Goal: Task Accomplishment & Management: Manage account settings

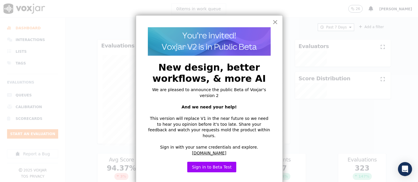
click at [272, 20] on button "×" at bounding box center [275, 21] width 6 height 9
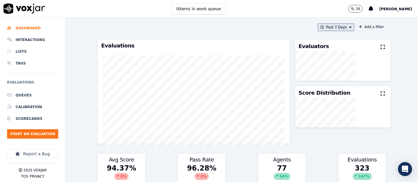
click at [323, 29] on button "Past 7 Days" at bounding box center [336, 27] width 36 height 8
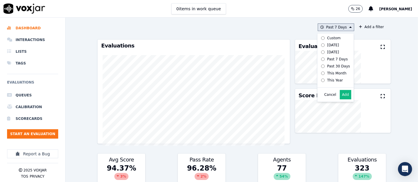
click at [340, 98] on button "Add" at bounding box center [345, 94] width 11 height 9
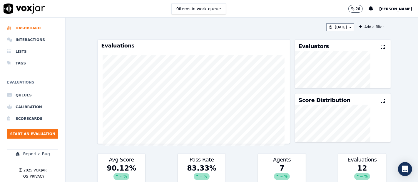
click at [380, 48] on icon at bounding box center [382, 47] width 4 height 5
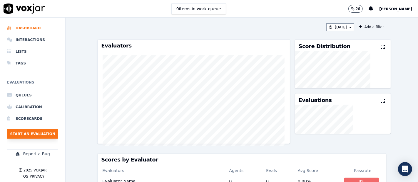
click at [43, 139] on button "Start an Evaluation" at bounding box center [32, 134] width 51 height 9
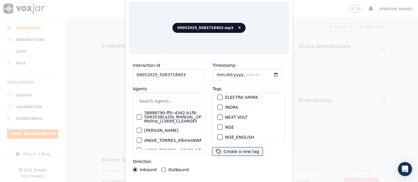
scroll to position [65, 0]
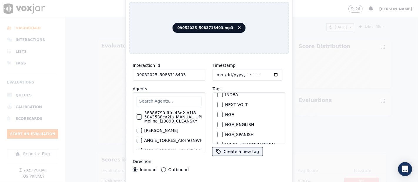
type input "09052025_5083718403"
click at [218, 113] on div "button" at bounding box center [220, 115] width 4 height 4
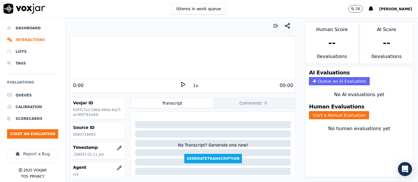
click at [90, 136] on p "5083718403" at bounding box center [98, 134] width 50 height 5
copy p "5083718403"
click at [181, 83] on icon at bounding box center [183, 85] width 6 height 6
click at [317, 111] on button "Start a Manual Evaluation" at bounding box center [339, 115] width 60 height 8
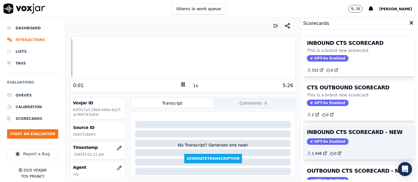
click at [375, 139] on div "GPT-4o Enabled" at bounding box center [359, 142] width 105 height 6
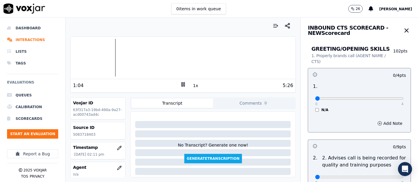
click at [108, 57] on div at bounding box center [182, 58] width 225 height 38
click at [106, 56] on div at bounding box center [182, 58] width 225 height 38
click at [100, 56] on div at bounding box center [182, 58] width 225 height 38
click at [117, 57] on div at bounding box center [182, 58] width 225 height 38
click at [106, 57] on div at bounding box center [182, 58] width 225 height 38
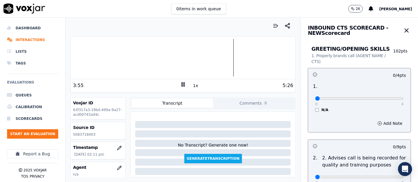
click at [223, 56] on div at bounding box center [182, 58] width 225 height 38
click at [218, 56] on div at bounding box center [182, 58] width 225 height 38
click at [212, 56] on div at bounding box center [182, 58] width 225 height 38
click at [209, 56] on div at bounding box center [182, 58] width 225 height 38
click at [186, 86] on div "5:26" at bounding box center [239, 85] width 107 height 7
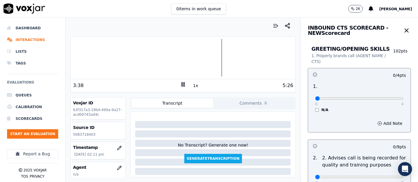
drag, startPoint x: 176, startPoint y: 80, endPoint x: 176, endPoint y: 85, distance: 5.3
click at [176, 83] on div "3:38 1x 5:26" at bounding box center [182, 85] width 225 height 13
click at [182, 84] on rect at bounding box center [182, 85] width 1 height 4
click at [180, 84] on icon at bounding box center [183, 85] width 6 height 6
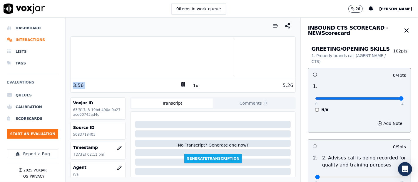
type input "4"
click at [387, 98] on input "range" at bounding box center [359, 99] width 88 height 2
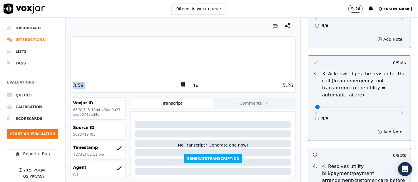
scroll to position [130, 0]
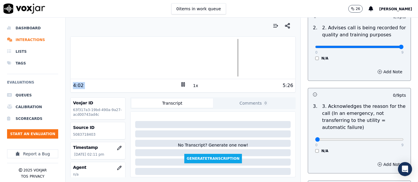
type input "9"
click at [386, 46] on input "range" at bounding box center [359, 47] width 88 height 2
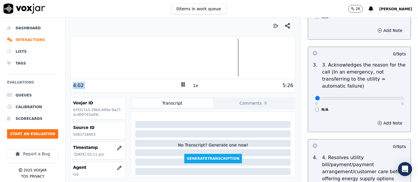
scroll to position [196, 0]
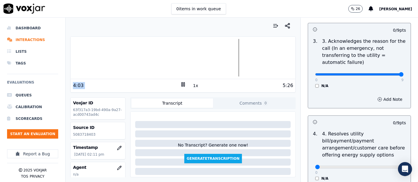
type input "9"
click at [387, 73] on input "range" at bounding box center [359, 74] width 88 height 2
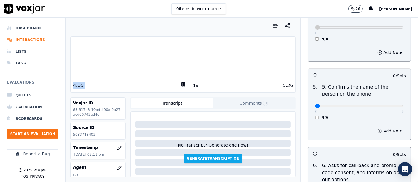
scroll to position [359, 0]
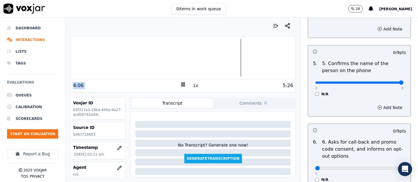
type input "9"
click at [385, 82] on input "range" at bounding box center [359, 83] width 88 height 2
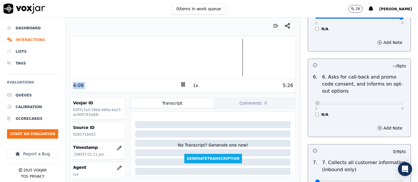
scroll to position [489, 0]
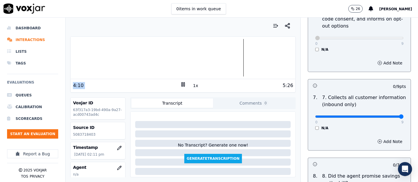
type input "9"
click at [388, 116] on input "range" at bounding box center [359, 117] width 88 height 2
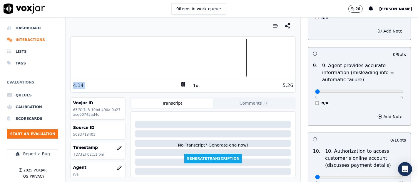
scroll to position [685, 0]
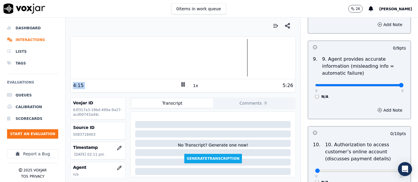
type input "9"
click at [385, 85] on input "range" at bounding box center [359, 85] width 88 height 2
click at [234, 56] on div at bounding box center [182, 58] width 225 height 38
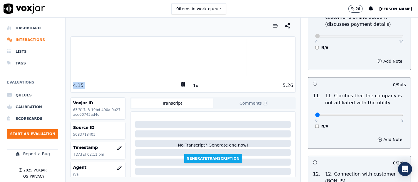
scroll to position [848, 0]
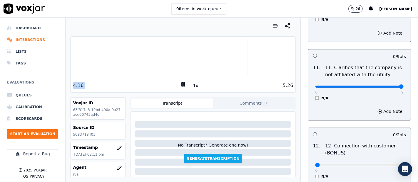
type input "9"
click at [386, 86] on input "range" at bounding box center [359, 87] width 88 height 2
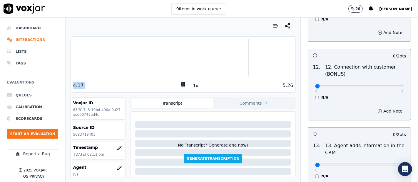
scroll to position [946, 0]
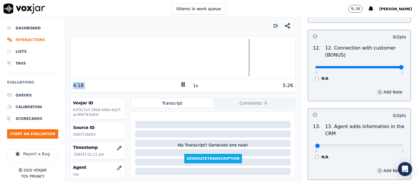
type input "2"
click at [386, 66] on input "range" at bounding box center [359, 67] width 88 height 2
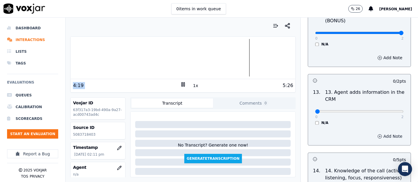
scroll to position [1044, 0]
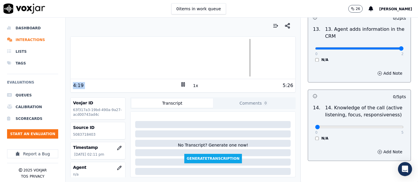
type input "2"
click at [387, 47] on input "range" at bounding box center [359, 48] width 88 height 2
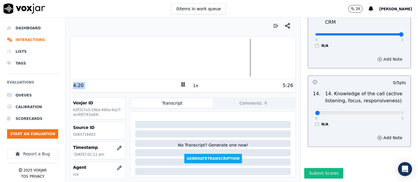
scroll to position [1070, 0]
type input "5"
click at [382, 112] on input "range" at bounding box center [359, 113] width 88 height 2
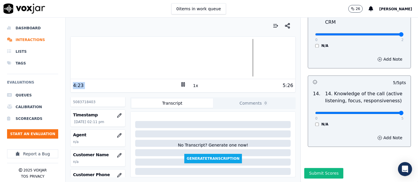
scroll to position [65, 0]
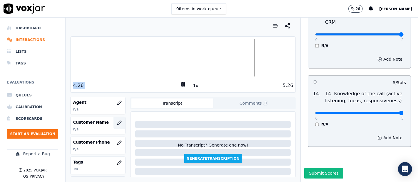
click at [113, 119] on button "button" at bounding box center [119, 123] width 12 height 12
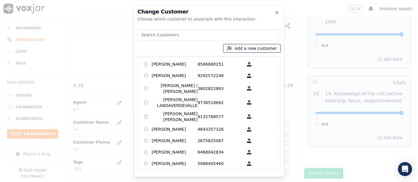
click at [246, 48] on button "Add a new customer" at bounding box center [251, 48] width 57 height 8
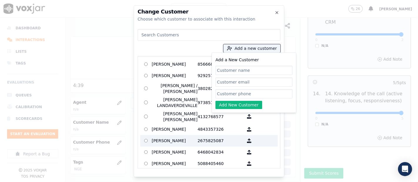
paste input "Marisol Pacheco Mejia"
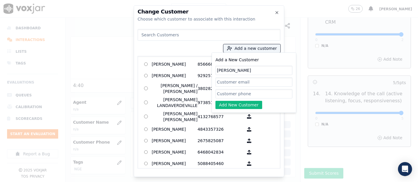
type input "Marisol Pacheco Mejia"
click at [225, 94] on input "Add a New Customer" at bounding box center [253, 93] width 77 height 9
paste input "Marisol Pacheco Mejia"
type input "Marisol Pacheco Mejia"
drag, startPoint x: 260, startPoint y: 95, endPoint x: 141, endPoint y: 88, distance: 118.9
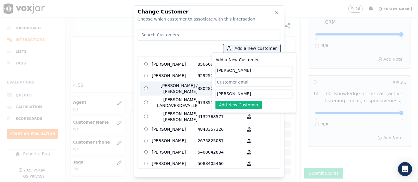
click at [140, 88] on div "Add a new customer Add a New Customer Marisol Pacheco Mejia Marisol Pacheco Mej…" at bounding box center [208, 98] width 143 height 142
paste input "Marisol Pacheco Mejia"
type input "Marisol Pacheco Mejia"
drag, startPoint x: 261, startPoint y: 96, endPoint x: 73, endPoint y: 91, distance: 188.6
click at [73, 182] on div "Change Customer Choose which customer to associate with this interaction Add a …" at bounding box center [209, 182] width 418 height 0
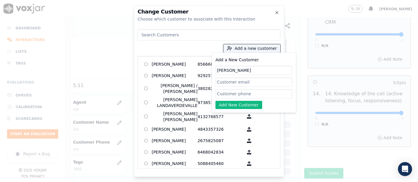
click at [245, 92] on input "Add a New Customer" at bounding box center [253, 93] width 77 height 9
paste input "4013476954"
type input "4013476954"
click at [239, 105] on button "Add New Customer" at bounding box center [238, 105] width 47 height 8
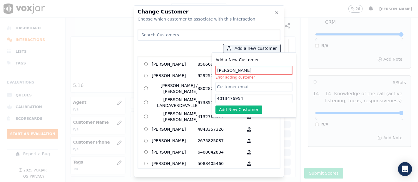
drag, startPoint x: 212, startPoint y: 62, endPoint x: 93, endPoint y: 59, distance: 118.7
click at [91, 182] on div "Change Customer Choose which customer to associate with this interaction Add a …" at bounding box center [209, 182] width 418 height 0
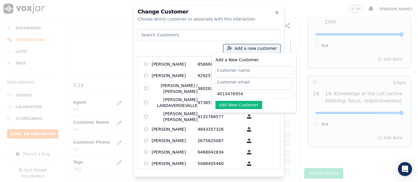
drag, startPoint x: 245, startPoint y: 94, endPoint x: 115, endPoint y: 112, distance: 131.6
click at [115, 182] on div "Change Customer Choose which customer to associate with this interaction Add a …" at bounding box center [209, 182] width 418 height 0
click at [160, 39] on input at bounding box center [208, 35] width 143 height 12
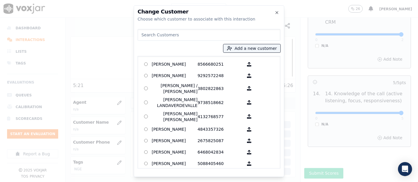
click at [147, 34] on input at bounding box center [208, 35] width 143 height 12
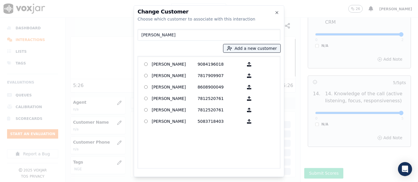
type input "marisol"
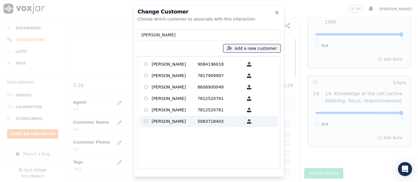
click at [200, 120] on p "5083718403" at bounding box center [220, 121] width 46 height 9
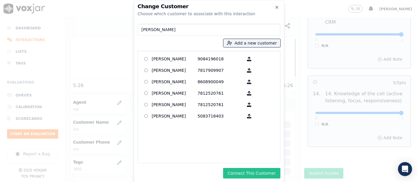
click at [244, 176] on button "Connect This Customer" at bounding box center [251, 173] width 57 height 11
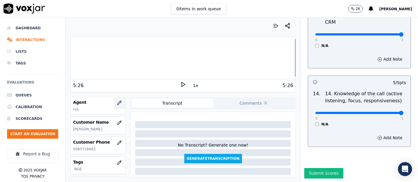
click at [117, 101] on icon "button" at bounding box center [119, 103] width 5 height 5
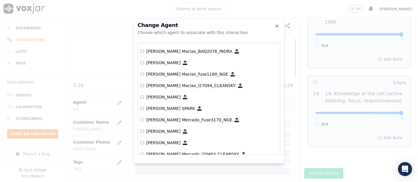
scroll to position [2143, 0]
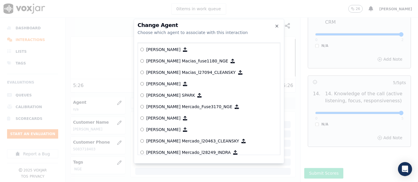
click at [174, 105] on p "[PERSON_NAME] Mercado_Fuse3170_NGE" at bounding box center [189, 107] width 86 height 6
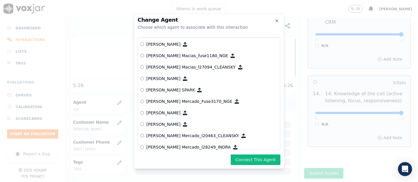
drag, startPoint x: 248, startPoint y: 163, endPoint x: 247, endPoint y: 160, distance: 3.7
click at [249, 162] on button "Connect This Agent" at bounding box center [256, 160] width 50 height 11
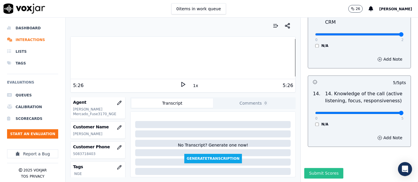
click at [313, 168] on button "Submit Scores" at bounding box center [323, 173] width 39 height 11
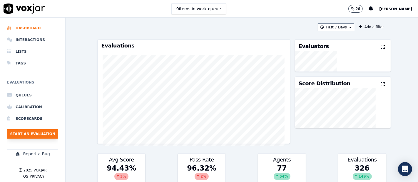
click at [32, 133] on button "Start an Evaluation" at bounding box center [32, 134] width 51 height 9
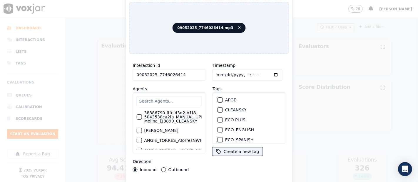
scroll to position [65, 0]
type input "09052025_7746026414"
click at [218, 113] on div "button" at bounding box center [220, 115] width 4 height 4
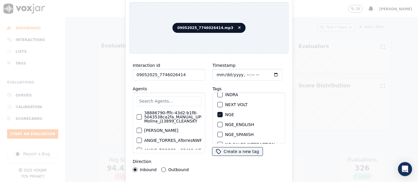
click at [220, 180] on div "Interaction Id 09052025_7746026414 Agents 38886790-fffc-43d2-b1f8-5043538ca2fa_…" at bounding box center [208, 125] width 159 height 135
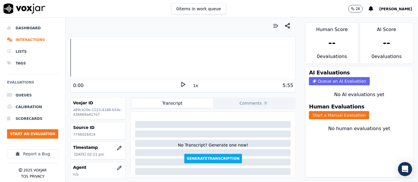
click at [82, 133] on p "7746026414" at bounding box center [98, 134] width 50 height 5
copy p "7746026414"
click at [325, 111] on button "Start a Manual Evaluation" at bounding box center [339, 115] width 60 height 8
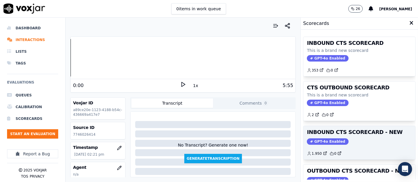
click at [364, 133] on h3 "INBOUND CTS SCORECARD - NEW" at bounding box center [359, 132] width 105 height 5
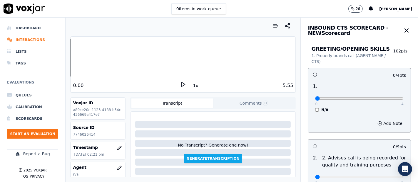
click at [180, 82] on icon at bounding box center [183, 85] width 6 height 6
click at [180, 83] on icon at bounding box center [183, 85] width 6 height 6
click at [180, 84] on icon at bounding box center [183, 85] width 6 height 6
click at [120, 55] on div at bounding box center [182, 58] width 225 height 38
click at [113, 55] on div at bounding box center [182, 58] width 225 height 38
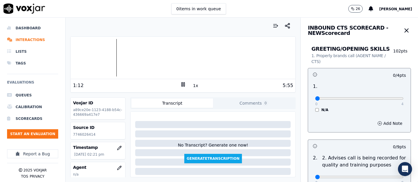
click at [107, 58] on div at bounding box center [182, 58] width 225 height 38
click at [173, 56] on div at bounding box center [182, 58] width 225 height 38
click at [172, 56] on div at bounding box center [182, 58] width 225 height 38
type input "4"
click at [382, 98] on input "range" at bounding box center [359, 99] width 88 height 2
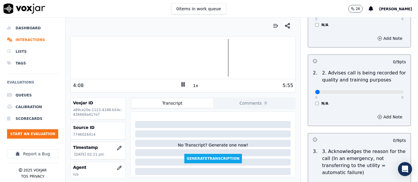
scroll to position [130, 0]
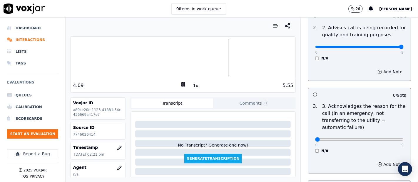
type input "9"
click at [385, 48] on input "range" at bounding box center [359, 47] width 88 height 2
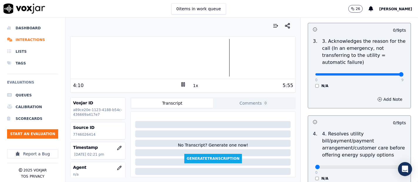
type input "9"
click at [383, 75] on input "range" at bounding box center [359, 74] width 88 height 2
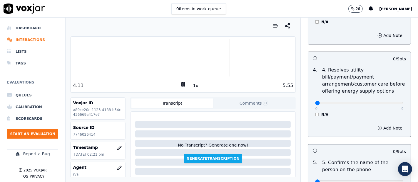
scroll to position [261, 0]
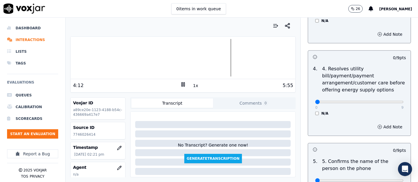
click at [310, 111] on div "0 9 N/A" at bounding box center [359, 105] width 98 height 22
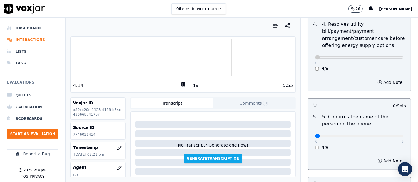
scroll to position [359, 0]
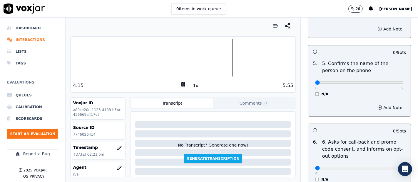
click at [392, 82] on div "0 9 N/A" at bounding box center [359, 85] width 98 height 22
type input "9"
click at [385, 82] on input "range" at bounding box center [359, 83] width 88 height 2
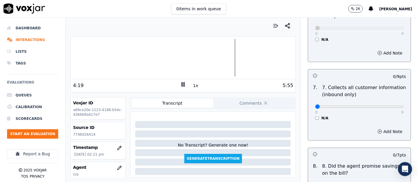
scroll to position [522, 0]
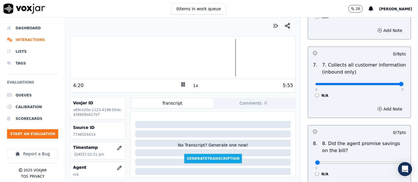
type input "9"
click at [386, 85] on input "range" at bounding box center [359, 84] width 88 height 2
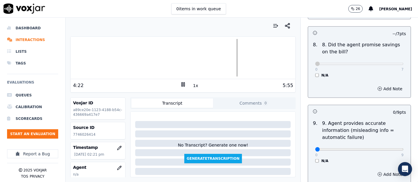
scroll to position [653, 0]
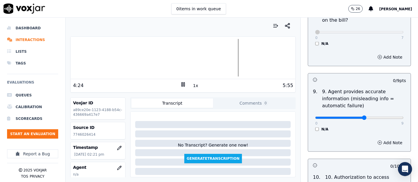
click at [356, 117] on input "range" at bounding box center [359, 118] width 88 height 2
click at [357, 117] on input "range" at bounding box center [359, 118] width 88 height 2
click at [369, 117] on input "range" at bounding box center [359, 118] width 88 height 2
type input "5"
click at [357, 117] on input "range" at bounding box center [359, 118] width 88 height 2
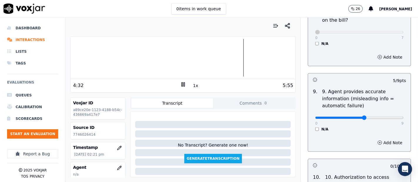
click at [354, 117] on input "range" at bounding box center [359, 118] width 88 height 2
click at [374, 143] on button "Add Note" at bounding box center [390, 143] width 32 height 8
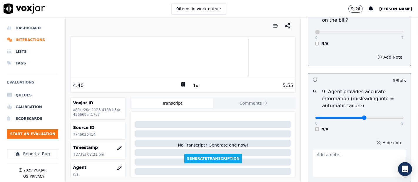
click at [321, 157] on textarea at bounding box center [359, 163] width 93 height 29
click at [110, 59] on div at bounding box center [182, 58] width 225 height 38
click at [108, 54] on div at bounding box center [182, 58] width 225 height 38
click at [114, 56] on div at bounding box center [182, 58] width 225 height 38
click at [105, 57] on div at bounding box center [182, 58] width 225 height 38
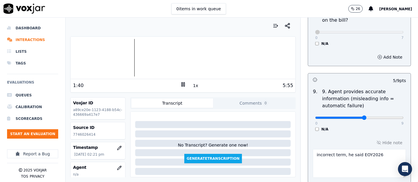
click at [112, 56] on div at bounding box center [182, 58] width 225 height 38
type textarea "incorrect term, he said EOY2027, and the correct term is EOY2026"
click at [184, 83] on rect at bounding box center [184, 85] width 1 height 4
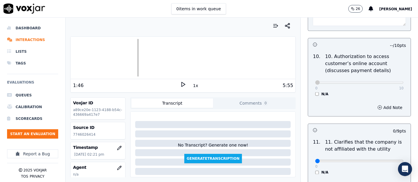
scroll to position [848, 0]
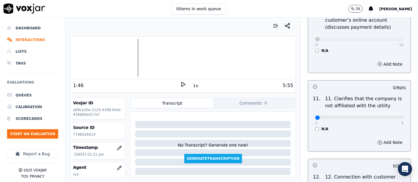
click at [392, 115] on div "0 9 N/A" at bounding box center [359, 121] width 98 height 22
click at [388, 115] on div "0 9 N/A" at bounding box center [359, 121] width 98 height 22
type input "9"
click at [385, 117] on input "range" at bounding box center [359, 118] width 88 height 2
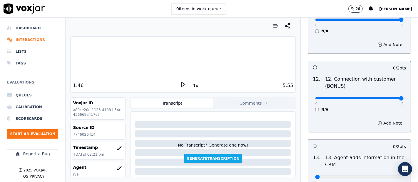
type input "2"
click at [384, 98] on input "range" at bounding box center [359, 99] width 88 height 2
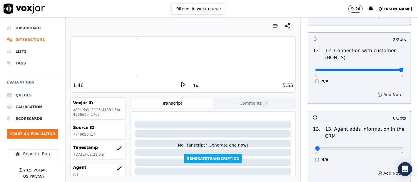
scroll to position [1012, 0]
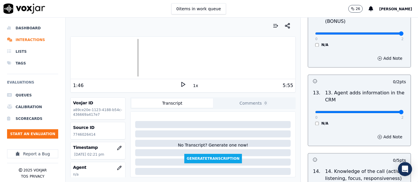
type input "2"
click at [384, 111] on input "range" at bounding box center [359, 112] width 88 height 2
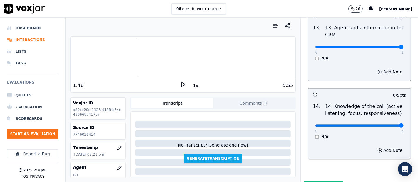
type input "5"
click at [387, 125] on input "range" at bounding box center [359, 126] width 88 height 2
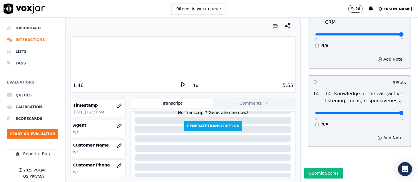
scroll to position [65, 0]
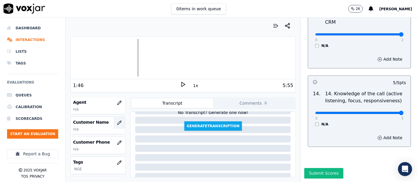
click at [117, 122] on icon "button" at bounding box center [119, 123] width 5 height 5
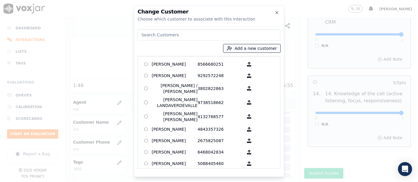
click at [253, 50] on button "Add a new customer" at bounding box center [251, 48] width 57 height 8
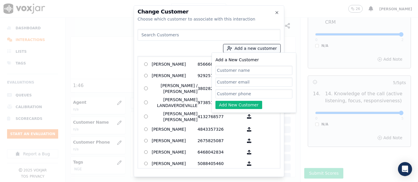
paste input "JAINE SILVA-DE-PAULA"
type input "JAINE SILVA-DE-PAULA"
click at [257, 90] on input "Add a New Customer" at bounding box center [253, 93] width 77 height 9
paste input "7746026414"
type input "7746026414"
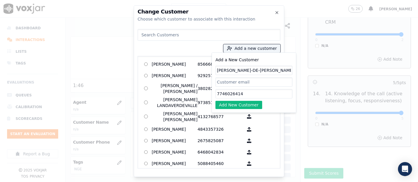
click at [245, 109] on div "Add a New Customer JAINE SILVA-DE-PAULA 7746026414 Add New Customer" at bounding box center [253, 83] width 85 height 61
click at [244, 105] on button "Add New Customer" at bounding box center [238, 105] width 47 height 8
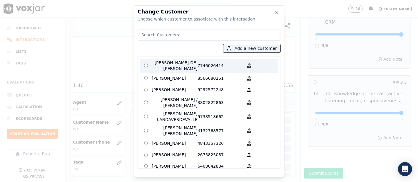
drag, startPoint x: 195, startPoint y: 64, endPoint x: 206, endPoint y: 83, distance: 21.7
click at [195, 65] on p "JAINE SILVA-DE-PAULA" at bounding box center [175, 66] width 46 height 12
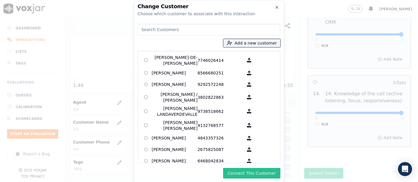
click at [249, 175] on button "Connect This Customer" at bounding box center [251, 173] width 57 height 11
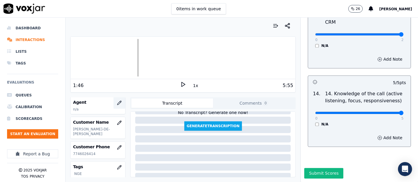
click at [113, 103] on button "button" at bounding box center [119, 103] width 12 height 12
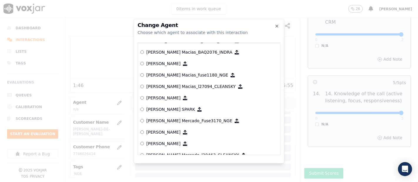
scroll to position [2162, 0]
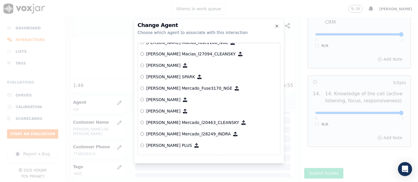
click at [176, 88] on p "[PERSON_NAME] Mercado_Fuse3170_NGE" at bounding box center [189, 88] width 86 height 6
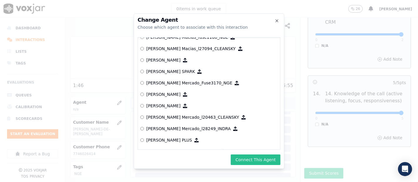
click at [254, 161] on button "Connect This Agent" at bounding box center [256, 160] width 50 height 11
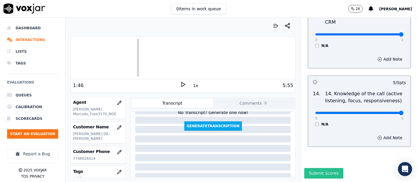
click at [304, 168] on button "Submit Scores" at bounding box center [323, 173] width 39 height 11
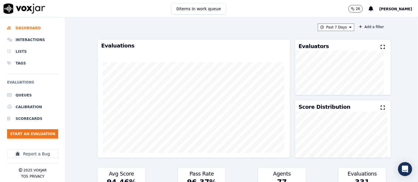
click at [45, 129] on ul "Queues Calibration Scorecards Start an Evaluation" at bounding box center [32, 117] width 51 height 54
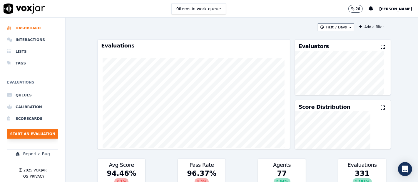
click at [46, 131] on button "Start an Evaluation" at bounding box center [32, 134] width 51 height 9
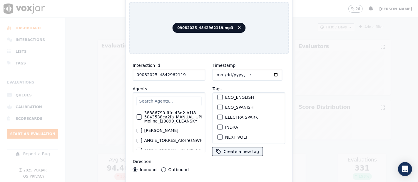
scroll to position [65, 0]
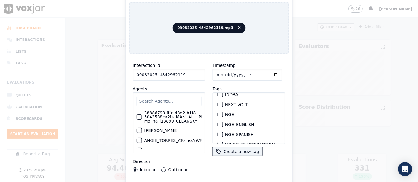
type input "09082025_4842962119"
click at [218, 113] on div "button" at bounding box center [220, 115] width 4 height 4
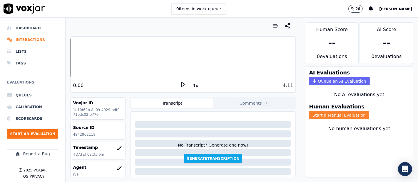
click at [309, 111] on button "Start a Manual Evaluation" at bounding box center [339, 115] width 60 height 8
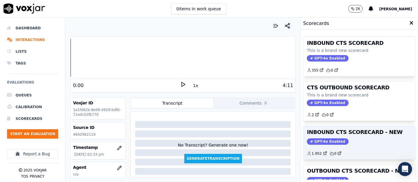
click at [351, 139] on div "GPT-4o Enabled" at bounding box center [359, 142] width 105 height 6
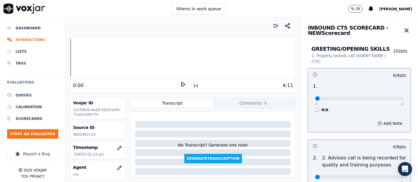
click at [85, 134] on p "4842962119" at bounding box center [98, 134] width 50 height 5
copy p "4842962119"
click at [182, 84] on polygon at bounding box center [184, 85] width 4 height 4
click at [114, 117] on p "1e1fd62b-8e09-4929-bdf0-71edc02fb770" at bounding box center [98, 112] width 50 height 9
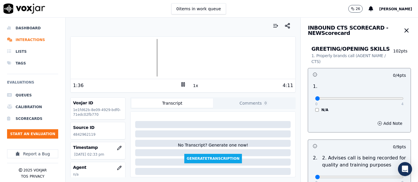
click at [149, 59] on div at bounding box center [182, 58] width 225 height 38
click at [145, 55] on div at bounding box center [182, 58] width 225 height 38
click at [142, 56] on div at bounding box center [182, 58] width 225 height 38
click at [138, 58] on div at bounding box center [182, 58] width 225 height 38
click at [122, 57] on div at bounding box center [182, 58] width 225 height 38
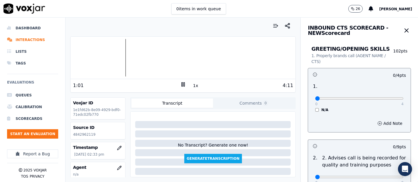
click at [115, 56] on div at bounding box center [182, 58] width 225 height 38
click at [140, 48] on div at bounding box center [182, 58] width 225 height 38
click at [127, 53] on div at bounding box center [182, 58] width 225 height 38
click at [182, 86] on rect at bounding box center [182, 85] width 1 height 4
click at [180, 87] on icon at bounding box center [183, 85] width 6 height 6
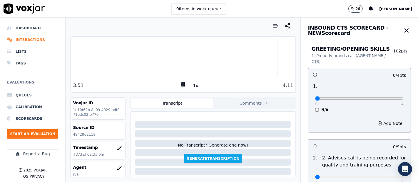
click at [248, 58] on div at bounding box center [182, 58] width 225 height 38
type input "4"
click at [388, 99] on input "range" at bounding box center [359, 99] width 88 height 2
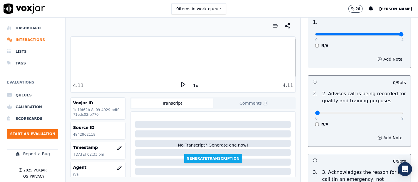
scroll to position [65, 0]
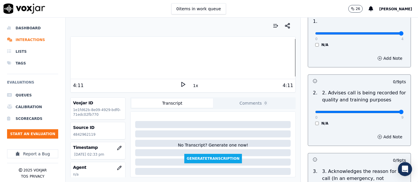
type input "9"
click at [385, 111] on input "range" at bounding box center [359, 112] width 88 height 2
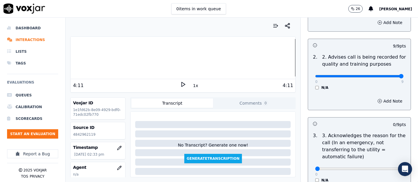
scroll to position [130, 0]
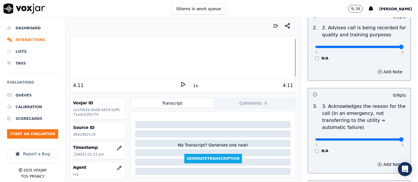
type input "9"
click at [385, 140] on input "range" at bounding box center [359, 140] width 88 height 2
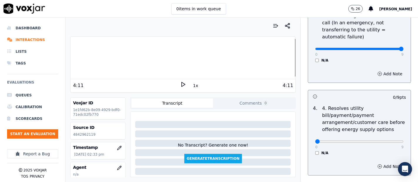
scroll to position [228, 0]
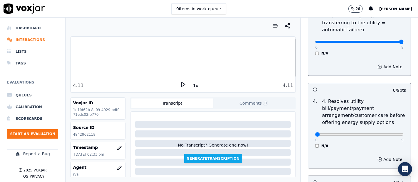
click at [310, 146] on div "0 9 N/A" at bounding box center [359, 137] width 98 height 22
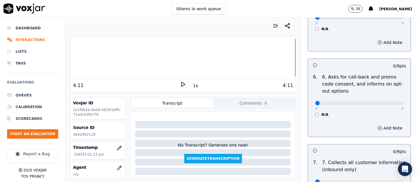
scroll to position [392, 0]
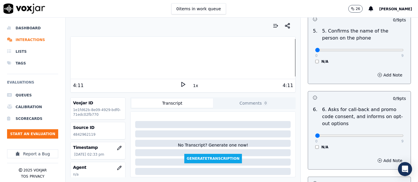
drag, startPoint x: 388, startPoint y: 52, endPoint x: 387, endPoint y: 48, distance: 4.1
click at [388, 51] on div "0 9" at bounding box center [359, 49] width 88 height 7
type input "9"
click at [387, 49] on input "range" at bounding box center [359, 50] width 88 height 2
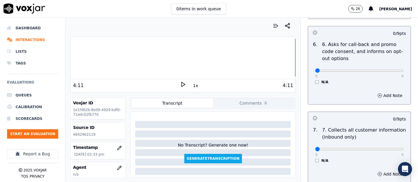
click at [315, 83] on div "N/A" at bounding box center [359, 82] width 88 height 5
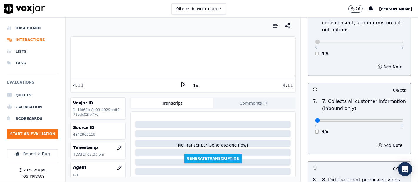
scroll to position [522, 0]
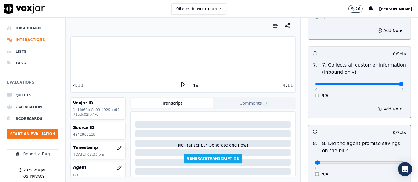
type input "9"
click at [384, 83] on input "range" at bounding box center [359, 84] width 88 height 2
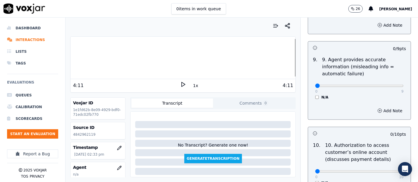
scroll to position [685, 0]
type input "9"
click at [386, 84] on input "range" at bounding box center [359, 85] width 88 height 2
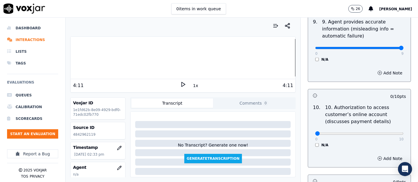
scroll to position [783, 0]
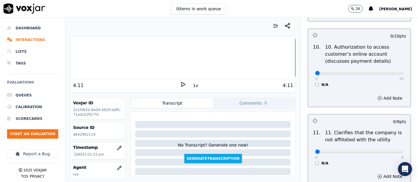
click at [315, 83] on div "N/A" at bounding box center [359, 85] width 88 height 5
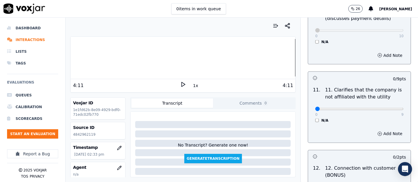
scroll to position [816, 0]
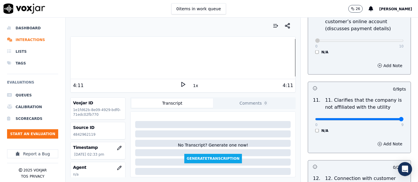
type input "9"
click at [386, 118] on input "range" at bounding box center [359, 119] width 88 height 2
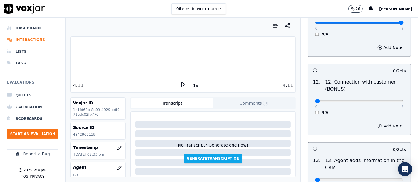
scroll to position [914, 0]
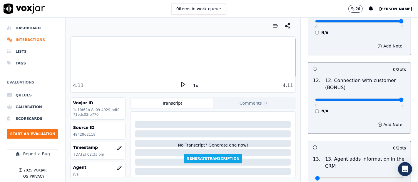
type input "2"
click at [384, 99] on input "range" at bounding box center [359, 100] width 88 height 2
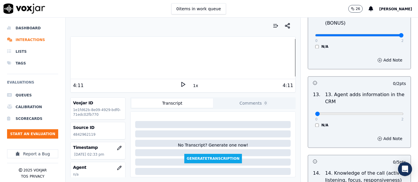
scroll to position [979, 0]
type input "2"
click at [388, 112] on input "range" at bounding box center [359, 113] width 88 height 2
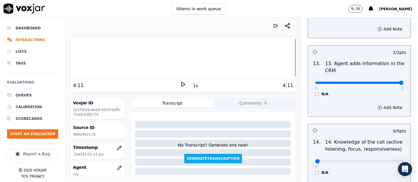
scroll to position [1070, 0]
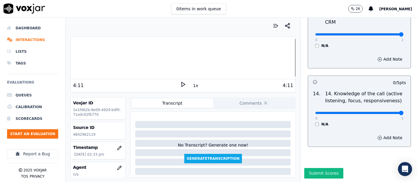
type input "5"
click at [388, 112] on input "range" at bounding box center [359, 113] width 88 height 2
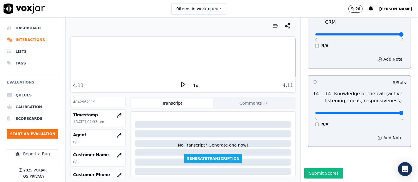
scroll to position [65, 0]
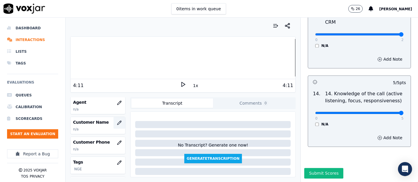
click at [117, 122] on icon "button" at bounding box center [119, 123] width 5 height 5
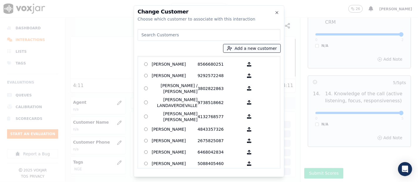
click at [232, 50] on icon "button" at bounding box center [229, 48] width 5 height 5
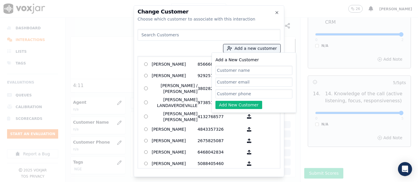
paste input "Noel Silva Rodriguez"
type input "Noel Silva Rodriguez"
click at [249, 96] on input "Add a New Customer" at bounding box center [253, 93] width 77 height 9
paste input "4842962119"
type input "4842962119"
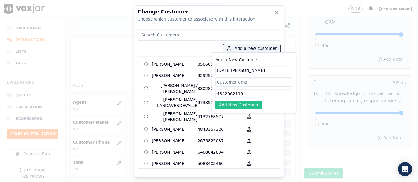
click at [244, 105] on button "Add New Customer" at bounding box center [238, 105] width 47 height 8
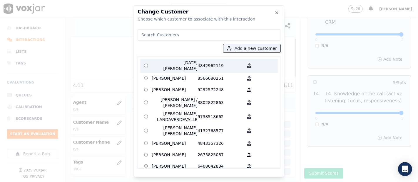
click at [166, 59] on label "Noel Silva Rodriguez 4842962119" at bounding box center [208, 66] width 137 height 14
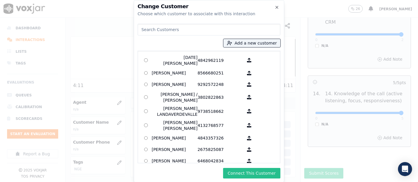
click at [242, 173] on button "Connect This Customer" at bounding box center [251, 173] width 57 height 11
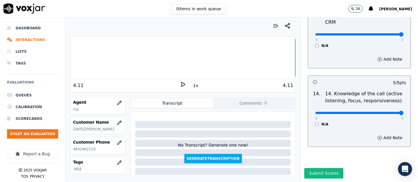
click at [215, 56] on div at bounding box center [182, 58] width 225 height 38
click at [180, 85] on icon at bounding box center [183, 85] width 6 height 6
click at [117, 102] on icon "button" at bounding box center [119, 103] width 5 height 5
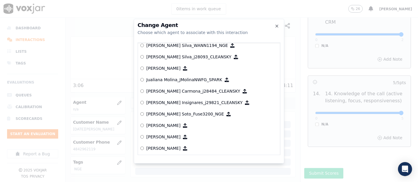
scroll to position [1745, 0]
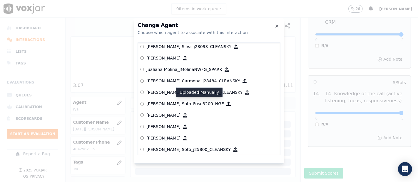
click at [186, 103] on p "[PERSON_NAME] Soto_Fuse3200_NGE" at bounding box center [185, 104] width 78 height 6
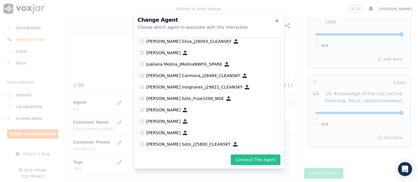
click at [252, 162] on button "Connect This Agent" at bounding box center [256, 160] width 50 height 11
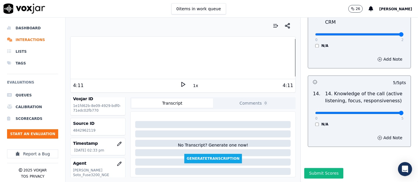
scroll to position [22, 0]
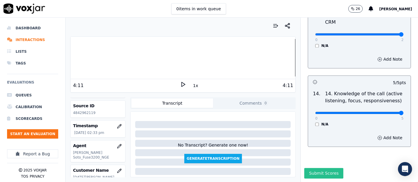
click at [315, 168] on button "Submit Scores" at bounding box center [323, 173] width 39 height 11
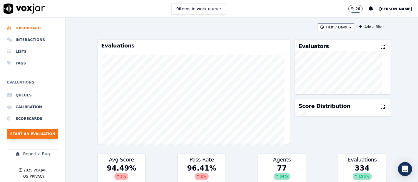
click at [34, 134] on button "Start an Evaluation" at bounding box center [32, 134] width 51 height 9
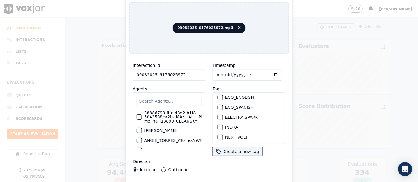
scroll to position [65, 0]
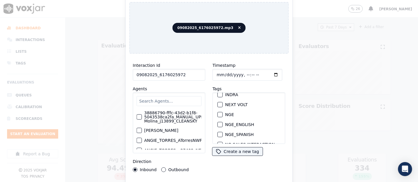
type input "09082025_6176025972"
click at [218, 113] on div "button" at bounding box center [220, 115] width 4 height 4
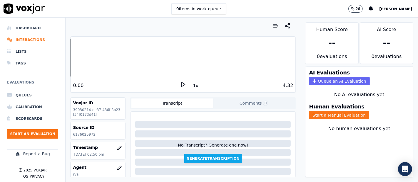
click at [87, 135] on p "6176025972" at bounding box center [98, 134] width 50 height 5
click at [86, 135] on p "6176025972" at bounding box center [98, 134] width 50 height 5
copy p "6176025972"
drag, startPoint x: 182, startPoint y: 82, endPoint x: 179, endPoint y: 83, distance: 3.2
click at [182, 82] on div "0:00 1x 4:32" at bounding box center [182, 85] width 225 height 13
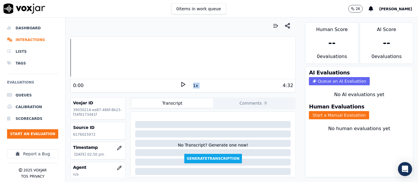
click at [182, 83] on polygon at bounding box center [184, 85] width 4 height 4
click at [309, 111] on button "Start a Manual Evaluation" at bounding box center [339, 115] width 60 height 8
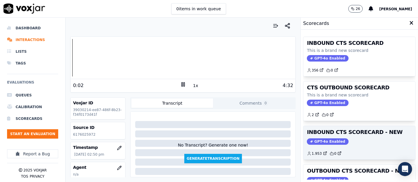
click at [359, 139] on div "GPT-4o Enabled" at bounding box center [359, 142] width 105 height 6
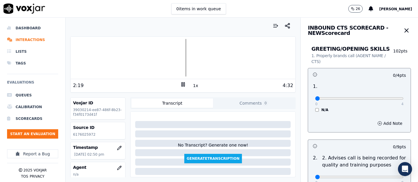
click at [124, 54] on div at bounding box center [182, 58] width 225 height 38
click at [180, 83] on icon at bounding box center [183, 85] width 6 height 6
click at [179, 81] on div "1:34 1x 4:32" at bounding box center [182, 85] width 225 height 13
click at [180, 82] on icon at bounding box center [183, 85] width 6 height 6
click at [117, 57] on div at bounding box center [182, 58] width 225 height 38
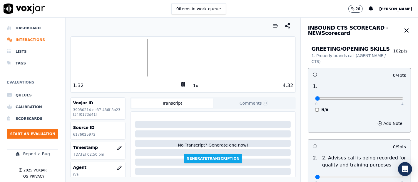
click at [182, 85] on rect at bounding box center [182, 85] width 1 height 4
click at [180, 86] on icon at bounding box center [183, 85] width 6 height 6
click at [182, 83] on rect at bounding box center [182, 85] width 1 height 4
click at [180, 88] on div "1x" at bounding box center [183, 86] width 6 height 8
click at [181, 84] on icon at bounding box center [183, 85] width 6 height 6
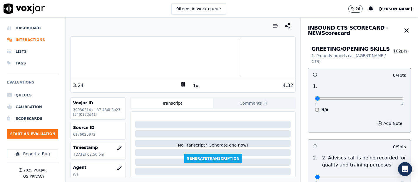
click at [229, 54] on div at bounding box center [182, 58] width 225 height 38
click at [180, 82] on icon at bounding box center [183, 85] width 6 height 6
drag, startPoint x: 176, startPoint y: 86, endPoint x: 172, endPoint y: 84, distance: 4.6
click at [174, 85] on div "3:25 1x 4:32" at bounding box center [182, 85] width 225 height 13
click at [173, 86] on div "3:25" at bounding box center [126, 85] width 107 height 7
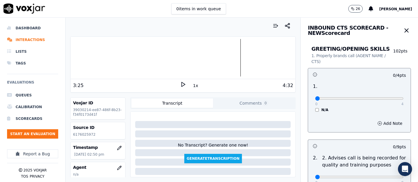
click at [181, 83] on icon at bounding box center [183, 85] width 6 height 6
click at [389, 99] on div "0 4 N/A" at bounding box center [359, 101] width 98 height 22
type input "4"
click at [387, 98] on input "range" at bounding box center [359, 99] width 88 height 2
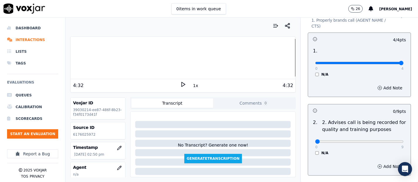
scroll to position [98, 0]
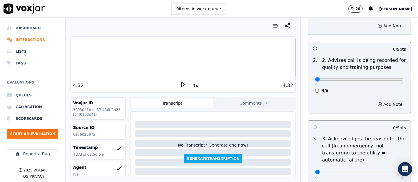
click at [388, 83] on div "0 9 N/A" at bounding box center [359, 82] width 98 height 22
click at [383, 76] on div "0 9" at bounding box center [359, 79] width 88 height 7
type input "9"
click at [387, 80] on input "range" at bounding box center [359, 79] width 88 height 2
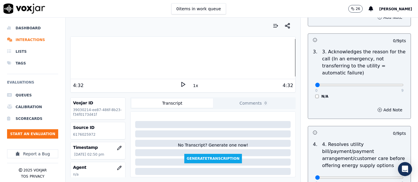
scroll to position [196, 0]
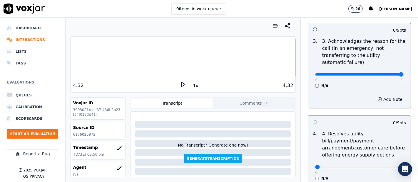
type input "9"
click at [387, 74] on input "range" at bounding box center [359, 74] width 88 height 2
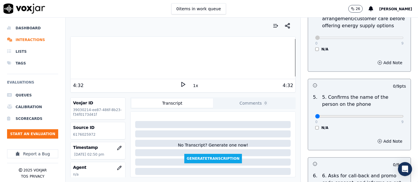
scroll to position [359, 0]
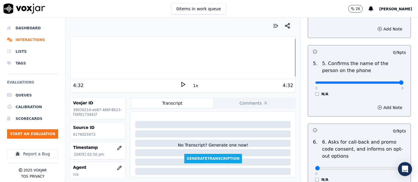
type input "9"
click at [384, 82] on input "range" at bounding box center [359, 83] width 88 height 2
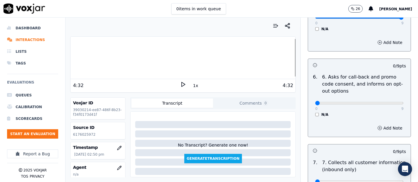
click at [310, 116] on div "6 . 6. Asks for call-back and promo code consent, and informs on opt-out option…" at bounding box center [359, 95] width 103 height 48
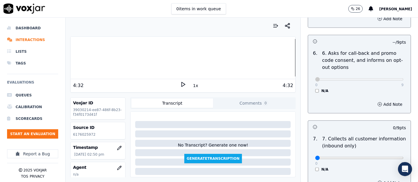
scroll to position [489, 0]
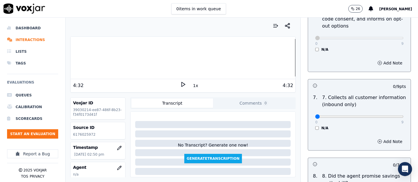
click at [390, 116] on div "0 9 N/A" at bounding box center [359, 119] width 98 height 22
type input "9"
click at [387, 116] on input "range" at bounding box center [359, 117] width 88 height 2
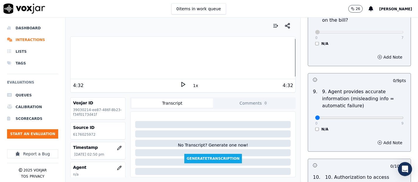
scroll to position [685, 0]
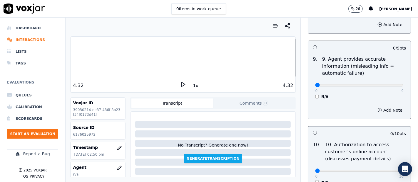
click at [388, 84] on div "0 9 N/A" at bounding box center [359, 88] width 98 height 22
click at [162, 53] on div at bounding box center [182, 58] width 225 height 38
click at [115, 51] on div at bounding box center [182, 58] width 225 height 38
click at [180, 83] on icon at bounding box center [183, 85] width 6 height 6
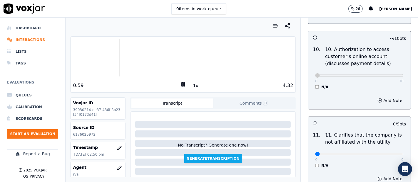
scroll to position [816, 0]
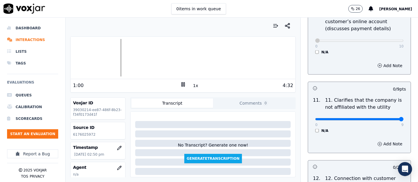
type input "9"
click at [386, 119] on input "range" at bounding box center [359, 119] width 88 height 2
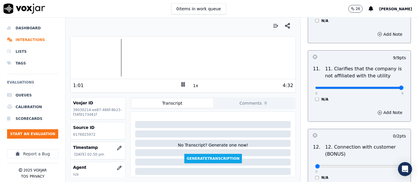
scroll to position [914, 0]
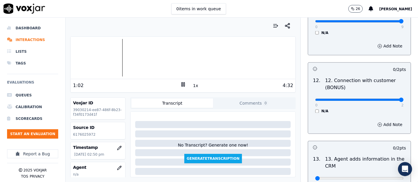
type input "2"
click at [388, 99] on input "range" at bounding box center [359, 100] width 88 height 2
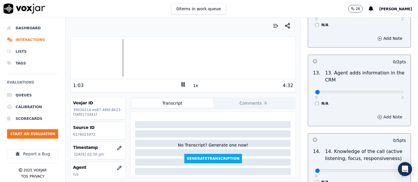
scroll to position [1012, 0]
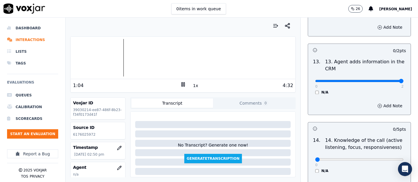
type input "2"
click at [387, 80] on input "range" at bounding box center [359, 81] width 88 height 2
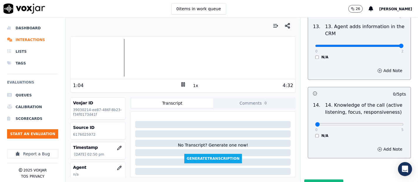
scroll to position [1070, 0]
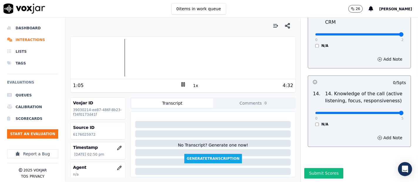
type input "5"
click at [386, 112] on input "range" at bounding box center [359, 113] width 88 height 2
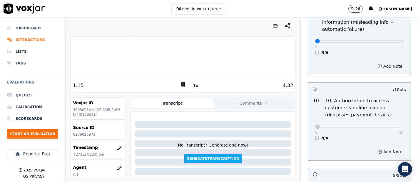
scroll to position [711, 0]
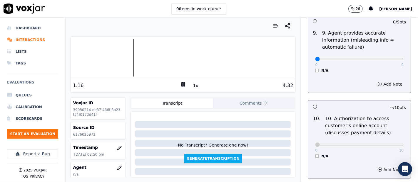
click at [348, 61] on div "0 9 N/A" at bounding box center [359, 62] width 98 height 22
type input "5"
click at [355, 58] on input "range" at bounding box center [359, 59] width 88 height 2
click at [377, 83] on button "Add Note" at bounding box center [390, 84] width 32 height 8
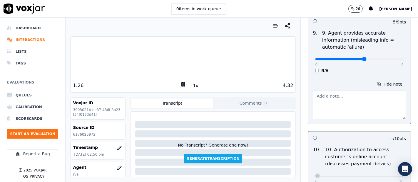
click at [339, 105] on textarea at bounding box center [359, 105] width 93 height 29
drag, startPoint x: 180, startPoint y: 85, endPoint x: 185, endPoint y: 83, distance: 5.8
click at [184, 85] on rect at bounding box center [184, 85] width 1 height 4
click at [349, 96] on textarea "incorrect term," at bounding box center [359, 105] width 93 height 29
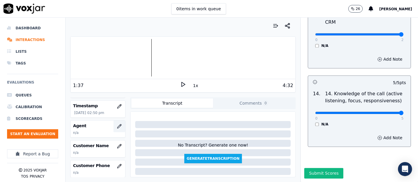
scroll to position [65, 0]
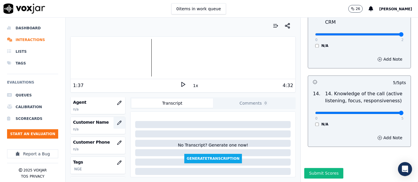
type textarea "incorrect term,, he said for 12 months and the correct term is EOY2026"
click at [117, 121] on icon "button" at bounding box center [119, 123] width 5 height 5
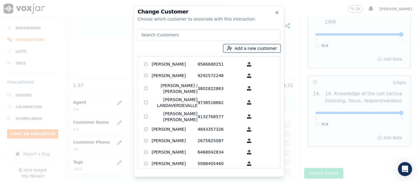
click at [231, 49] on button "Add a new customer" at bounding box center [251, 48] width 57 height 8
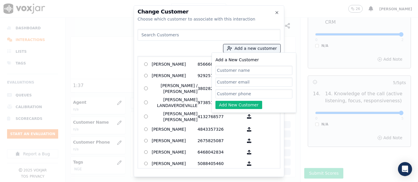
paste input "LOUVINCIA ETIENNE"
type input "LOUVINCIA ETIENNE"
click at [236, 94] on input "Add a New Customer" at bounding box center [253, 93] width 77 height 9
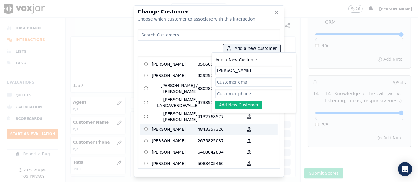
paste input "6176025972"
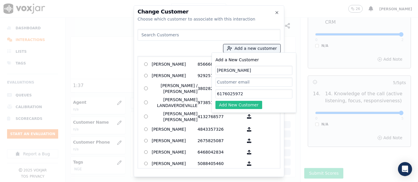
type input "6176025972"
click at [226, 104] on button "Add New Customer" at bounding box center [238, 105] width 47 height 8
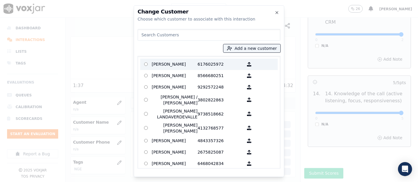
click at [198, 68] on p "6176025972" at bounding box center [220, 64] width 46 height 9
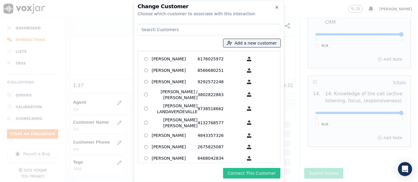
click at [242, 176] on button "Connect This Customer" at bounding box center [251, 173] width 57 height 11
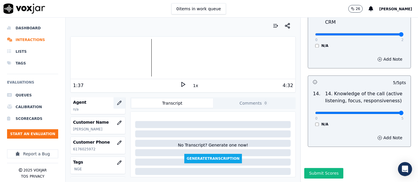
click at [113, 102] on button "button" at bounding box center [119, 103] width 12 height 12
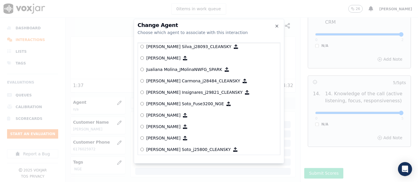
scroll to position [1778, 0]
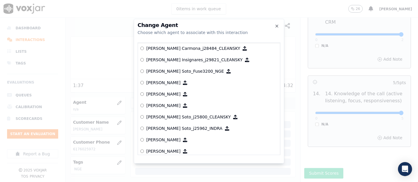
click at [168, 73] on p "[PERSON_NAME] Soto_Fuse3200_NGE" at bounding box center [185, 71] width 78 height 6
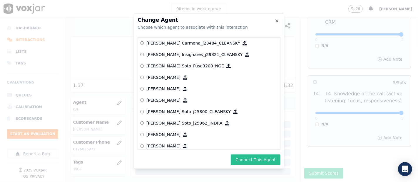
click at [246, 159] on button "Connect This Agent" at bounding box center [256, 160] width 50 height 11
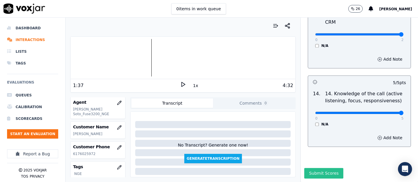
click at [310, 168] on button "Submit Scores" at bounding box center [323, 173] width 39 height 11
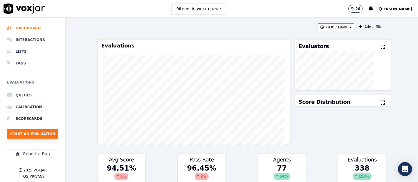
click at [48, 132] on button "Start an Evaluation" at bounding box center [32, 134] width 51 height 9
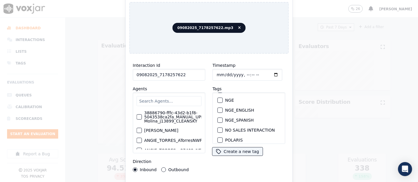
scroll to position [65, 0]
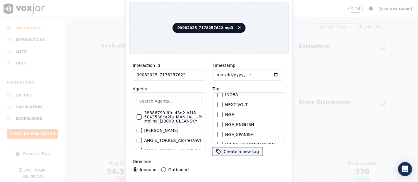
type input "09082025_7178257622"
click at [218, 113] on div "button" at bounding box center [220, 115] width 4 height 4
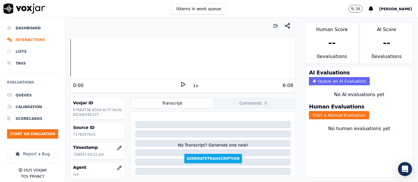
click at [80, 134] on p "7178257622" at bounding box center [98, 134] width 50 height 5
copy p "7178257622"
click at [333, 111] on button "Start a Manual Evaluation" at bounding box center [339, 115] width 60 height 8
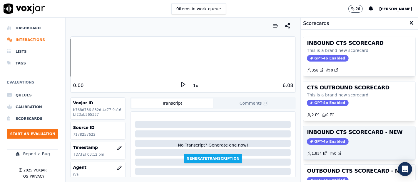
click at [344, 145] on div "INBOUND CTS SCORECARD - NEW GPT-4o Enabled 1.954 0" at bounding box center [359, 142] width 112 height 33
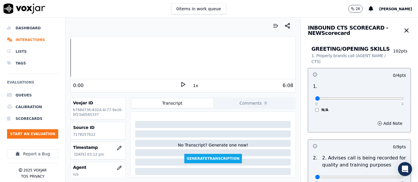
click at [181, 86] on icon at bounding box center [183, 85] width 6 height 6
click at [115, 58] on div at bounding box center [182, 58] width 225 height 38
click at [111, 56] on div at bounding box center [182, 58] width 225 height 38
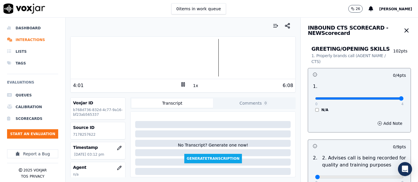
type input "4"
click at [385, 99] on input "range" at bounding box center [359, 99] width 88 height 2
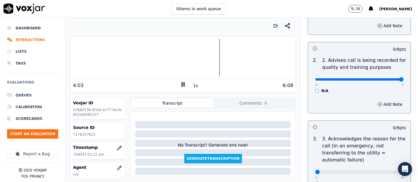
type input "9"
click at [383, 81] on input "range" at bounding box center [359, 79] width 88 height 2
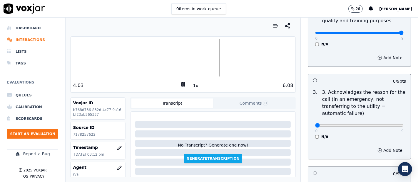
scroll to position [196, 0]
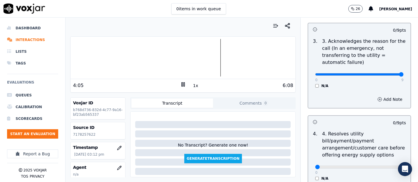
type input "9"
click at [385, 74] on input "range" at bounding box center [359, 74] width 88 height 2
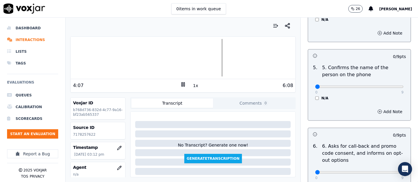
scroll to position [392, 0]
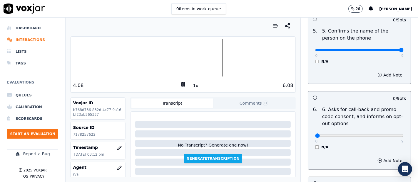
type input "9"
click at [387, 49] on input "range" at bounding box center [359, 50] width 88 height 2
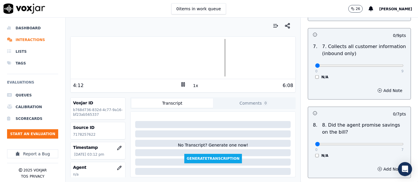
scroll to position [555, 0]
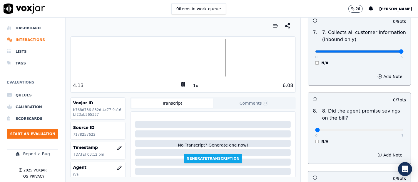
type input "9"
click at [383, 51] on input "range" at bounding box center [359, 52] width 88 height 2
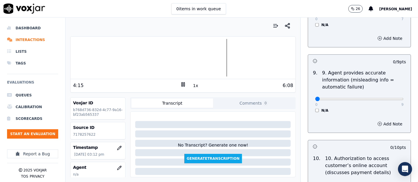
scroll to position [718, 0]
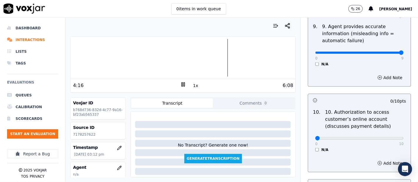
type input "9"
click at [386, 52] on input "range" at bounding box center [359, 53] width 88 height 2
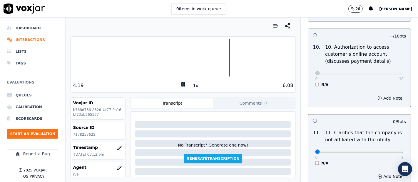
scroll to position [848, 0]
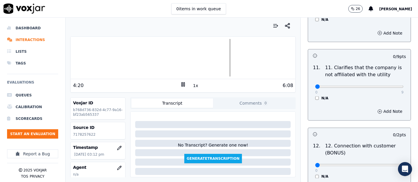
click at [391, 84] on div "0 9 N/A" at bounding box center [359, 89] width 98 height 22
type input "9"
click at [387, 86] on input "range" at bounding box center [359, 87] width 88 height 2
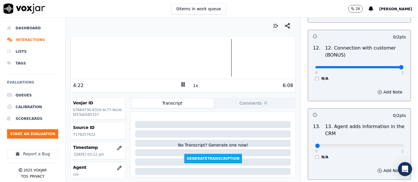
type input "2"
click at [388, 66] on input "range" at bounding box center [359, 67] width 88 height 2
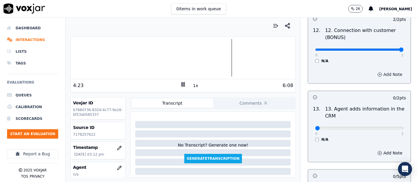
scroll to position [1012, 0]
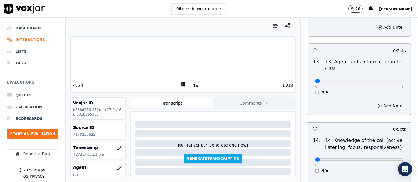
click at [388, 78] on div "0 2" at bounding box center [359, 80] width 88 height 7
type input "2"
click at [387, 80] on input "range" at bounding box center [359, 81] width 88 height 2
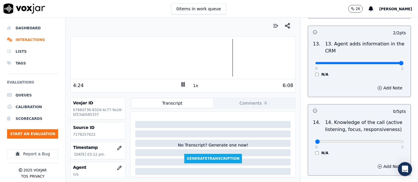
scroll to position [1070, 0]
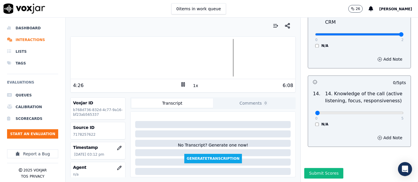
click at [387, 109] on div "0 5" at bounding box center [359, 112] width 88 height 7
type input "5"
click at [387, 112] on input "range" at bounding box center [359, 113] width 88 height 2
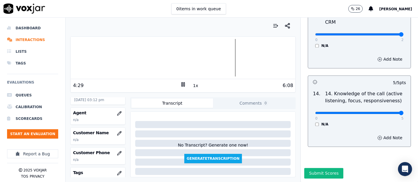
scroll to position [65, 0]
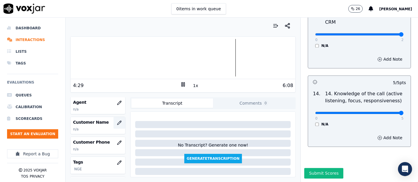
click at [116, 124] on button "button" at bounding box center [119, 123] width 12 height 12
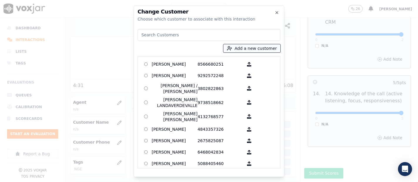
drag, startPoint x: 239, startPoint y: 48, endPoint x: 234, endPoint y: 49, distance: 5.6
click at [239, 48] on button "Add a new customer" at bounding box center [251, 48] width 57 height 8
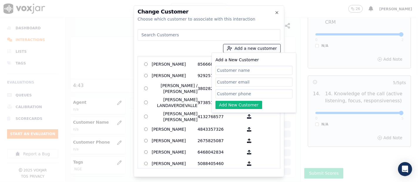
paste input "pierre luis cherivin"
type input "pierre luis cherivin"
click at [239, 93] on input "Add a New Customer" at bounding box center [253, 93] width 77 height 9
paste input "7178257622"
type input "7178257622"
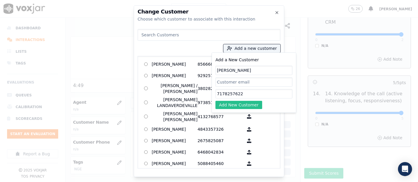
click at [241, 103] on button "Add New Customer" at bounding box center [238, 105] width 47 height 8
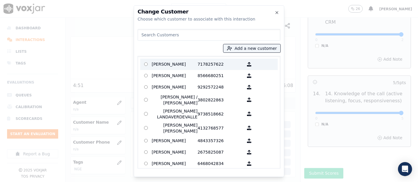
click at [175, 65] on p "pierre luis cherivin" at bounding box center [175, 64] width 46 height 9
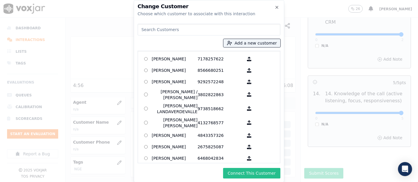
click at [256, 173] on button "Connect This Customer" at bounding box center [251, 173] width 57 height 11
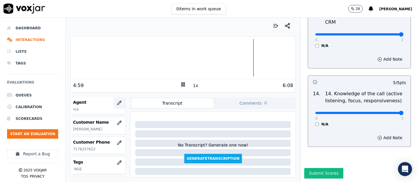
click at [117, 103] on icon "button" at bounding box center [119, 103] width 5 height 5
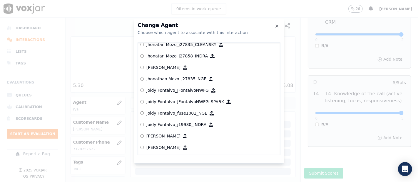
scroll to position [1588, 0]
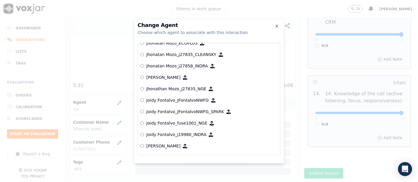
click at [159, 89] on p "Jhonathan Mozo_j27835_NGE" at bounding box center [176, 89] width 60 height 6
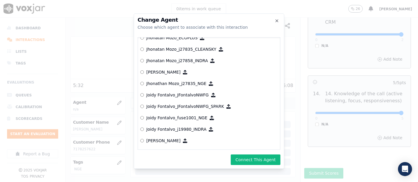
click at [251, 154] on div "Change Agent Choose which agent to associate with this interaction null [PERSON…" at bounding box center [209, 92] width 150 height 156
click at [248, 166] on div "Change Agent Choose which agent to associate with this interaction null [PERSON…" at bounding box center [209, 92] width 150 height 156
click at [241, 158] on button "Connect This Agent" at bounding box center [256, 160] width 50 height 11
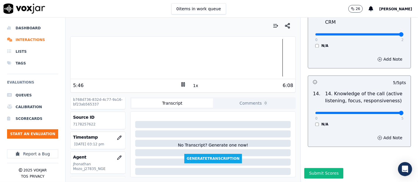
scroll to position [0, 0]
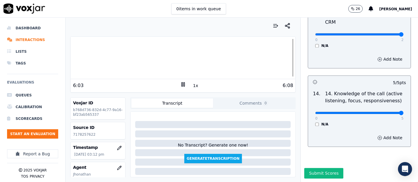
click at [180, 85] on icon at bounding box center [183, 85] width 6 height 6
click at [182, 83] on polygon at bounding box center [184, 85] width 4 height 4
click at [313, 168] on button "Submit Scores" at bounding box center [323, 173] width 39 height 11
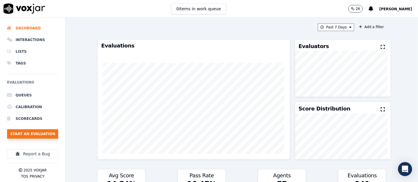
click at [49, 130] on button "Start an Evaluation" at bounding box center [32, 134] width 51 height 9
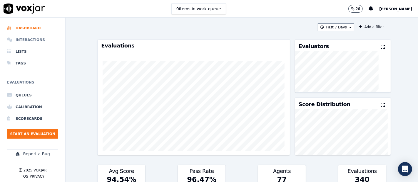
click at [22, 41] on li "Interactions" at bounding box center [32, 40] width 51 height 12
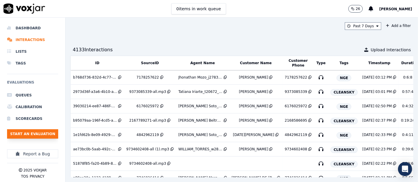
click at [48, 135] on button "Start an Evaluation" at bounding box center [32, 134] width 51 height 9
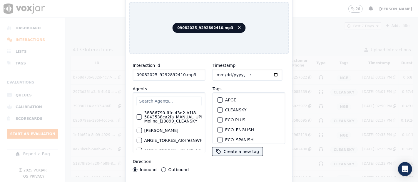
click at [191, 72] on input "09082025_9292892410.mp3" at bounding box center [169, 75] width 73 height 12
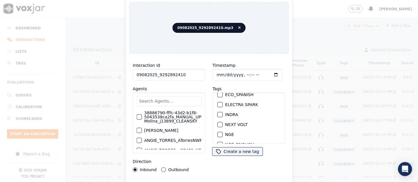
scroll to position [65, 0]
type input "09082025_9292892410"
click at [219, 113] on div "button" at bounding box center [220, 115] width 4 height 4
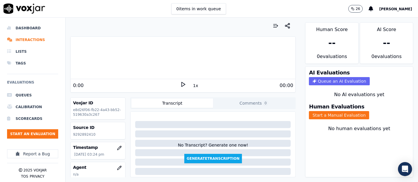
click at [86, 132] on p "9292892410" at bounding box center [98, 134] width 50 height 5
click at [86, 133] on p "9292892410" at bounding box center [98, 134] width 50 height 5
copy p "9292892410"
click at [343, 111] on button "Start a Manual Evaluation" at bounding box center [339, 115] width 60 height 8
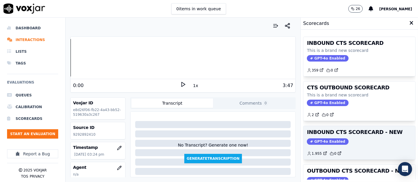
click at [338, 131] on h3 "INBOUND CTS SCORECARD - NEW" at bounding box center [359, 132] width 105 height 5
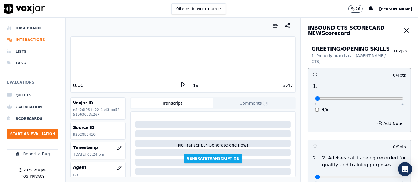
click at [182, 83] on polygon at bounding box center [184, 85] width 4 height 4
type input "4"
click at [387, 98] on input "range" at bounding box center [359, 99] width 88 height 2
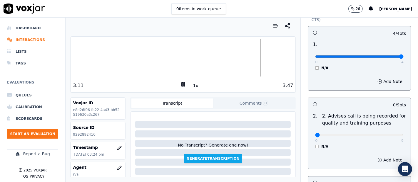
scroll to position [65, 0]
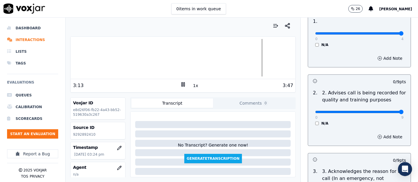
type input "9"
click at [387, 111] on input "range" at bounding box center [359, 112] width 88 height 2
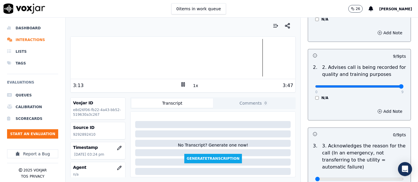
scroll to position [130, 0]
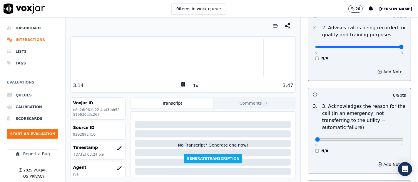
click at [385, 137] on div "0 9" at bounding box center [359, 139] width 88 height 7
click at [386, 137] on div "0 9" at bounding box center [359, 139] width 88 height 7
type input "9"
click at [387, 140] on input "range" at bounding box center [359, 140] width 88 height 2
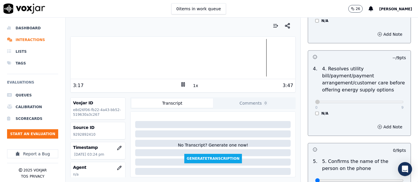
scroll to position [359, 0]
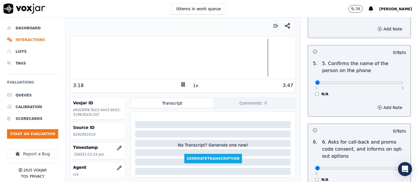
click at [391, 83] on div "0 9 N/A" at bounding box center [359, 85] width 98 height 22
drag, startPoint x: 389, startPoint y: 84, endPoint x: 384, endPoint y: 82, distance: 5.7
click at [388, 84] on div "0 9 N/A" at bounding box center [359, 85] width 98 height 22
type input "9"
click at [384, 82] on input "range" at bounding box center [359, 83] width 88 height 2
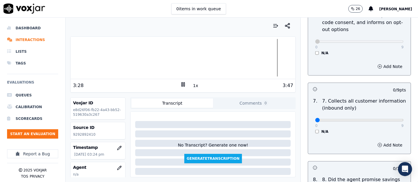
scroll to position [522, 0]
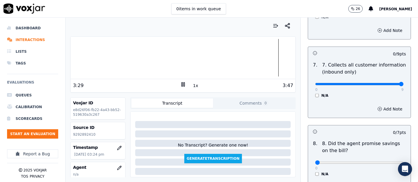
type input "9"
click at [388, 83] on input "range" at bounding box center [359, 84] width 88 height 2
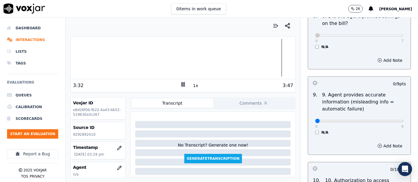
scroll to position [685, 0]
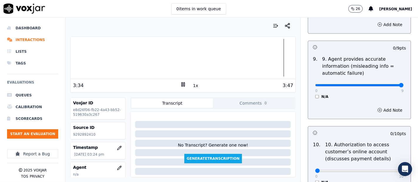
type input "9"
click at [387, 85] on input "range" at bounding box center [359, 85] width 88 height 2
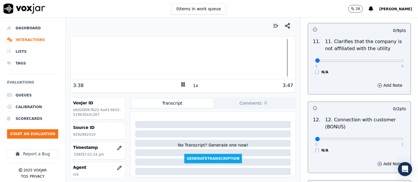
scroll to position [881, 0]
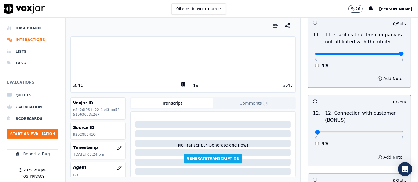
type input "9"
click at [385, 53] on input "range" at bounding box center [359, 54] width 88 height 2
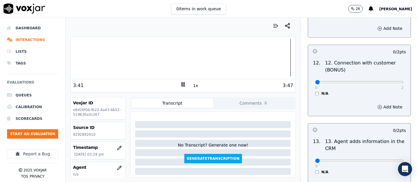
scroll to position [946, 0]
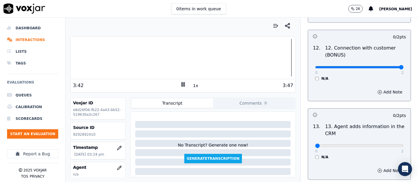
type input "2"
click at [384, 67] on input "range" at bounding box center [359, 67] width 88 height 2
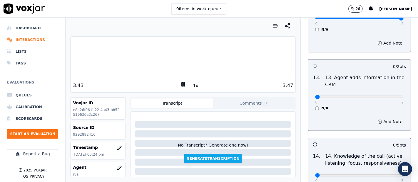
scroll to position [1012, 0]
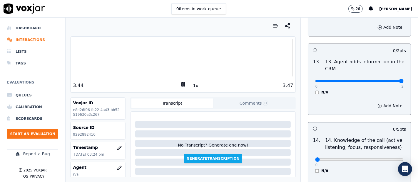
type input "2"
click at [382, 80] on input "range" at bounding box center [359, 81] width 88 height 2
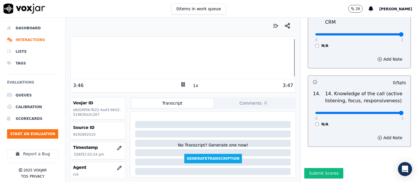
type input "5"
click at [385, 112] on input "range" at bounding box center [359, 113] width 88 height 2
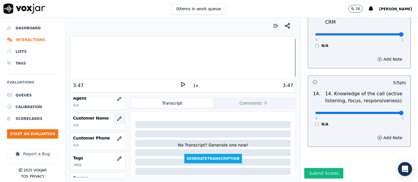
scroll to position [65, 0]
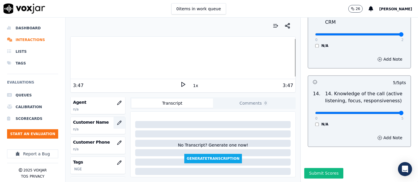
click at [117, 124] on icon "button" at bounding box center [119, 123] width 4 height 4
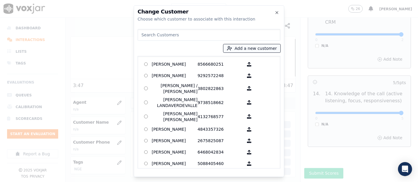
click at [238, 50] on button "Add a new customer" at bounding box center [251, 48] width 57 height 8
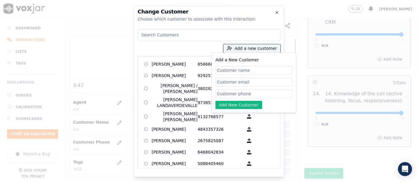
paste input "Isabel Flores"
type input "Isabel Flores"
click at [240, 90] on input "Add a New Customer" at bounding box center [253, 93] width 77 height 9
click at [224, 92] on input "Add a New Customer" at bounding box center [253, 93] width 77 height 9
paste input "9292892410"
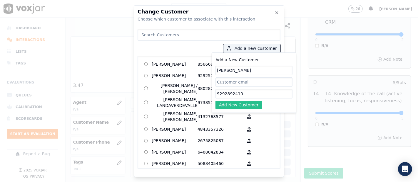
type input "9292892410"
click at [220, 108] on button "Add New Customer" at bounding box center [238, 105] width 47 height 8
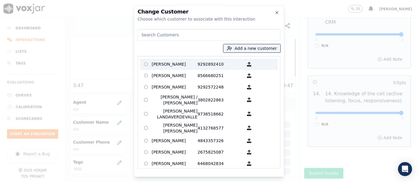
click at [149, 63] on p at bounding box center [145, 64] width 11 height 9
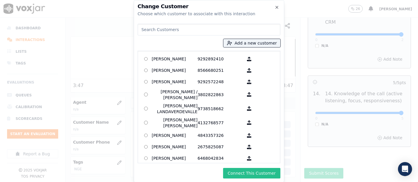
click at [270, 174] on button "Connect This Customer" at bounding box center [251, 173] width 57 height 11
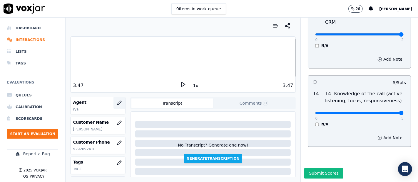
click at [113, 100] on button "button" at bounding box center [119, 103] width 12 height 12
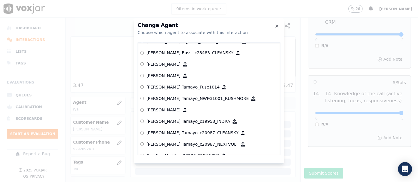
scroll to position [484, 0]
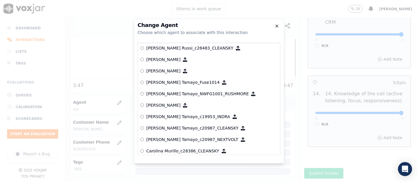
click at [276, 26] on icon "button" at bounding box center [276, 26] width 5 height 5
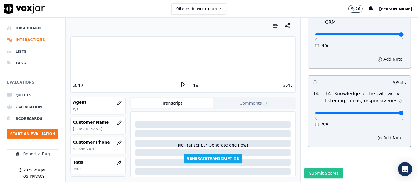
click at [320, 168] on button "Submit Scores" at bounding box center [323, 173] width 39 height 11
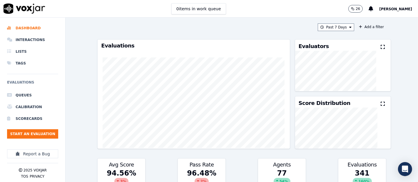
click at [381, 9] on span "[PERSON_NAME]" at bounding box center [395, 9] width 33 height 4
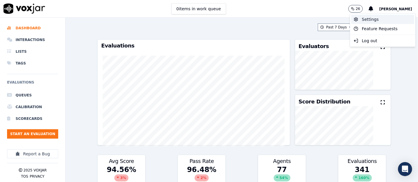
click at [363, 19] on div "Settings" at bounding box center [382, 19] width 63 height 9
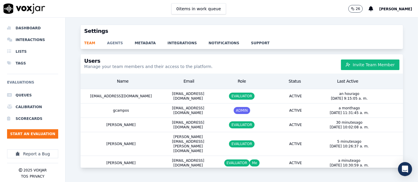
click at [112, 40] on link "agents" at bounding box center [121, 41] width 28 height 8
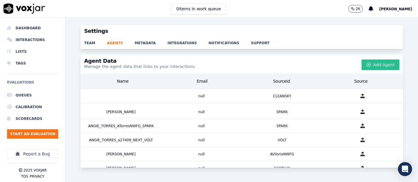
click at [378, 66] on button "Add Agent" at bounding box center [380, 65] width 38 height 11
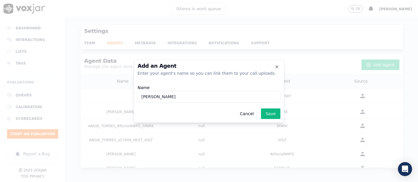
paste input "WANN3223"
type input "[PERSON_NAME] Valbuena_WANN3223_NGE"
click at [271, 109] on button "Save" at bounding box center [270, 114] width 19 height 11
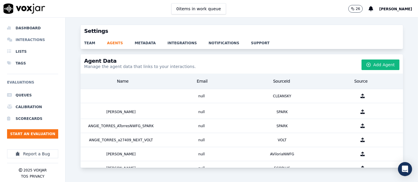
click at [33, 43] on li "Interactions" at bounding box center [32, 40] width 51 height 12
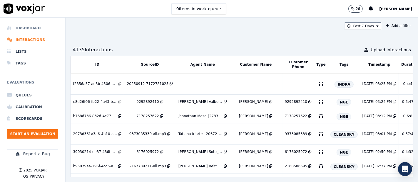
click at [31, 30] on li "Dashboard" at bounding box center [32, 28] width 51 height 12
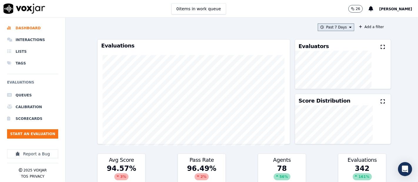
click at [320, 29] on button "Past 7 Days" at bounding box center [336, 27] width 36 height 8
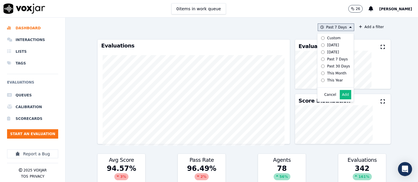
click at [340, 99] on button "Add" at bounding box center [345, 94] width 11 height 9
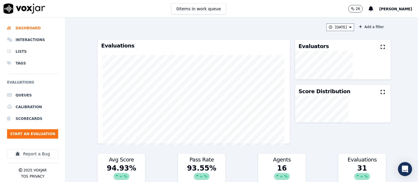
click at [380, 45] on icon at bounding box center [382, 47] width 4 height 5
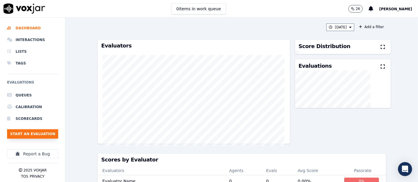
click at [31, 133] on button "Start an Evaluation" at bounding box center [32, 134] width 51 height 9
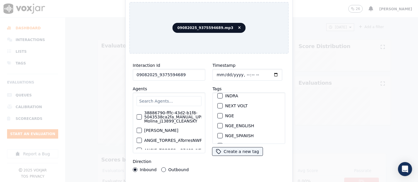
scroll to position [65, 0]
type input "09082025_9375594689"
drag, startPoint x: 219, startPoint y: 107, endPoint x: 226, endPoint y: 127, distance: 20.8
click at [222, 114] on div "NGE" at bounding box center [248, 115] width 67 height 10
click at [218, 113] on div "button" at bounding box center [220, 115] width 4 height 4
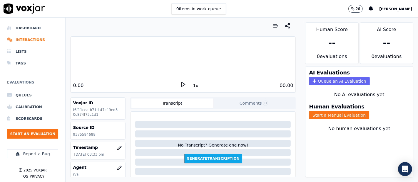
click at [83, 132] on p "9375594689" at bounding box center [98, 134] width 50 height 5
click at [348, 111] on button "Start a Manual Evaluation" at bounding box center [339, 115] width 60 height 8
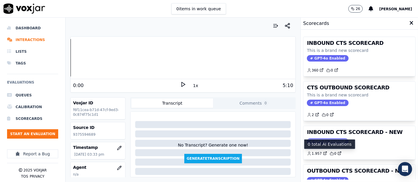
click at [348, 140] on div "0 total AI Evaluations" at bounding box center [329, 145] width 51 height 10
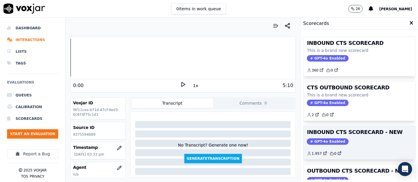
click at [349, 131] on h3 "INBOUND CTS SCORECARD - NEW" at bounding box center [359, 132] width 105 height 5
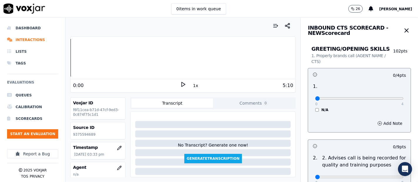
click at [179, 81] on div "0:00 1x 5:10" at bounding box center [182, 85] width 225 height 13
click at [180, 84] on icon at bounding box center [183, 85] width 6 height 6
click at [128, 58] on div at bounding box center [182, 58] width 225 height 38
click at [122, 58] on div at bounding box center [182, 58] width 225 height 38
click at [118, 58] on div at bounding box center [182, 58] width 225 height 38
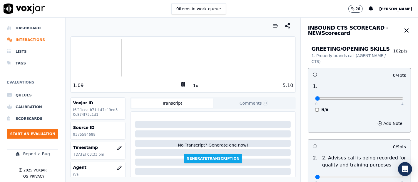
click at [112, 57] on div at bounding box center [182, 58] width 225 height 38
click at [176, 82] on div "1:36" at bounding box center [126, 85] width 107 height 7
click at [181, 83] on icon at bounding box center [183, 85] width 6 height 6
click at [180, 84] on icon at bounding box center [183, 85] width 6 height 6
click at [116, 55] on div at bounding box center [182, 58] width 225 height 38
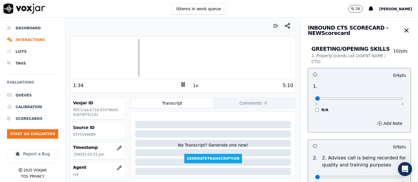
click at [97, 56] on div at bounding box center [182, 58] width 225 height 38
type input "4"
click at [388, 99] on input "range" at bounding box center [359, 99] width 88 height 2
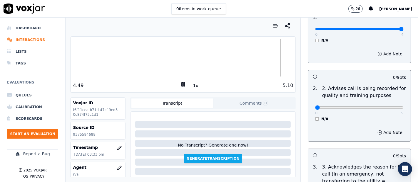
scroll to position [98, 0]
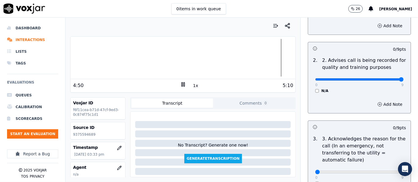
type input "9"
click at [386, 80] on input "range" at bounding box center [359, 79] width 88 height 2
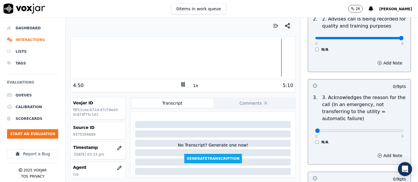
scroll to position [196, 0]
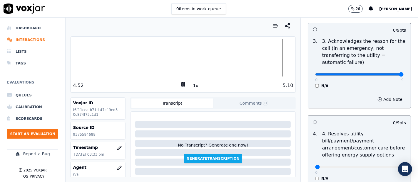
type input "9"
click at [382, 74] on input "range" at bounding box center [359, 74] width 88 height 2
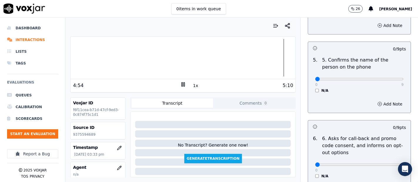
scroll to position [392, 0]
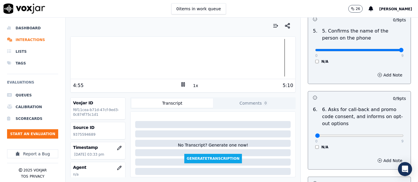
type input "9"
click at [385, 49] on input "range" at bounding box center [359, 50] width 88 height 2
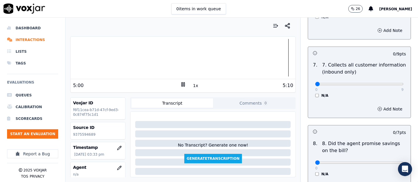
scroll to position [522, 0]
type input "9"
click at [386, 83] on input "range" at bounding box center [359, 84] width 88 height 2
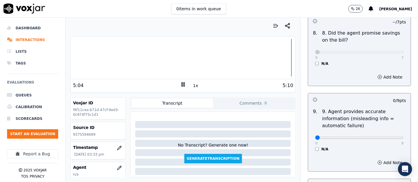
scroll to position [685, 0]
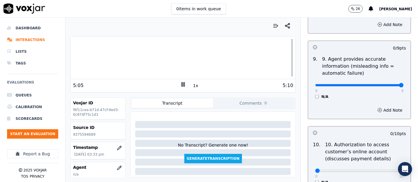
type input "9"
click at [385, 85] on input "range" at bounding box center [359, 85] width 88 height 2
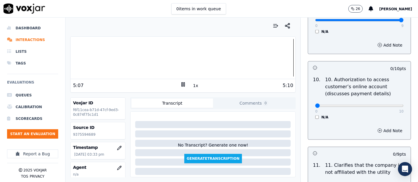
click at [310, 117] on div "0 10 N/A" at bounding box center [359, 109] width 98 height 22
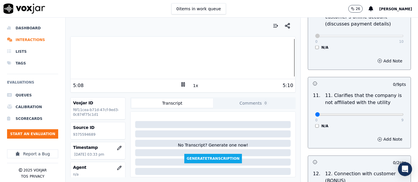
scroll to position [848, 0]
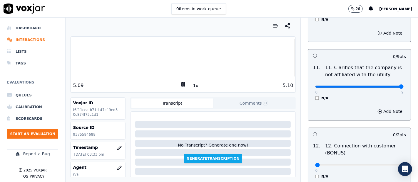
type input "9"
click at [387, 86] on input "range" at bounding box center [359, 87] width 88 height 2
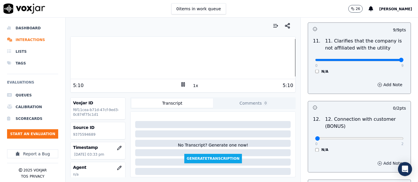
scroll to position [946, 0]
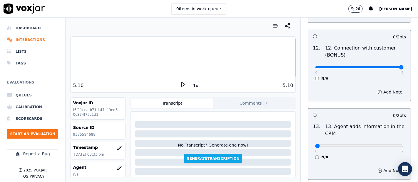
type input "2"
click at [387, 66] on input "range" at bounding box center [359, 67] width 88 height 2
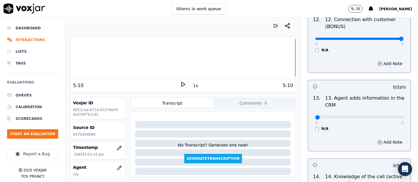
scroll to position [1012, 0]
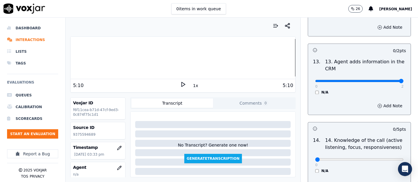
type input "2"
click at [387, 80] on input "range" at bounding box center [359, 81] width 88 height 2
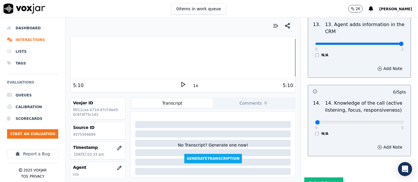
scroll to position [1070, 0]
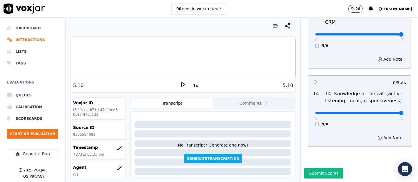
drag, startPoint x: 386, startPoint y: 99, endPoint x: 383, endPoint y: 98, distance: 3.2
type input "5"
click at [386, 112] on input "range" at bounding box center [359, 113] width 88 height 2
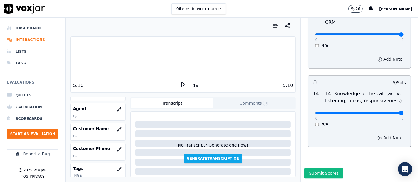
scroll to position [65, 0]
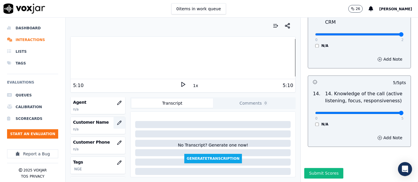
click at [117, 124] on icon "button" at bounding box center [119, 123] width 5 height 5
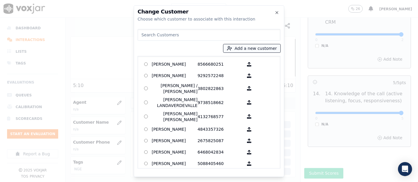
click at [231, 48] on icon "button" at bounding box center [229, 48] width 5 height 5
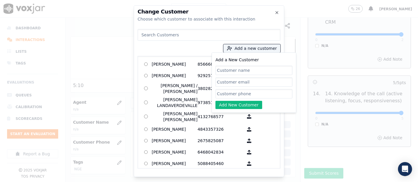
drag, startPoint x: 224, startPoint y: 76, endPoint x: 221, endPoint y: 70, distance: 6.4
click at [221, 70] on input "Add a New Customer" at bounding box center [253, 70] width 77 height 9
paste input "[PERSON_NAME]"
type input "[PERSON_NAME]"
click at [232, 95] on input "Add a New Customer" at bounding box center [253, 93] width 77 height 9
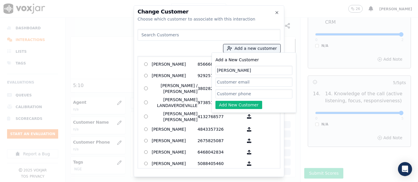
paste input "9375594689"
type input "9375594689"
click at [230, 105] on button "Add New Customer" at bounding box center [238, 105] width 47 height 8
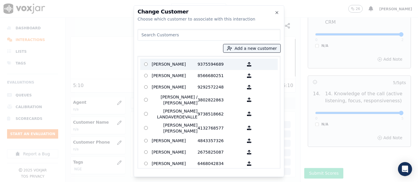
click at [185, 66] on p "[PERSON_NAME]" at bounding box center [175, 64] width 46 height 9
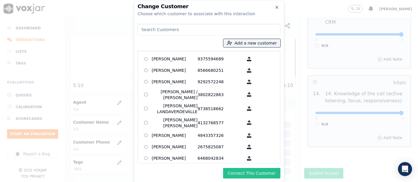
click at [232, 169] on button "Connect This Customer" at bounding box center [251, 173] width 57 height 11
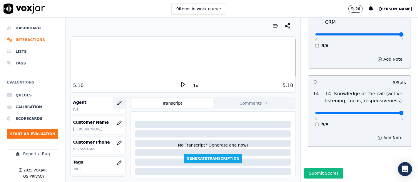
click at [117, 101] on icon "button" at bounding box center [119, 103] width 5 height 5
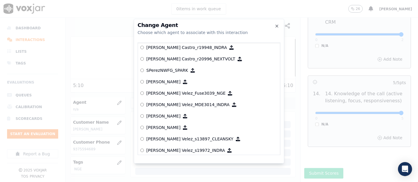
scroll to position [2553, 0]
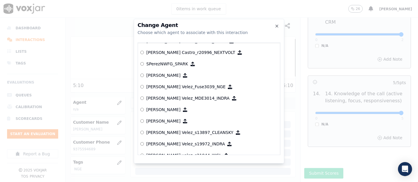
click at [185, 88] on p "[PERSON_NAME] Velez_Fuse3039_NGE" at bounding box center [185, 87] width 79 height 6
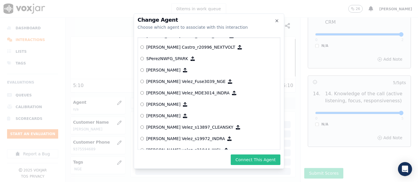
click at [244, 155] on button "Connect This Agent" at bounding box center [256, 160] width 50 height 11
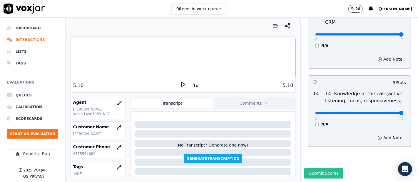
click at [310, 168] on button "Submit Scores" at bounding box center [323, 173] width 39 height 11
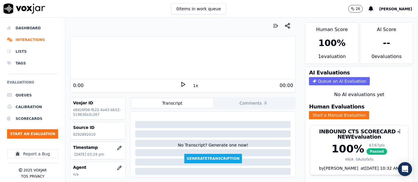
scroll to position [33, 0]
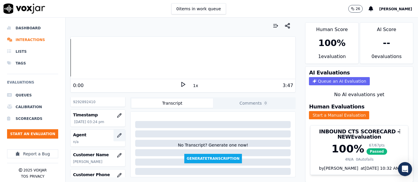
click at [117, 136] on icon "button" at bounding box center [119, 135] width 5 height 5
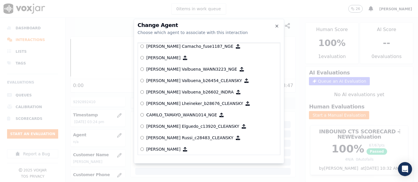
scroll to position [404, 0]
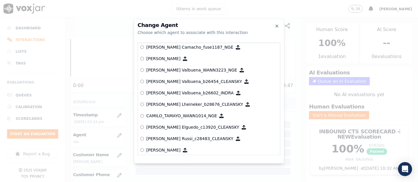
click at [169, 71] on p "[PERSON_NAME] Valbuena_WANN3223_NGE" at bounding box center [191, 70] width 91 height 6
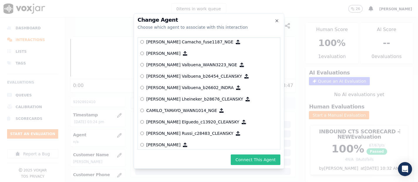
click at [243, 160] on button "Connect This Agent" at bounding box center [256, 160] width 50 height 11
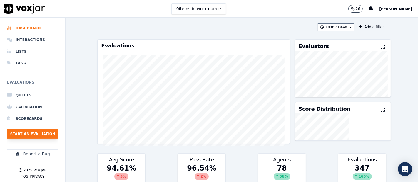
click at [23, 133] on button "Start an Evaluation" at bounding box center [32, 134] width 51 height 9
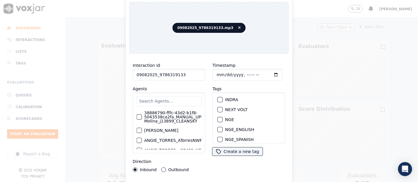
scroll to position [65, 0]
type input "09082025_9786319133"
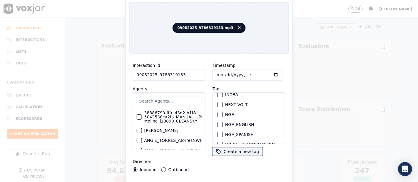
click at [215, 112] on div "NGE" at bounding box center [248, 115] width 67 height 10
click at [218, 113] on div "button" at bounding box center [220, 115] width 4 height 4
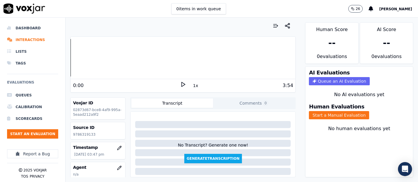
click at [82, 134] on p "9786319133" at bounding box center [98, 134] width 50 height 5
copy p "9786319133"
click at [313, 112] on button "Start a Manual Evaluation" at bounding box center [339, 115] width 60 height 8
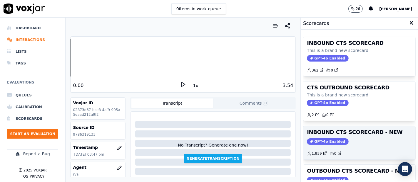
click at [345, 133] on h3 "INBOUND CTS SCORECARD - NEW" at bounding box center [359, 132] width 105 height 5
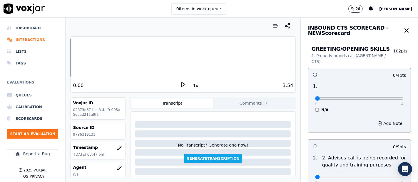
click at [182, 84] on polygon at bounding box center [184, 85] width 4 height 4
click at [386, 96] on div "0 4" at bounding box center [359, 98] width 88 height 7
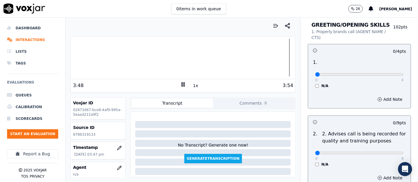
scroll to position [33, 0]
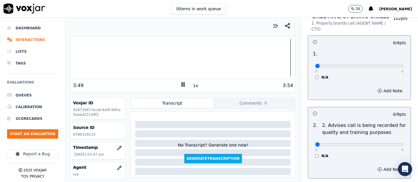
click at [385, 63] on div "0 4" at bounding box center [359, 65] width 88 height 7
type input "4"
click at [384, 65] on input "range" at bounding box center [359, 66] width 88 height 2
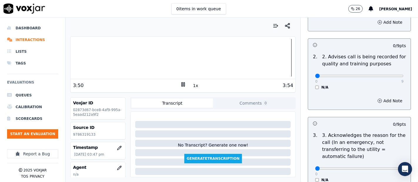
scroll to position [130, 0]
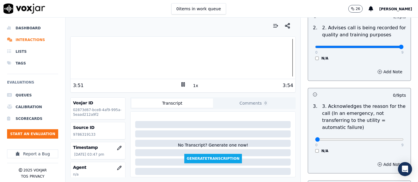
type input "9"
click at [387, 46] on input "range" at bounding box center [359, 47] width 88 height 2
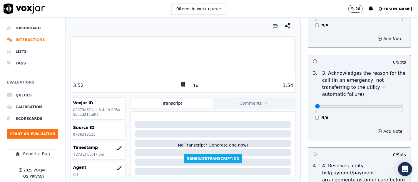
scroll to position [196, 0]
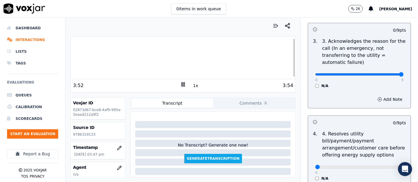
type input "9"
click at [387, 75] on input "range" at bounding box center [359, 74] width 88 height 2
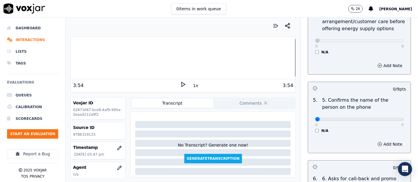
scroll to position [359, 0]
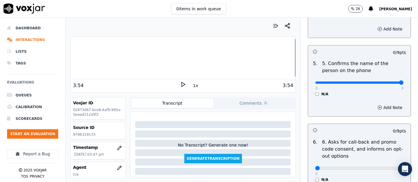
type input "9"
click at [384, 82] on input "range" at bounding box center [359, 83] width 88 height 2
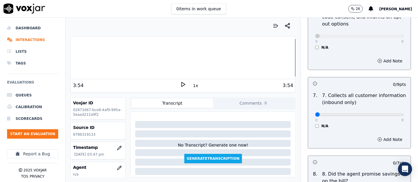
scroll to position [522, 0]
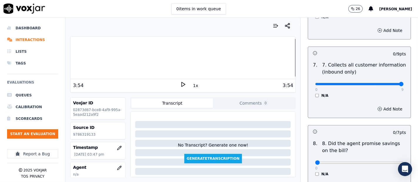
type input "9"
click at [387, 85] on input "range" at bounding box center [359, 84] width 88 height 2
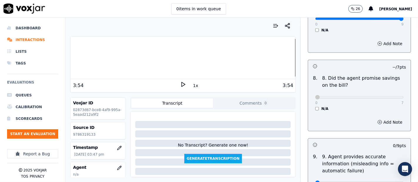
scroll to position [653, 0]
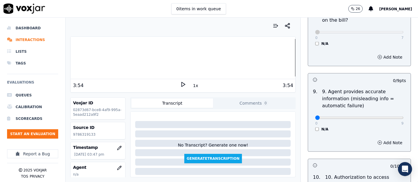
click at [390, 117] on div "0 9 N/A" at bounding box center [359, 121] width 98 height 22
type input "9"
click at [384, 117] on input "range" at bounding box center [359, 118] width 88 height 2
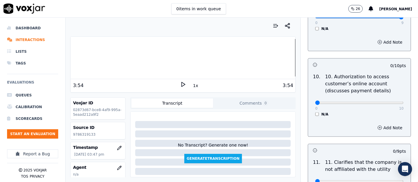
scroll to position [783, 0]
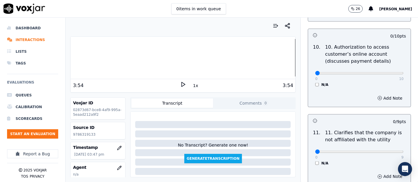
click at [315, 83] on div "N/A" at bounding box center [359, 85] width 88 height 5
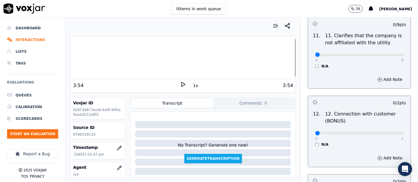
scroll to position [881, 0]
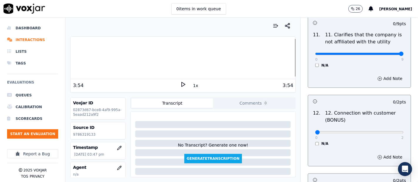
type input "9"
click at [387, 53] on input "range" at bounding box center [359, 54] width 88 height 2
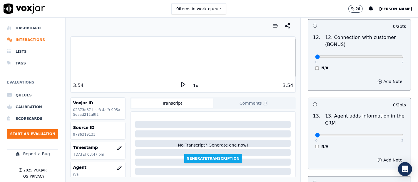
scroll to position [979, 0]
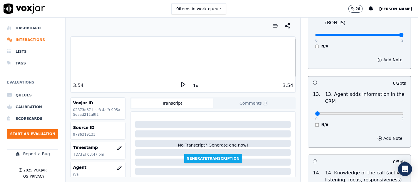
type input "2"
click at [387, 35] on input "range" at bounding box center [359, 35] width 88 height 2
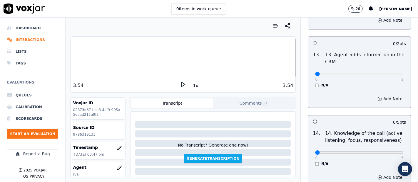
scroll to position [1044, 0]
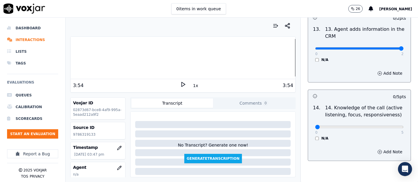
drag, startPoint x: 387, startPoint y: 48, endPoint x: 383, endPoint y: 56, distance: 9.5
type input "2"
click at [386, 48] on input "range" at bounding box center [359, 48] width 88 height 2
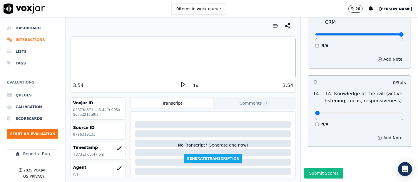
scroll to position [1070, 0]
type input "5"
click at [384, 112] on input "range" at bounding box center [359, 113] width 88 height 2
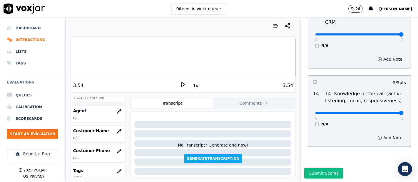
scroll to position [65, 0]
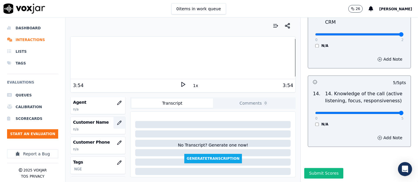
click at [117, 124] on button "button" at bounding box center [119, 123] width 12 height 12
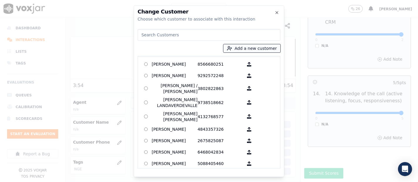
click at [275, 45] on button "Add a new customer" at bounding box center [251, 48] width 57 height 8
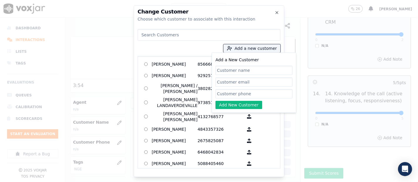
paste input "Jose Alberto Santos Munoz"
type input "Jose Alberto Santos Munoz"
click at [262, 92] on input "Add a New Customer" at bounding box center [253, 93] width 77 height 9
paste input "9786319133"
type input "9786319133"
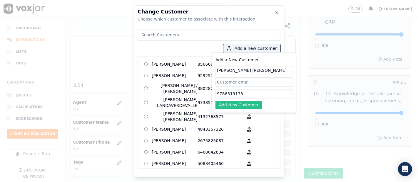
click at [251, 106] on button "Add New Customer" at bounding box center [238, 105] width 47 height 8
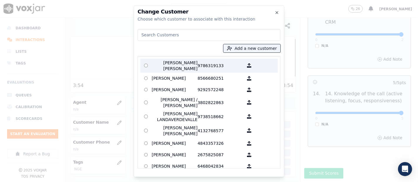
click at [193, 68] on p "[PERSON_NAME] [PERSON_NAME]" at bounding box center [175, 66] width 46 height 12
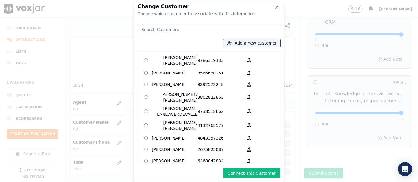
click at [248, 171] on button "Connect This Customer" at bounding box center [251, 173] width 57 height 11
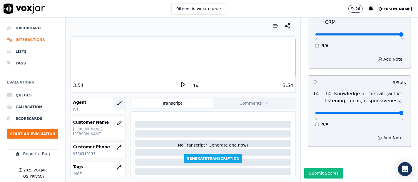
click at [117, 101] on icon "button" at bounding box center [119, 103] width 5 height 5
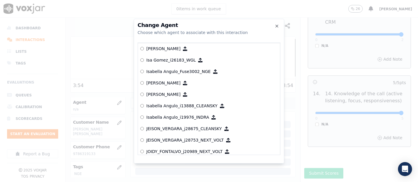
scroll to position [1447, 0]
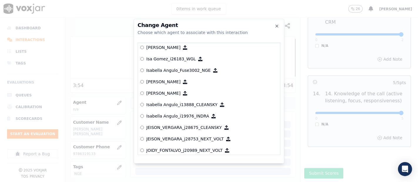
click at [188, 71] on p "Isabella Angulo_Fuse3002_NGE" at bounding box center [178, 71] width 64 height 6
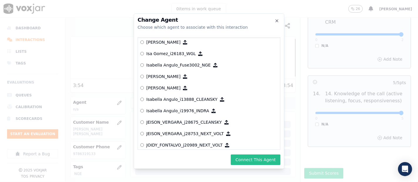
click at [255, 157] on button "Connect This Agent" at bounding box center [256, 160] width 50 height 11
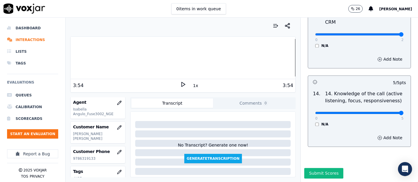
click at [325, 168] on div "Submit Scores" at bounding box center [358, 175] width 117 height 14
click at [322, 168] on button "Submit Scores" at bounding box center [323, 173] width 39 height 11
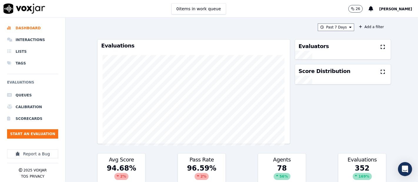
click at [324, 31] on div "Past 7 Days Add a filter Evaluations Evaluators Score Distribution Avg Score 94…" at bounding box center [241, 100] width 293 height 165
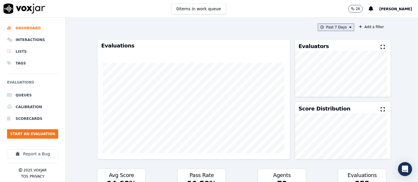
click at [323, 27] on button "Past 7 Days" at bounding box center [336, 27] width 36 height 8
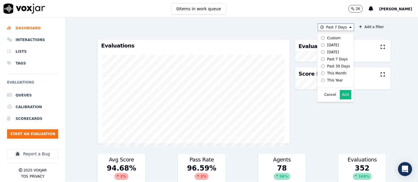
click at [340, 100] on button "Add" at bounding box center [345, 94] width 11 height 9
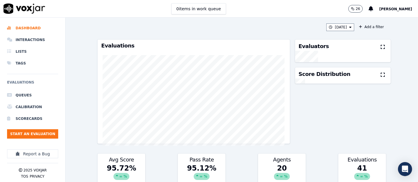
click at [373, 51] on div at bounding box center [343, 56] width 96 height 11
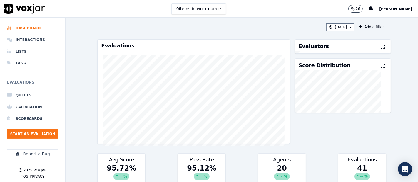
click at [380, 49] on icon at bounding box center [382, 47] width 4 height 5
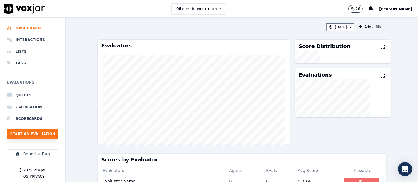
click at [53, 130] on button "Start an Evaluation" at bounding box center [32, 134] width 51 height 9
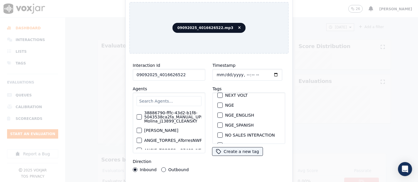
scroll to position [65, 0]
type input "09092025_4016626522"
click at [218, 113] on div "button" at bounding box center [220, 115] width 4 height 4
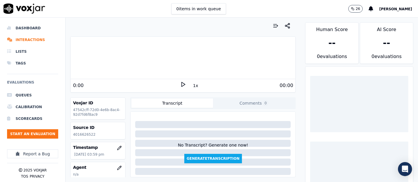
click at [76, 135] on p "4016626522" at bounding box center [98, 134] width 50 height 5
copy p "4016626522"
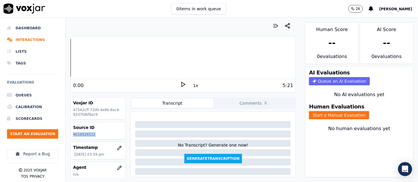
click at [180, 82] on icon at bounding box center [183, 85] width 6 height 6
click at [325, 111] on button "Start a Manual Evaluation" at bounding box center [339, 115] width 60 height 8
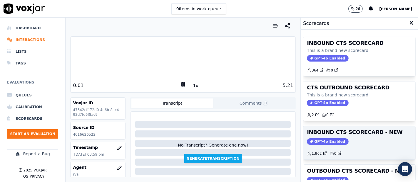
click at [352, 130] on h3 "INBOUND CTS SCORECARD - NEW" at bounding box center [359, 132] width 105 height 5
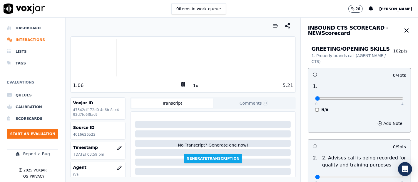
click at [109, 60] on div at bounding box center [182, 58] width 225 height 38
click at [104, 53] on div at bounding box center [182, 58] width 225 height 38
click at [182, 84] on rect at bounding box center [182, 85] width 1 height 4
click at [98, 57] on div at bounding box center [182, 58] width 225 height 38
click at [182, 86] on polygon at bounding box center [184, 85] width 4 height 4
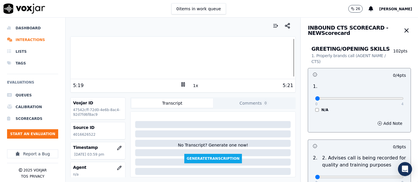
click at [386, 96] on div "0 4" at bounding box center [359, 98] width 88 height 7
click at [385, 96] on div "0 4" at bounding box center [359, 98] width 88 height 7
click at [389, 98] on div "0 4 N/A" at bounding box center [359, 101] width 98 height 22
click at [389, 95] on div "0 4 N/A" at bounding box center [359, 101] width 98 height 22
type input "4"
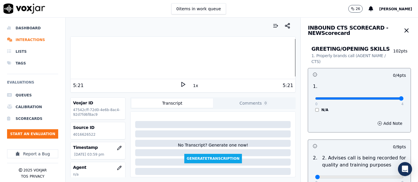
click at [388, 98] on input "range" at bounding box center [359, 99] width 88 height 2
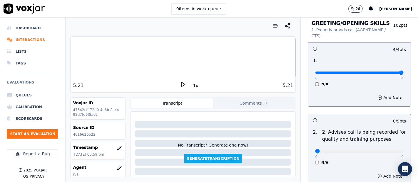
scroll to position [65, 0]
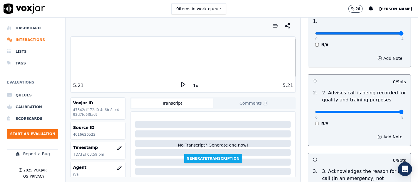
type input "9"
click at [388, 112] on input "range" at bounding box center [359, 112] width 88 height 2
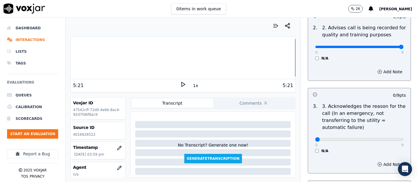
scroll to position [163, 0]
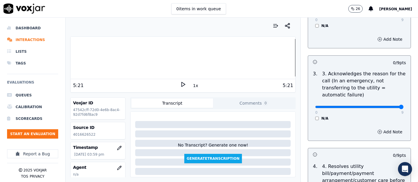
type input "9"
click at [383, 106] on input "range" at bounding box center [359, 107] width 88 height 2
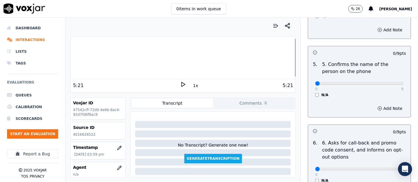
scroll to position [359, 0]
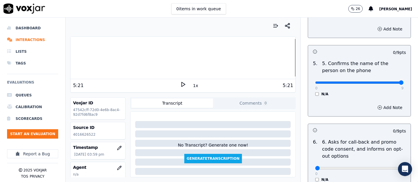
type input "9"
click at [386, 83] on input "range" at bounding box center [359, 83] width 88 height 2
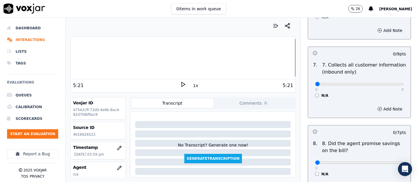
scroll to position [522, 0]
click at [401, 88] on p "9" at bounding box center [402, 90] width 2 height 5
type input "9"
click at [387, 83] on input "range" at bounding box center [359, 84] width 88 height 2
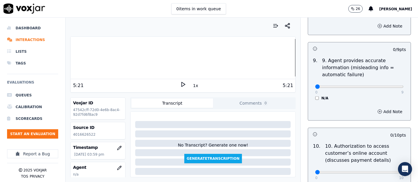
scroll to position [685, 0]
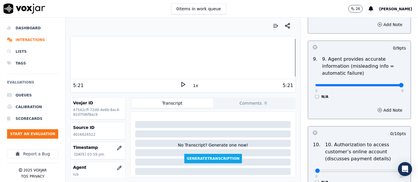
type input "9"
click at [386, 86] on input "range" at bounding box center [359, 85] width 88 height 2
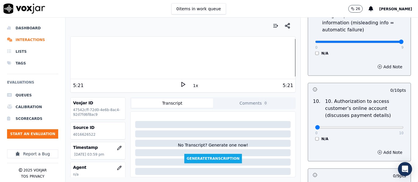
scroll to position [750, 0]
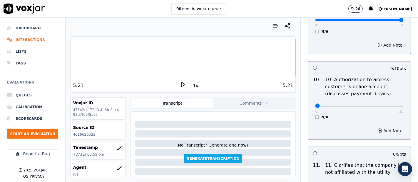
click at [310, 116] on div "0 10 N/A" at bounding box center [359, 109] width 98 height 22
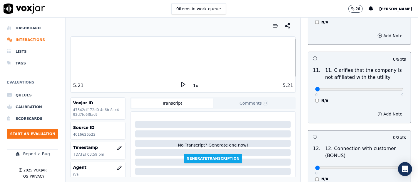
scroll to position [848, 0]
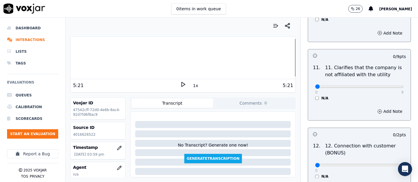
click at [389, 85] on div "0 9 N/A" at bounding box center [359, 89] width 98 height 22
type input "9"
click at [385, 86] on input "range" at bounding box center [359, 87] width 88 height 2
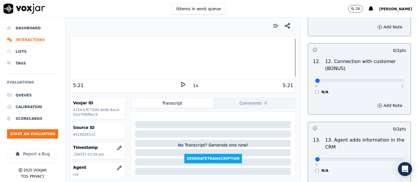
scroll to position [946, 0]
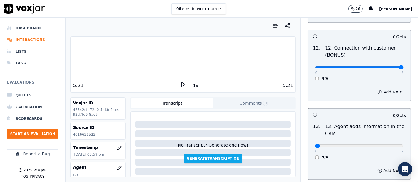
type input "2"
click at [384, 66] on input "range" at bounding box center [359, 67] width 88 height 2
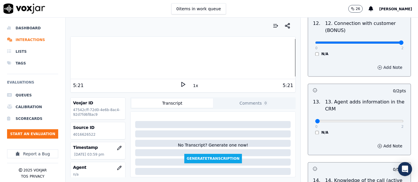
scroll to position [1012, 0]
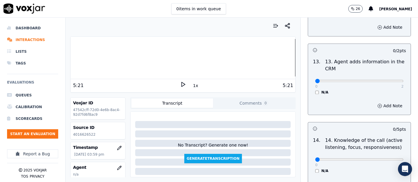
drag, startPoint x: 384, startPoint y: 75, endPoint x: 383, endPoint y: 78, distance: 3.7
click at [384, 78] on div "0 2" at bounding box center [359, 80] width 88 height 7
type input "2"
click at [383, 80] on input "range" at bounding box center [359, 81] width 88 height 2
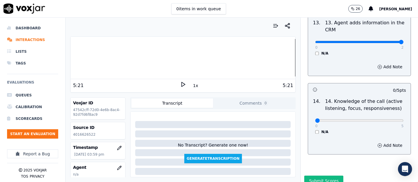
scroll to position [1070, 0]
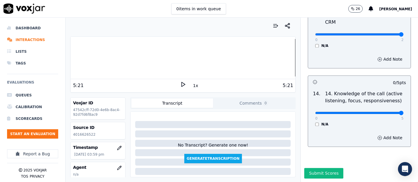
type input "5"
click at [385, 112] on input "range" at bounding box center [359, 113] width 88 height 2
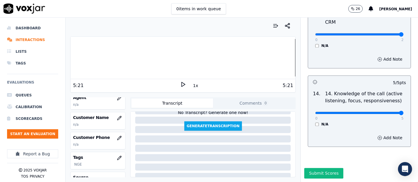
scroll to position [72, 0]
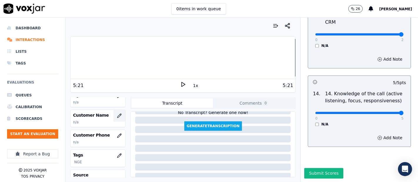
click at [117, 114] on icon "button" at bounding box center [119, 116] width 5 height 5
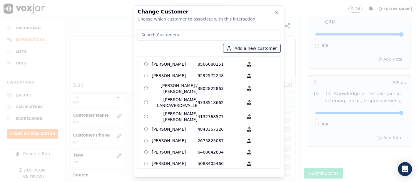
click at [248, 47] on button "Add a new customer" at bounding box center [251, 48] width 57 height 8
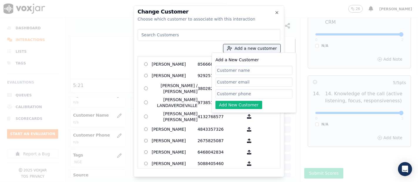
click at [217, 67] on input "Add a New Customer" at bounding box center [253, 70] width 77 height 9
paste input "[PERSON_NAME]"
type input "[PERSON_NAME]"
click at [229, 93] on input "Add a New Customer" at bounding box center [253, 93] width 77 height 9
paste input "4016626522"
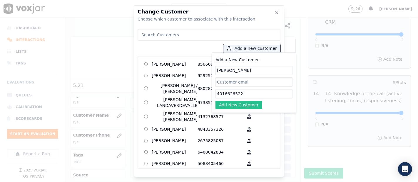
type input "4016626522"
click at [241, 102] on button "Add New Customer" at bounding box center [238, 105] width 47 height 8
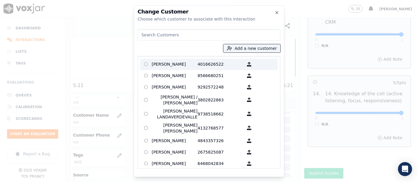
click at [175, 64] on p "[PERSON_NAME]" at bounding box center [175, 64] width 46 height 9
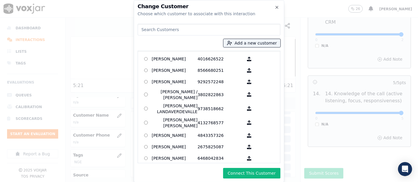
click at [252, 171] on button "Connect This Customer" at bounding box center [251, 173] width 57 height 11
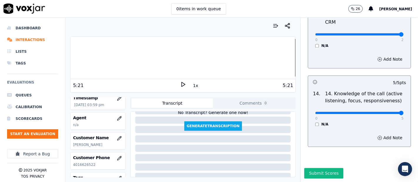
scroll to position [40, 0]
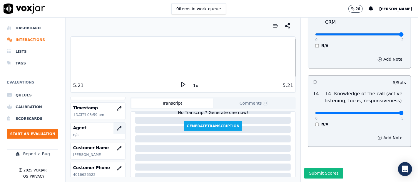
click at [117, 129] on icon "button" at bounding box center [119, 128] width 5 height 5
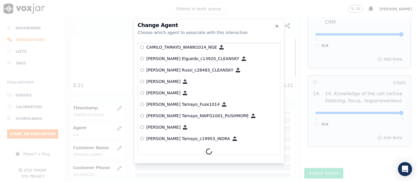
scroll to position [484, 0]
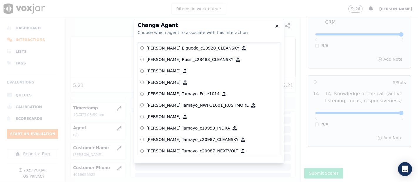
click at [277, 26] on icon "button" at bounding box center [277, 26] width 2 height 2
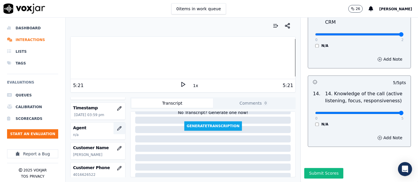
click at [117, 126] on icon "button" at bounding box center [119, 128] width 5 height 5
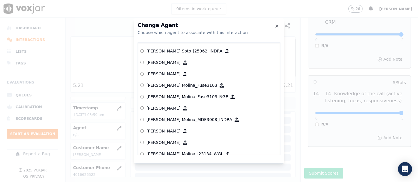
scroll to position [1876, 0]
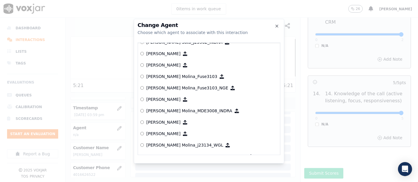
click at [179, 88] on p "[PERSON_NAME] Molina_Fuse3103_NGE" at bounding box center [187, 88] width 82 height 6
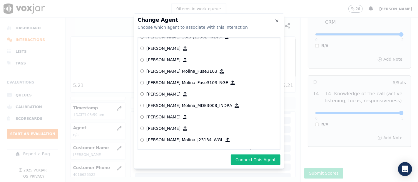
click at [243, 155] on button "Connect This Agent" at bounding box center [256, 160] width 50 height 11
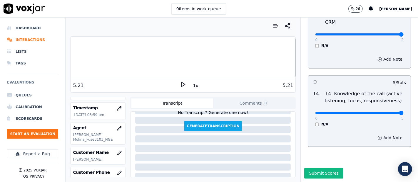
click at [304, 168] on button "Submit Scores" at bounding box center [323, 173] width 39 height 11
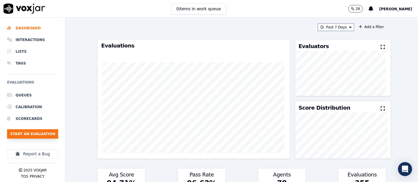
click at [31, 135] on button "Start an Evaluation" at bounding box center [32, 134] width 51 height 9
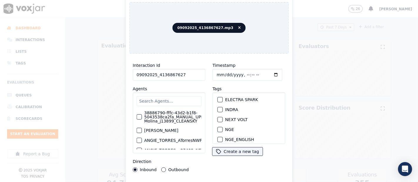
scroll to position [65, 0]
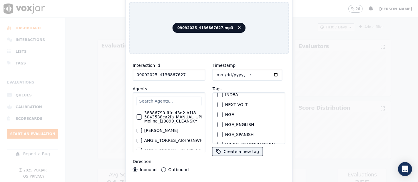
type input "09092025_4136867627"
click at [215, 111] on div "NGE" at bounding box center [248, 115] width 67 height 10
click at [218, 113] on div "button" at bounding box center [220, 115] width 4 height 4
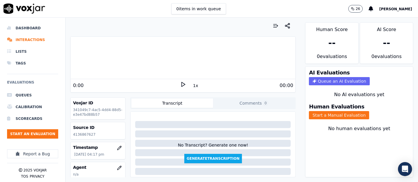
click at [82, 133] on p "4136867627" at bounding box center [98, 134] width 50 height 5
click at [315, 111] on button "Start a Manual Evaluation" at bounding box center [339, 115] width 60 height 8
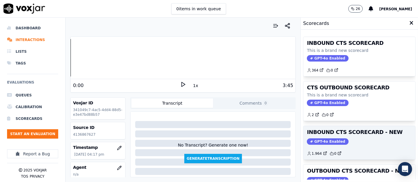
click at [335, 130] on h3 "INBOUND CTS SCORECARD - NEW" at bounding box center [359, 132] width 105 height 5
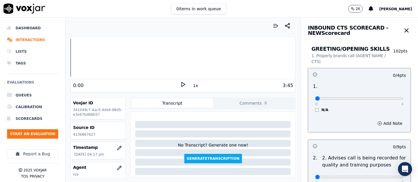
click at [182, 82] on icon at bounding box center [183, 85] width 6 height 6
click at [115, 55] on div at bounding box center [182, 58] width 225 height 38
click at [112, 56] on div at bounding box center [182, 58] width 225 height 38
click at [107, 57] on div at bounding box center [182, 58] width 225 height 38
click at [180, 84] on icon at bounding box center [183, 85] width 6 height 6
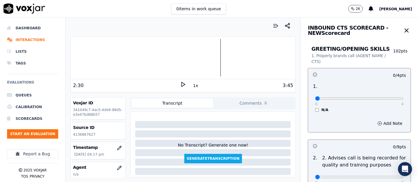
click at [389, 98] on div "0 4 N/A" at bounding box center [359, 101] width 98 height 22
click at [182, 85] on icon at bounding box center [183, 85] width 6 height 6
type input "4"
click at [388, 100] on input "range" at bounding box center [359, 99] width 88 height 2
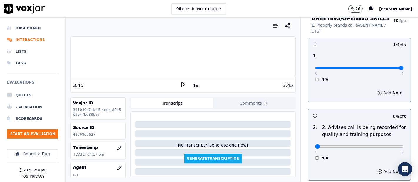
scroll to position [98, 0]
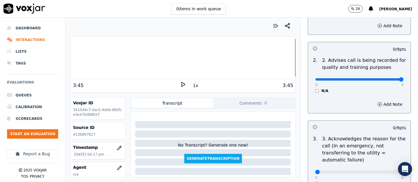
type input "9"
click at [384, 80] on input "range" at bounding box center [359, 79] width 88 height 2
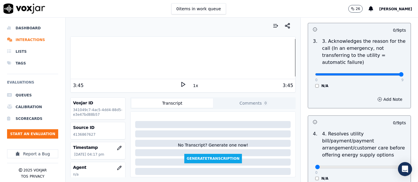
type input "9"
click at [386, 73] on input "range" at bounding box center [359, 74] width 88 height 2
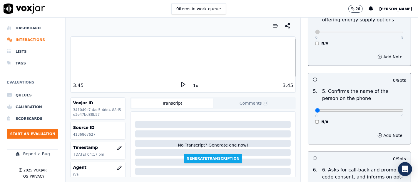
scroll to position [359, 0]
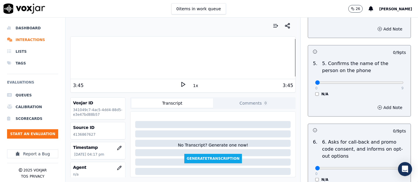
click at [388, 82] on div "0 9 N/A" at bounding box center [359, 85] width 98 height 22
type input "9"
click at [387, 82] on input "range" at bounding box center [359, 83] width 88 height 2
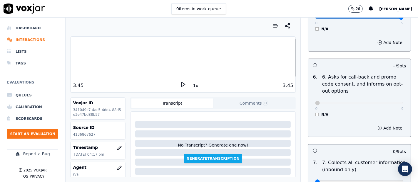
scroll to position [555, 0]
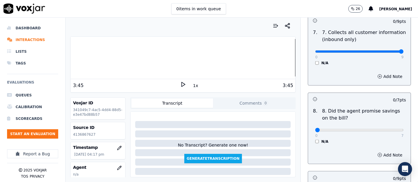
type input "9"
click at [386, 51] on input "range" at bounding box center [359, 52] width 88 height 2
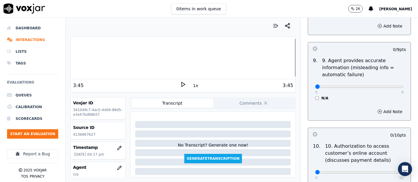
scroll to position [685, 0]
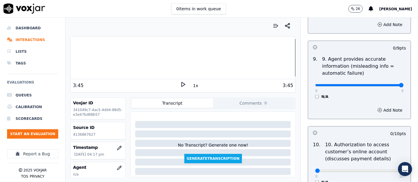
type input "9"
click at [388, 84] on input "range" at bounding box center [359, 85] width 88 height 2
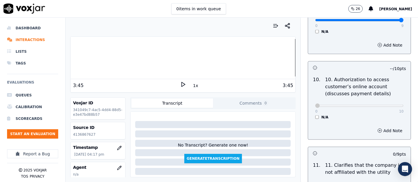
scroll to position [848, 0]
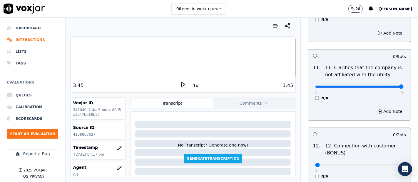
type input "9"
click at [385, 86] on input "range" at bounding box center [359, 87] width 88 height 2
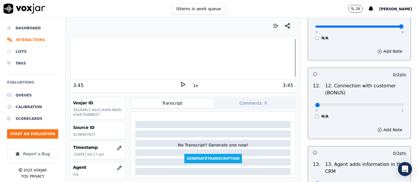
scroll to position [914, 0]
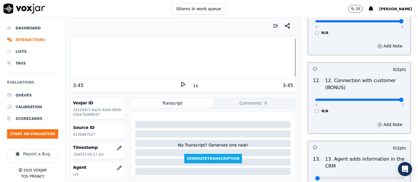
type input "2"
click at [385, 99] on input "range" at bounding box center [359, 100] width 88 height 2
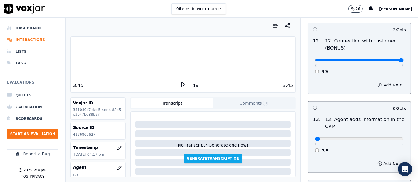
scroll to position [1012, 0]
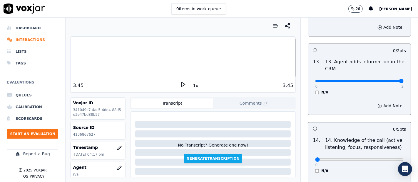
type input "2"
click at [386, 80] on input "range" at bounding box center [359, 81] width 88 height 2
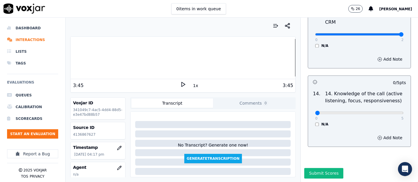
scroll to position [1070, 0]
type input "5"
click at [384, 112] on input "range" at bounding box center [359, 113] width 88 height 2
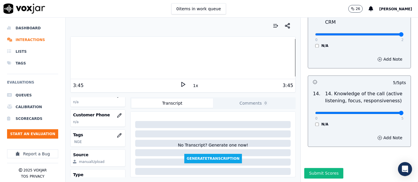
scroll to position [83, 0]
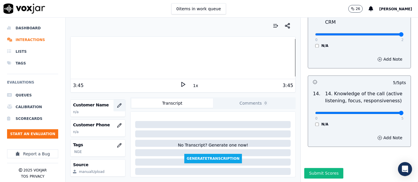
click at [117, 103] on icon "button" at bounding box center [119, 105] width 5 height 5
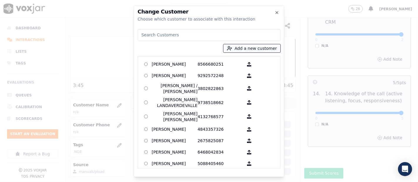
click at [241, 48] on button "Add a new customer" at bounding box center [251, 48] width 57 height 8
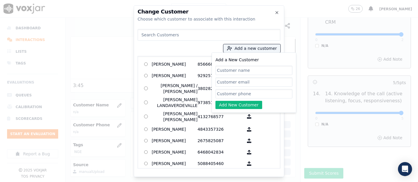
paste input "[PERSON_NAME]"
type input "[PERSON_NAME]"
click at [237, 91] on input "Add a New Customer" at bounding box center [253, 93] width 77 height 9
paste input "4136867627"
type input "4136867627"
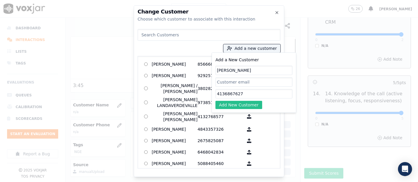
click at [230, 104] on button "Add New Customer" at bounding box center [238, 105] width 47 height 8
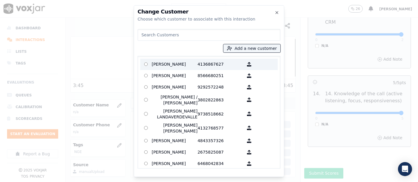
click at [166, 65] on p "[PERSON_NAME]" at bounding box center [175, 64] width 46 height 9
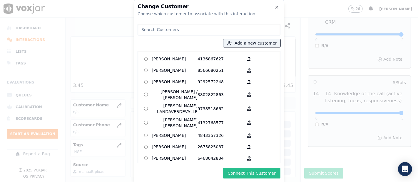
click at [234, 176] on button "Connect This Customer" at bounding box center [251, 173] width 57 height 11
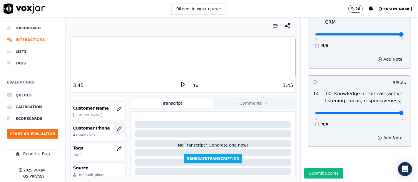
scroll to position [65, 0]
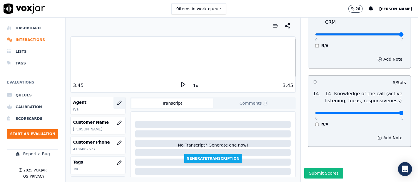
click at [113, 107] on button "button" at bounding box center [119, 103] width 12 height 12
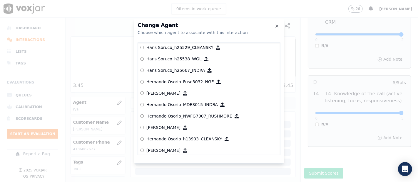
scroll to position [1328, 0]
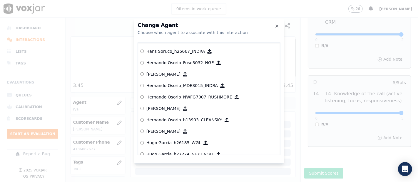
click at [184, 58] on label "Hernando Osorio_Fuse3032_NGE" at bounding box center [208, 62] width 137 height 11
click at [161, 63] on p "Hernando Osorio_Fuse3032_NGE" at bounding box center [180, 63] width 68 height 6
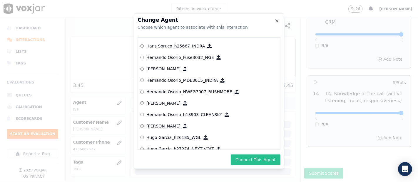
click at [247, 162] on button "Connect This Agent" at bounding box center [256, 160] width 50 height 11
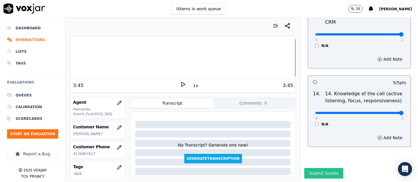
click at [313, 168] on button "Submit Scores" at bounding box center [323, 173] width 39 height 11
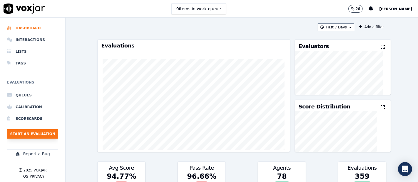
click at [53, 134] on button "Start an Evaluation" at bounding box center [32, 134] width 51 height 9
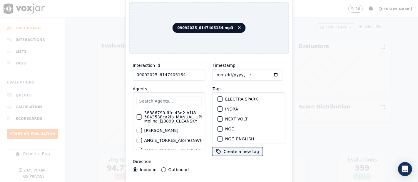
scroll to position [65, 0]
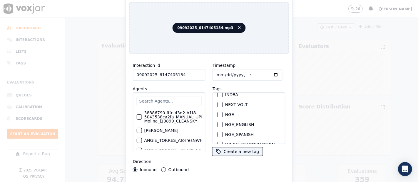
type input "09092025_6147405184"
click at [218, 113] on div "button" at bounding box center [220, 115] width 4 height 4
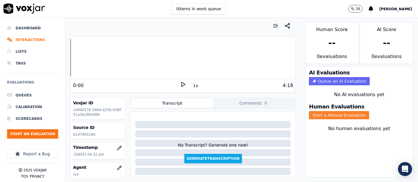
click at [315, 111] on button "Start a Manual Evaluation" at bounding box center [339, 115] width 60 height 8
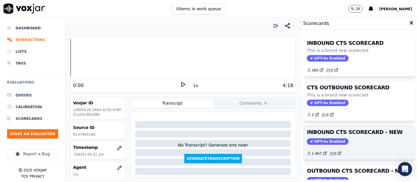
click at [367, 130] on h3 "INBOUND CTS SCORECARD - NEW" at bounding box center [359, 132] width 105 height 5
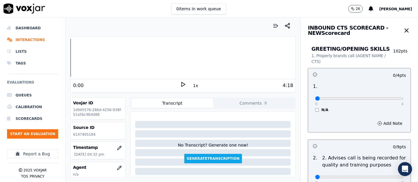
click at [82, 135] on p "6147405184" at bounding box center [98, 134] width 50 height 5
copy p "6147405184"
click at [182, 83] on icon at bounding box center [183, 85] width 6 height 6
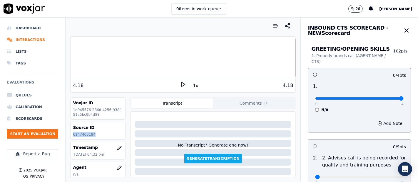
type input "4"
click at [387, 98] on input "range" at bounding box center [359, 99] width 88 height 2
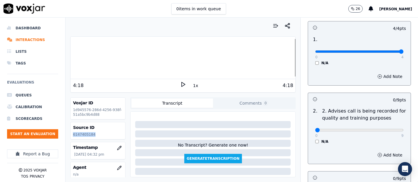
scroll to position [65, 0]
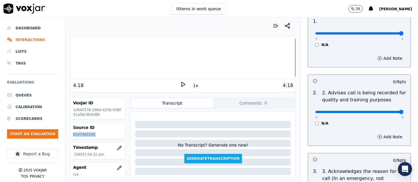
type input "9"
click at [385, 112] on input "range" at bounding box center [359, 112] width 88 height 2
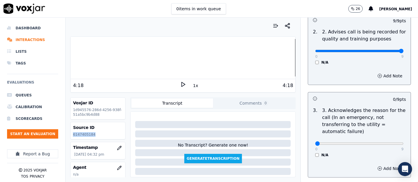
scroll to position [130, 0]
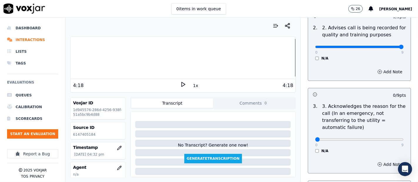
click at [389, 140] on div "0 9 N/A" at bounding box center [359, 142] width 98 height 22
type input "9"
click at [387, 139] on input "range" at bounding box center [359, 140] width 88 height 2
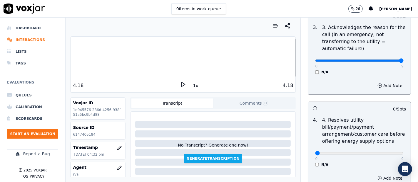
scroll to position [228, 0]
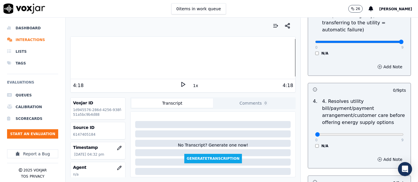
click at [315, 146] on div "N/A" at bounding box center [359, 146] width 88 height 5
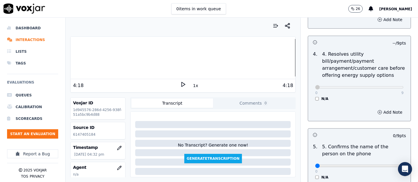
scroll to position [326, 0]
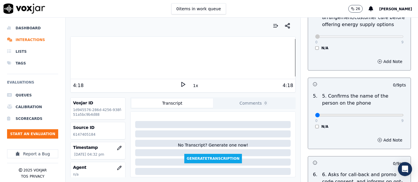
click at [389, 115] on div "0 9 N/A" at bounding box center [359, 118] width 98 height 22
type input "9"
click at [388, 116] on input "range" at bounding box center [359, 115] width 88 height 2
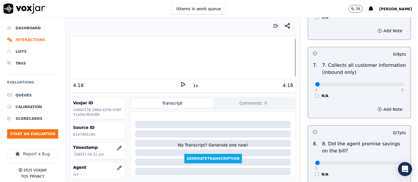
scroll to position [522, 0]
type input "9"
click at [382, 85] on input "range" at bounding box center [359, 84] width 88 height 2
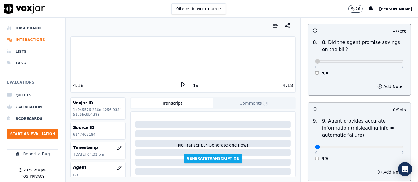
scroll to position [653, 0]
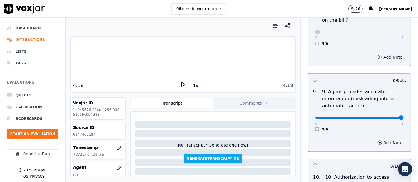
type input "9"
click at [387, 117] on input "range" at bounding box center [359, 118] width 88 height 2
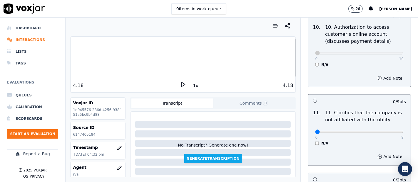
scroll to position [848, 0]
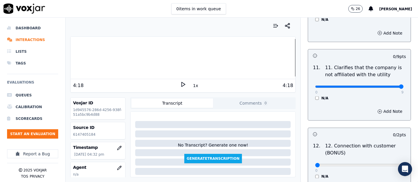
type input "9"
click at [385, 86] on input "range" at bounding box center [359, 87] width 88 height 2
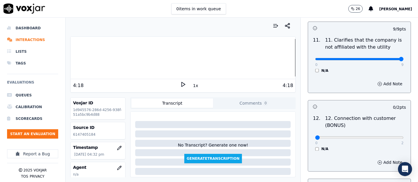
scroll to position [914, 0]
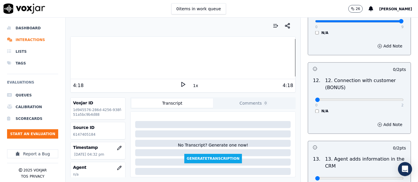
click at [386, 101] on div "0 2 N/A" at bounding box center [359, 103] width 98 height 22
type input "2"
click at [385, 100] on input "range" at bounding box center [359, 100] width 88 height 2
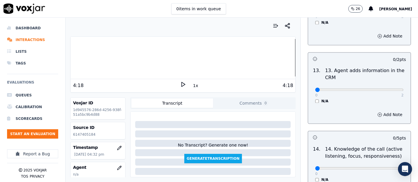
scroll to position [1012, 0]
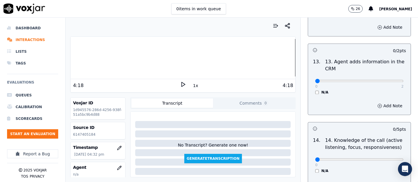
click at [389, 80] on div "0 2 N/A" at bounding box center [359, 84] width 98 height 22
type input "2"
click at [386, 80] on input "range" at bounding box center [359, 81] width 88 height 2
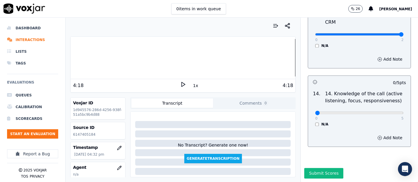
scroll to position [1070, 0]
type input "5"
click at [388, 112] on input "range" at bounding box center [359, 113] width 88 height 2
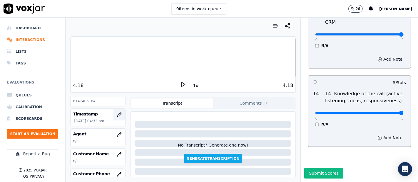
scroll to position [65, 0]
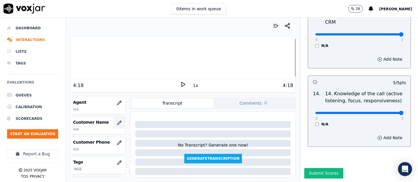
click at [115, 123] on button "button" at bounding box center [119, 123] width 12 height 12
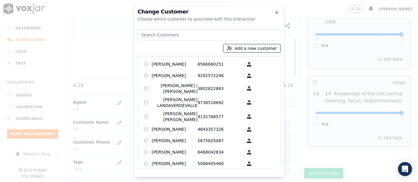
click at [243, 50] on button "Add a new customer" at bounding box center [251, 48] width 57 height 8
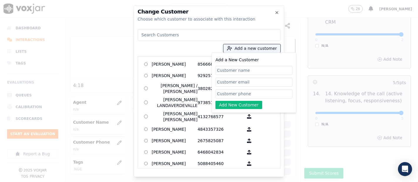
paste input "[PERSON_NAME]"
type input "[PERSON_NAME]"
click at [227, 97] on input "Add a New Customer" at bounding box center [253, 93] width 77 height 9
paste input "3802823133"
type input "3802823133"
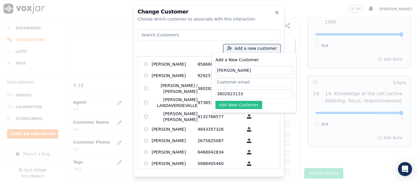
click at [246, 103] on button "Add New Customer" at bounding box center [238, 105] width 47 height 8
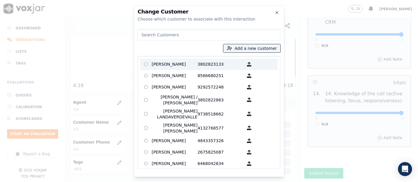
click at [159, 62] on p "[PERSON_NAME]" at bounding box center [175, 64] width 46 height 9
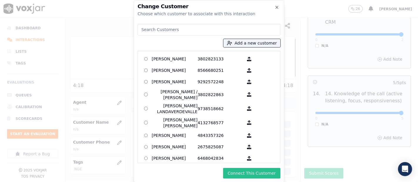
click at [266, 175] on button "Connect This Customer" at bounding box center [251, 173] width 57 height 11
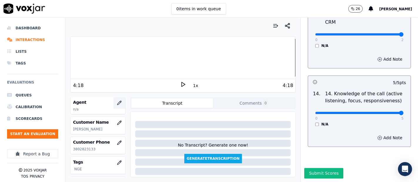
click at [113, 100] on button "button" at bounding box center [119, 103] width 12 height 12
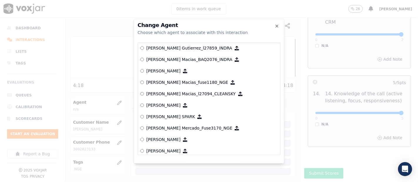
scroll to position [2143, 0]
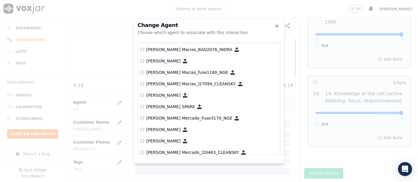
click at [170, 113] on label "[PERSON_NAME] Mercado_Fuse3170_NGE" at bounding box center [208, 118] width 137 height 11
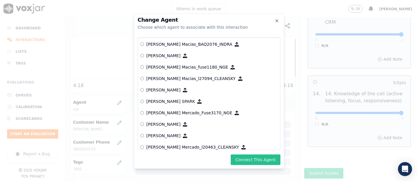
click at [246, 159] on button "Connect This Agent" at bounding box center [256, 160] width 50 height 11
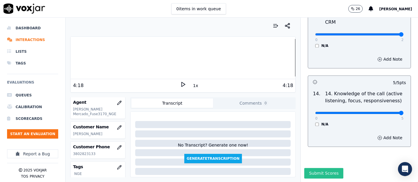
click at [329, 168] on button "Submit Scores" at bounding box center [323, 173] width 39 height 11
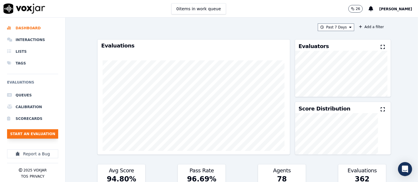
click button "Start an Evaluation"
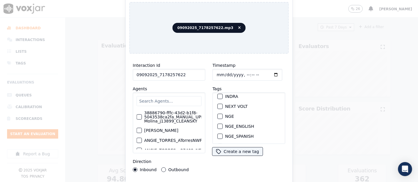
scroll to position [65, 0]
type input "09092025_7178257622"
click div "button"
click button "Upload interaction to start evaluation"
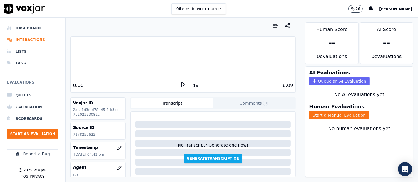
click p "7178257622"
copy p "7178257622"
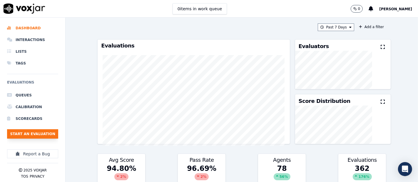
click at [23, 135] on button "Start an Evaluation" at bounding box center [32, 134] width 51 height 9
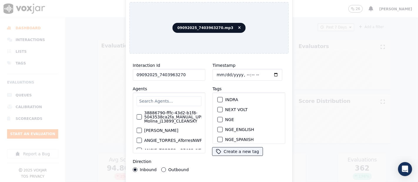
scroll to position [65, 0]
type input "09092025_7403963270"
click at [215, 113] on div "NGE" at bounding box center [248, 115] width 67 height 10
click at [218, 113] on div "button" at bounding box center [220, 115] width 4 height 4
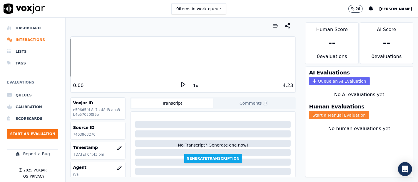
click at [320, 111] on button "Start a Manual Evaluation" at bounding box center [339, 115] width 60 height 8
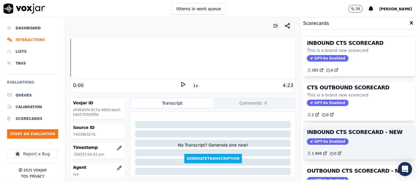
click at [353, 130] on h3 "INBOUND CTS SCORECARD - NEW" at bounding box center [359, 132] width 105 height 5
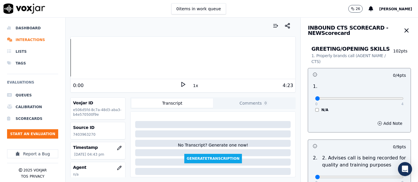
click at [81, 135] on p "7403963270" at bounding box center [98, 134] width 50 height 5
copy p "7403963270"
click at [180, 85] on icon at bounding box center [183, 85] width 6 height 6
click at [184, 84] on rect at bounding box center [184, 85] width 1 height 4
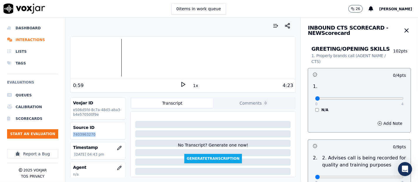
click at [182, 85] on polygon at bounding box center [184, 85] width 4 height 4
click at [110, 52] on div at bounding box center [182, 58] width 225 height 38
click at [106, 57] on div at bounding box center [182, 58] width 225 height 38
click at [98, 63] on div at bounding box center [182, 58] width 225 height 38
click at [108, 58] on div at bounding box center [182, 58] width 225 height 38
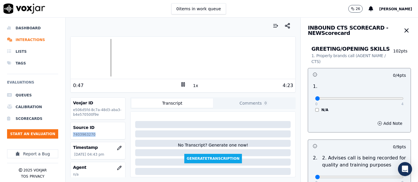
click at [103, 56] on div at bounding box center [182, 58] width 225 height 38
type input "4"
click at [386, 99] on input "range" at bounding box center [359, 99] width 88 height 2
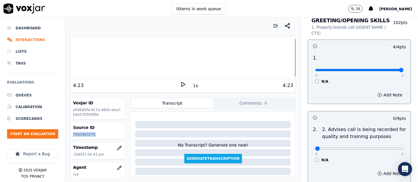
scroll to position [98, 0]
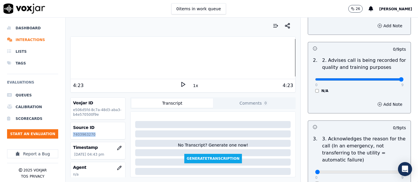
type input "9"
click at [388, 78] on input "range" at bounding box center [359, 79] width 88 height 2
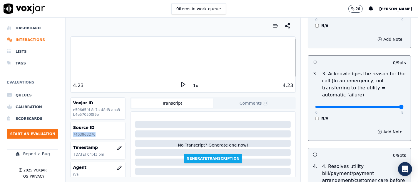
type input "9"
click at [386, 108] on input "range" at bounding box center [359, 107] width 88 height 2
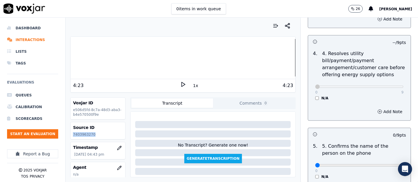
scroll to position [326, 0]
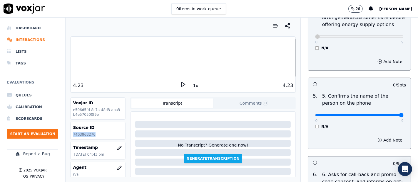
type input "9"
click at [386, 114] on input "range" at bounding box center [359, 115] width 88 height 2
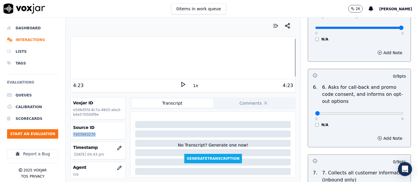
scroll to position [424, 0]
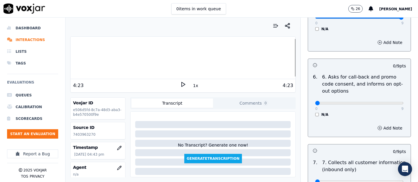
click at [315, 115] on div "N/A" at bounding box center [359, 114] width 88 height 5
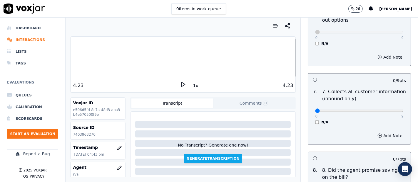
scroll to position [522, 0]
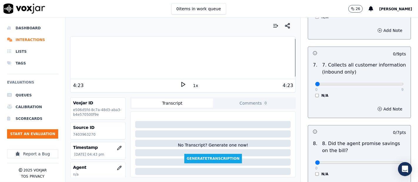
click at [390, 88] on div "0 9 N/A" at bounding box center [359, 87] width 98 height 22
click at [388, 83] on div "0 9 N/A" at bounding box center [359, 87] width 98 height 22
type input "9"
click at [388, 83] on input "range" at bounding box center [359, 84] width 88 height 2
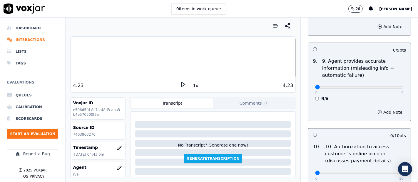
scroll to position [685, 0]
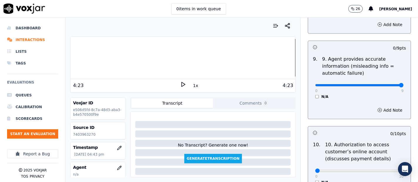
type input "9"
click at [388, 85] on input "range" at bounding box center [359, 85] width 88 height 2
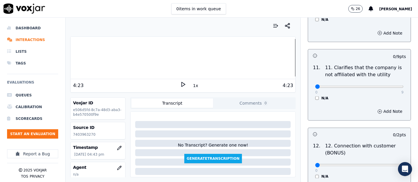
scroll to position [848, 0]
click at [392, 85] on div "0 9 N/A" at bounding box center [359, 89] width 98 height 22
type input "9"
click at [388, 86] on input "range" at bounding box center [359, 87] width 88 height 2
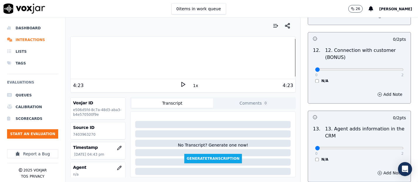
scroll to position [946, 0]
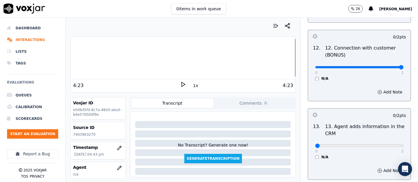
type input "2"
click at [383, 68] on input "range" at bounding box center [359, 67] width 88 height 2
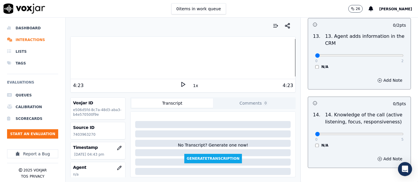
scroll to position [1044, 0]
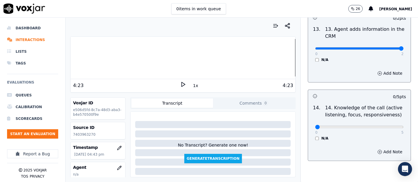
type input "2"
click at [388, 47] on input "range" at bounding box center [359, 48] width 88 height 2
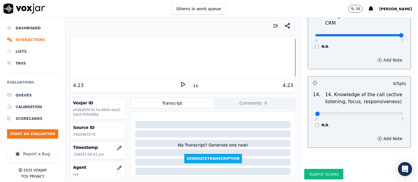
scroll to position [1070, 0]
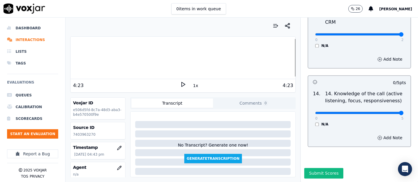
type input "5"
click at [387, 112] on input "range" at bounding box center [359, 113] width 88 height 2
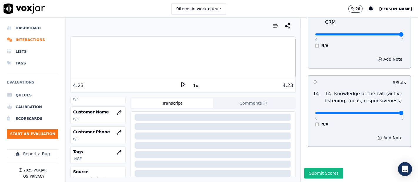
scroll to position [65, 0]
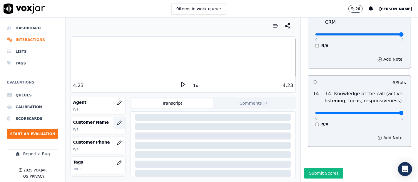
click at [117, 121] on icon "button" at bounding box center [119, 123] width 5 height 5
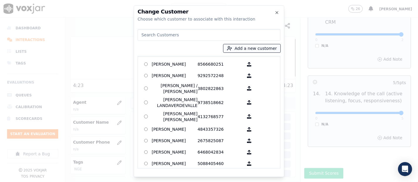
click at [252, 48] on button "Add a new customer" at bounding box center [251, 48] width 57 height 8
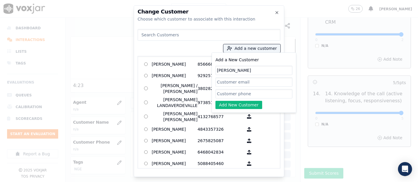
type input "JUAN CARLOS"
drag, startPoint x: 230, startPoint y: 94, endPoint x: 232, endPoint y: 85, distance: 9.6
click at [230, 94] on input "Add a New Customer" at bounding box center [253, 93] width 77 height 9
click at [276, 11] on icon "button" at bounding box center [276, 12] width 5 height 5
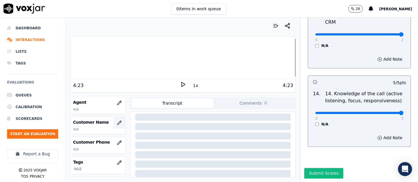
click at [117, 122] on icon "button" at bounding box center [119, 123] width 5 height 5
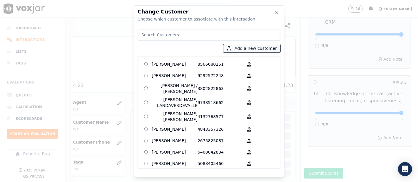
click at [229, 46] on button "Add a new customer" at bounding box center [251, 48] width 57 height 8
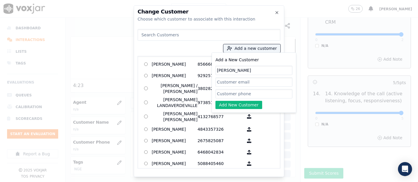
click at [233, 93] on input "Add a New Customer" at bounding box center [253, 93] width 77 height 9
paste input "7403963270"
type input "7403963270"
click at [239, 101] on button "Add New Customer" at bounding box center [238, 105] width 47 height 8
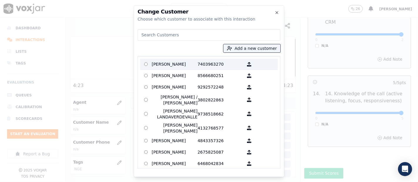
click at [183, 62] on p "[PERSON_NAME]" at bounding box center [175, 64] width 46 height 9
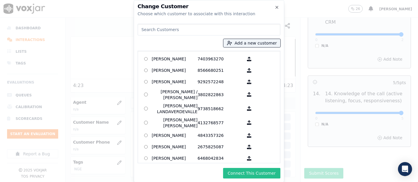
click at [261, 176] on button "Connect This Customer" at bounding box center [251, 173] width 57 height 11
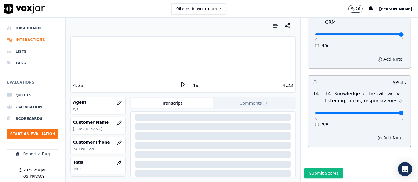
click at [75, 55] on div at bounding box center [182, 58] width 225 height 38
click at [180, 84] on icon at bounding box center [183, 85] width 6 height 6
click at [180, 85] on icon at bounding box center [183, 85] width 6 height 6
click at [117, 102] on icon "button" at bounding box center [119, 103] width 5 height 5
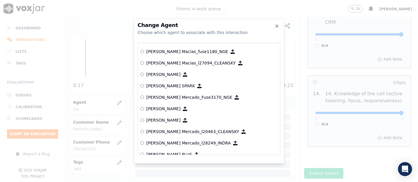
scroll to position [2187, 0]
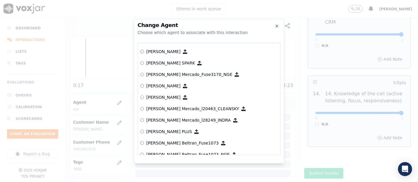
click at [170, 75] on p "[PERSON_NAME] Mercado_Fuse3170_NGE" at bounding box center [189, 75] width 86 height 6
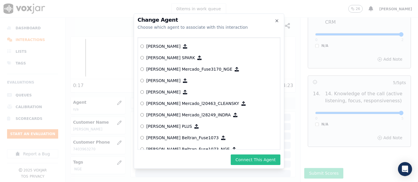
click at [242, 155] on button "Connect This Agent" at bounding box center [256, 160] width 50 height 11
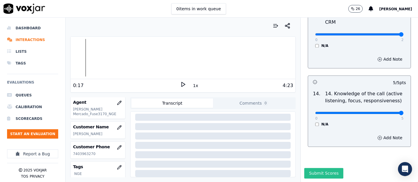
click at [320, 168] on button "Submit Scores" at bounding box center [323, 173] width 39 height 11
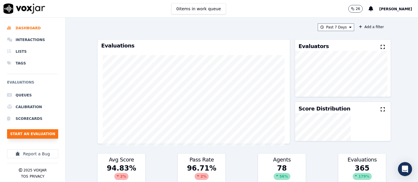
click at [32, 135] on button "Start an Evaluation" at bounding box center [32, 134] width 51 height 9
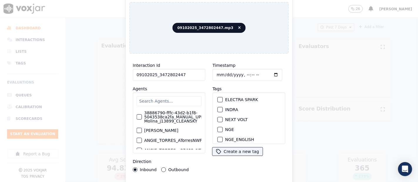
scroll to position [65, 0]
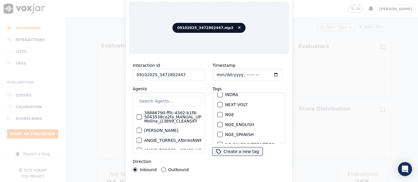
type input "09102025_3472802447"
click at [218, 113] on div "button" at bounding box center [220, 115] width 4 height 4
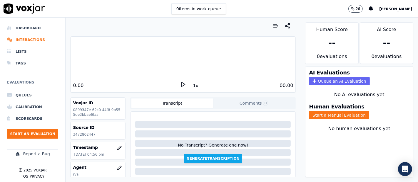
click at [79, 133] on p "3472802447" at bounding box center [98, 134] width 50 height 5
copy p "3472802447"
click at [180, 83] on icon at bounding box center [183, 85] width 6 height 6
click at [311, 111] on button "Start a Manual Evaluation" at bounding box center [339, 115] width 60 height 8
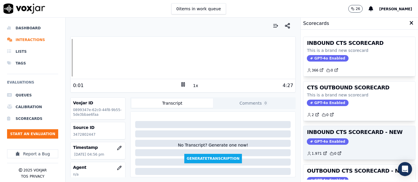
click at [344, 130] on h3 "INBOUND CTS SCORECARD - NEW" at bounding box center [359, 132] width 105 height 5
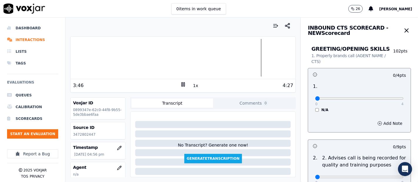
click at [182, 85] on icon at bounding box center [183, 85] width 6 height 6
type input "4"
click at [386, 98] on input "range" at bounding box center [359, 99] width 88 height 2
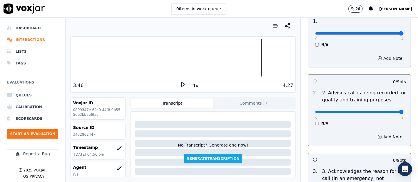
type input "9"
click at [387, 112] on input "range" at bounding box center [359, 112] width 88 height 2
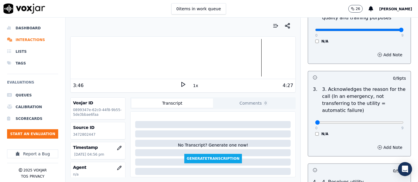
scroll to position [163, 0]
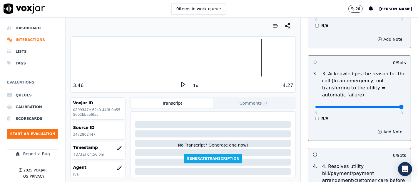
type input "9"
click at [385, 106] on input "range" at bounding box center [359, 107] width 88 height 2
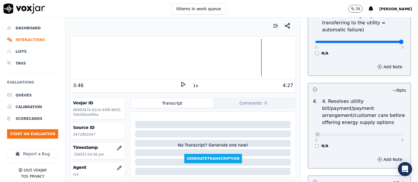
scroll to position [326, 0]
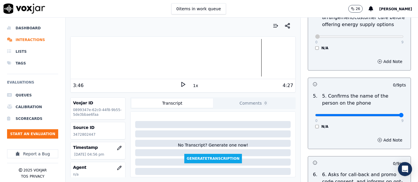
type input "9"
click at [388, 114] on input "range" at bounding box center [359, 115] width 88 height 2
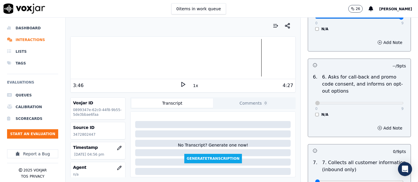
scroll to position [522, 0]
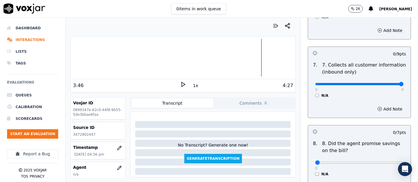
type input "9"
click at [383, 83] on input "range" at bounding box center [359, 84] width 88 height 2
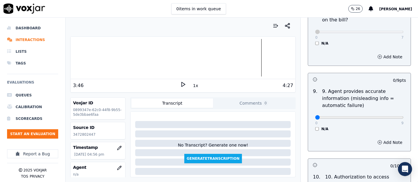
scroll to position [685, 0]
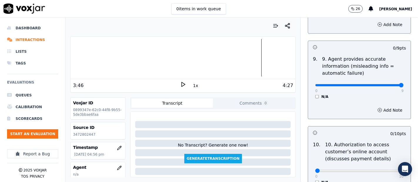
type input "9"
click at [388, 84] on input "range" at bounding box center [359, 85] width 88 height 2
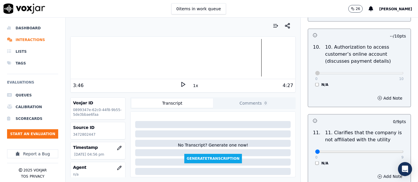
scroll to position [848, 0]
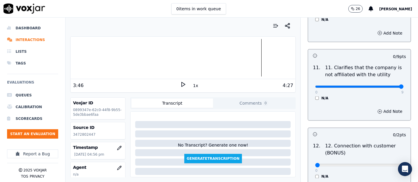
type input "9"
click at [385, 86] on input "range" at bounding box center [359, 87] width 88 height 2
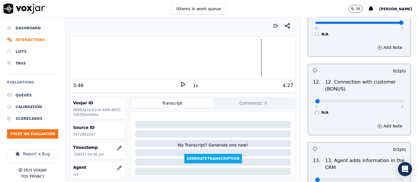
scroll to position [914, 0]
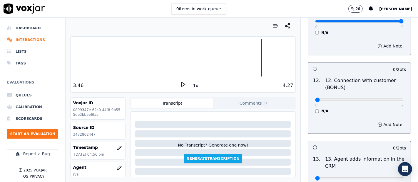
click at [387, 96] on div "0 2" at bounding box center [359, 99] width 88 height 7
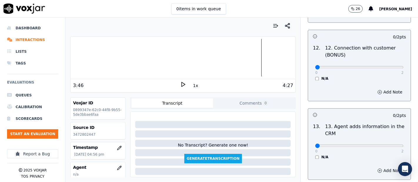
click at [387, 96] on div "Add Note" at bounding box center [359, 93] width 103 height 18
type input "2"
click at [386, 67] on input "range" at bounding box center [359, 67] width 88 height 2
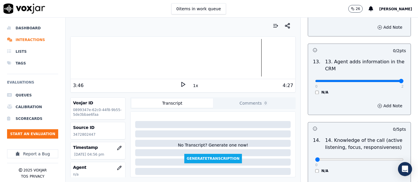
type input "2"
click at [388, 80] on input "range" at bounding box center [359, 81] width 88 height 2
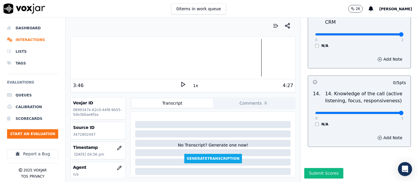
type input "5"
click at [388, 112] on input "range" at bounding box center [359, 113] width 88 height 2
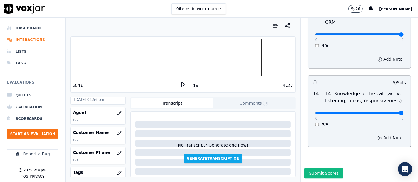
scroll to position [65, 0]
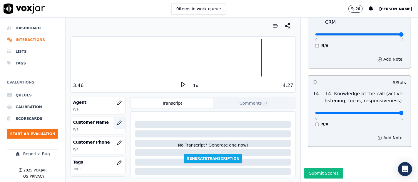
click at [117, 124] on icon "button" at bounding box center [119, 123] width 5 height 5
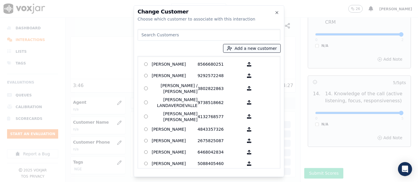
click at [236, 52] on button "Add a new customer" at bounding box center [251, 48] width 57 height 8
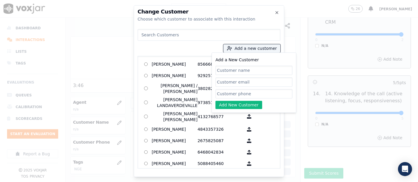
paste input "[PERSON_NAME] A Dublin [PERSON_NAME]"
type input "[PERSON_NAME] A Dublin [PERSON_NAME]"
click at [238, 91] on input "Add a New Customer" at bounding box center [253, 93] width 77 height 9
paste input "9296096011"
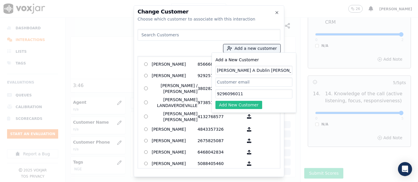
type input "9296096011"
click at [242, 101] on button "Add New Customer" at bounding box center [238, 105] width 47 height 8
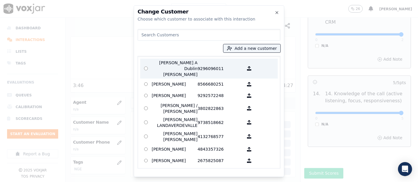
click at [183, 67] on p "[PERSON_NAME] A Dublin [PERSON_NAME]" at bounding box center [175, 69] width 46 height 18
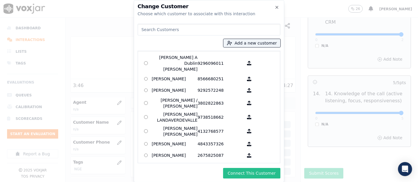
click at [237, 168] on button "Connect This Customer" at bounding box center [251, 173] width 57 height 11
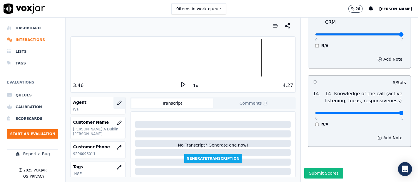
click at [117, 101] on icon "button" at bounding box center [119, 103] width 5 height 5
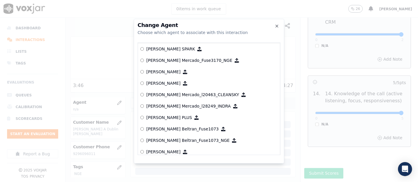
scroll to position [2299, 0]
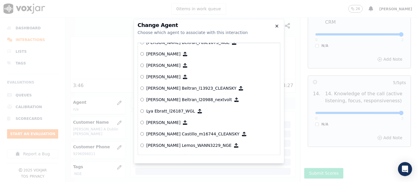
click at [279, 26] on h2 "Change Agent" at bounding box center [208, 25] width 143 height 5
click at [277, 25] on icon "button" at bounding box center [276, 26] width 5 height 5
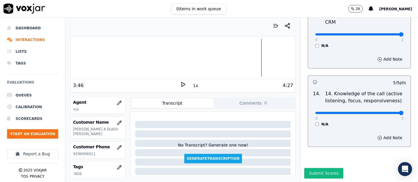
drag, startPoint x: 321, startPoint y: 161, endPoint x: 317, endPoint y: 161, distance: 4.4
click at [320, 168] on button "Submit Scores" at bounding box center [323, 173] width 39 height 11
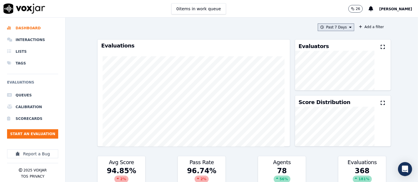
click at [322, 26] on button "Past 7 Days" at bounding box center [336, 27] width 36 height 8
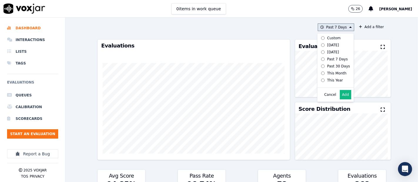
click at [340, 98] on button "Add" at bounding box center [345, 94] width 11 height 9
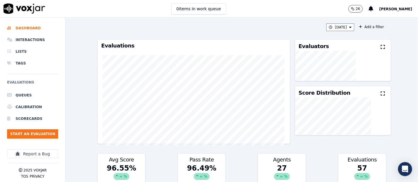
click at [380, 48] on icon at bounding box center [382, 47] width 4 height 5
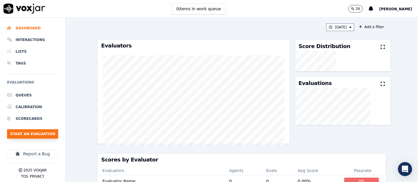
click at [38, 134] on button "Start an Evaluation" at bounding box center [32, 134] width 51 height 9
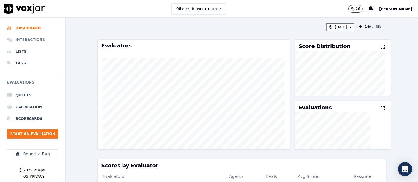
click at [29, 37] on li "Interactions" at bounding box center [32, 40] width 51 height 12
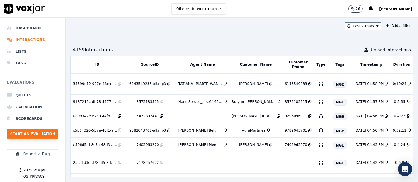
click at [38, 133] on button "Start an Evaluation" at bounding box center [32, 134] width 51 height 9
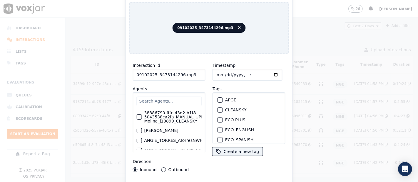
click at [188, 73] on input "09102025_3473144296.mp3" at bounding box center [169, 75] width 73 height 12
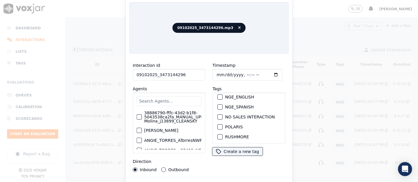
scroll to position [60, 0]
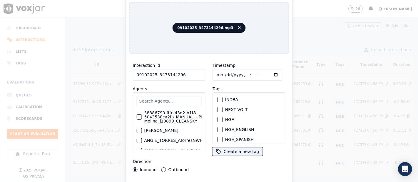
type input "09102025_3473144296"
click at [218, 118] on div "button" at bounding box center [220, 120] width 4 height 4
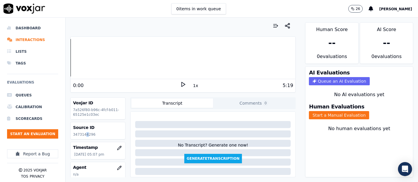
click at [85, 134] on p "3473144296" at bounding box center [98, 134] width 50 height 5
copy div "3473144296"
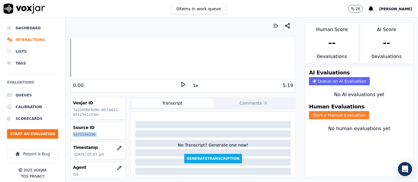
click at [313, 111] on button "Start a Manual Evaluation" at bounding box center [339, 115] width 60 height 8
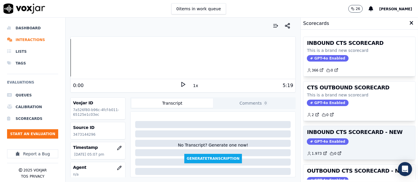
click at [318, 136] on div "INBOUND CTS SCORECARD - NEW GPT-4o Enabled 1.973 0" at bounding box center [359, 142] width 112 height 33
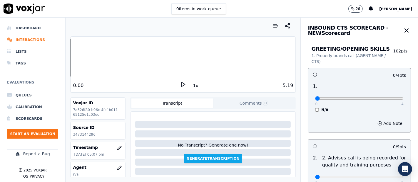
click at [176, 83] on div "0:00 1x 5:19" at bounding box center [182, 85] width 225 height 13
click at [180, 84] on icon at bounding box center [183, 85] width 6 height 6
click at [113, 53] on div at bounding box center [182, 58] width 225 height 38
click at [103, 53] on div at bounding box center [182, 58] width 225 height 38
click at [100, 56] on div at bounding box center [182, 58] width 225 height 38
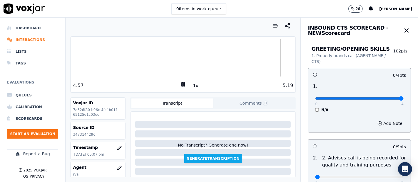
type input "4"
click at [387, 98] on input "range" at bounding box center [359, 99] width 88 height 2
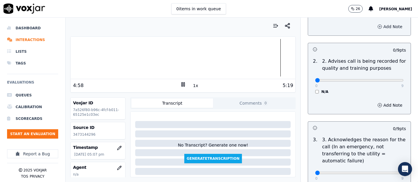
scroll to position [98, 0]
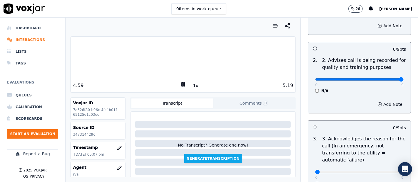
type input "9"
click at [387, 79] on input "range" at bounding box center [359, 79] width 88 height 2
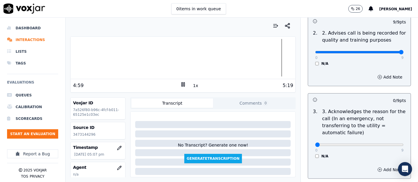
scroll to position [163, 0]
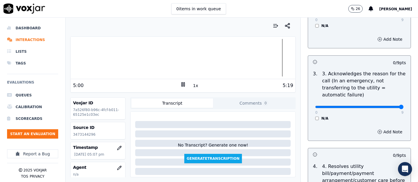
type input "9"
click at [386, 107] on input "range" at bounding box center [359, 107] width 88 height 2
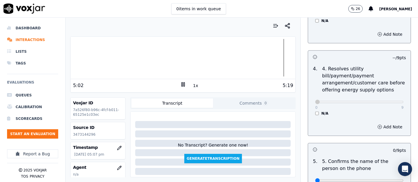
scroll to position [326, 0]
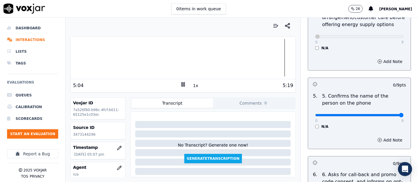
type input "9"
click at [386, 114] on input "range" at bounding box center [359, 115] width 88 height 2
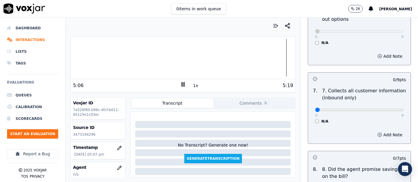
scroll to position [522, 0]
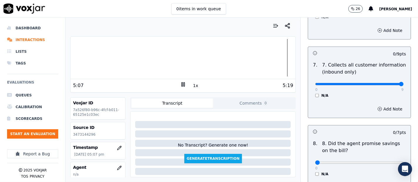
type input "9"
click at [387, 83] on input "range" at bounding box center [359, 84] width 88 height 2
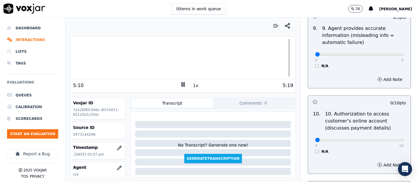
scroll to position [718, 0]
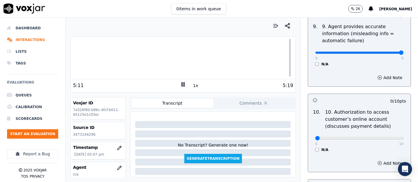
type input "9"
click at [383, 52] on input "range" at bounding box center [359, 53] width 88 height 2
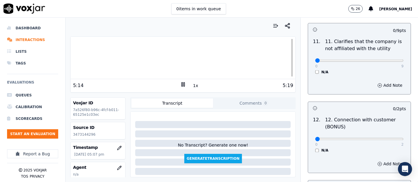
scroll to position [881, 0]
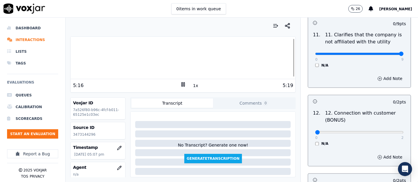
type input "9"
click at [385, 53] on input "range" at bounding box center [359, 54] width 88 height 2
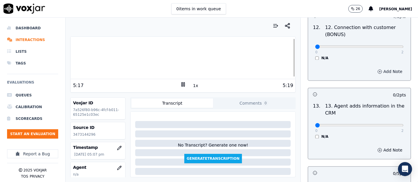
scroll to position [979, 0]
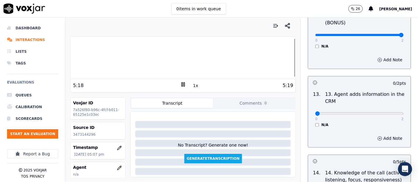
type input "2"
click at [386, 34] on input "range" at bounding box center [359, 35] width 88 height 2
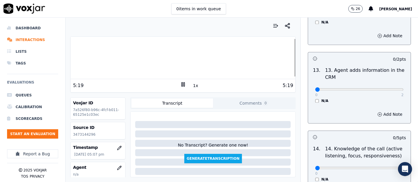
scroll to position [1012, 0]
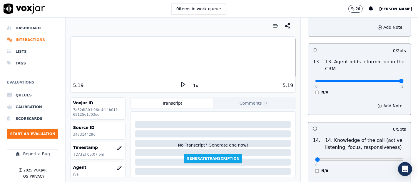
type input "2"
click at [387, 80] on input "range" at bounding box center [359, 81] width 88 height 2
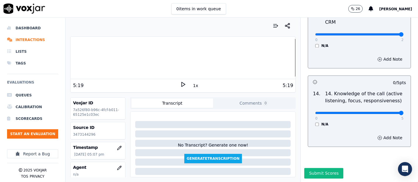
drag, startPoint x: 388, startPoint y: 100, endPoint x: 353, endPoint y: 103, distance: 34.8
type input "5"
click at [388, 112] on input "range" at bounding box center [359, 113] width 88 height 2
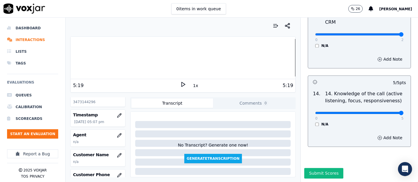
scroll to position [65, 0]
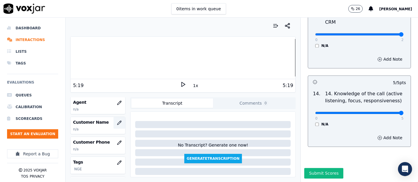
click at [117, 124] on icon "button" at bounding box center [119, 123] width 4 height 4
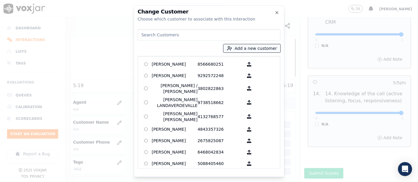
click at [237, 45] on button "Add a new customer" at bounding box center [251, 48] width 57 height 8
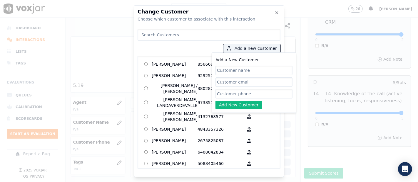
paste input "[PERSON_NAME]"
type input "[PERSON_NAME]"
click at [234, 96] on input "Add a New Customer" at bounding box center [253, 93] width 77 height 9
paste input "3473144296"
type input "3473144296"
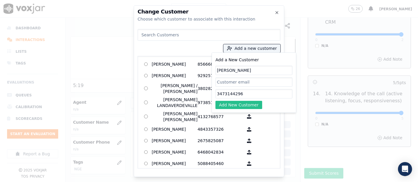
click at [233, 105] on button "Add New Customer" at bounding box center [238, 105] width 47 height 8
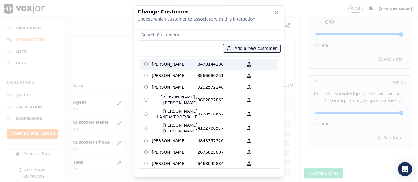
click at [163, 66] on p "[PERSON_NAME]" at bounding box center [175, 64] width 46 height 9
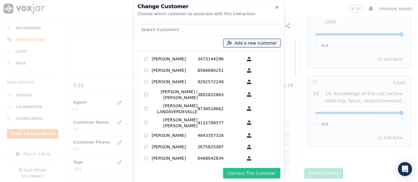
click at [236, 172] on button "Connect This Customer" at bounding box center [251, 173] width 57 height 11
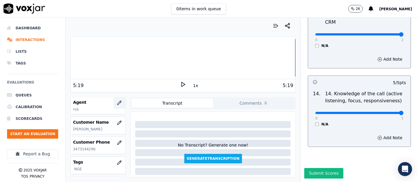
click at [117, 103] on icon "button" at bounding box center [119, 103] width 4 height 4
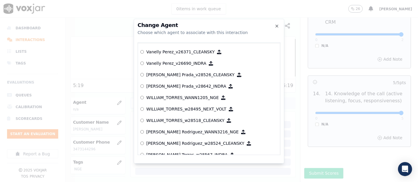
scroll to position [3172, 0]
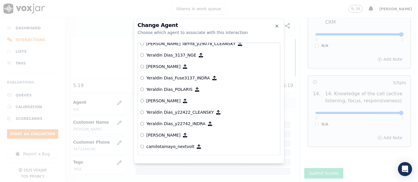
click at [164, 53] on label "Yeraldin Dias_3137_NGE" at bounding box center [208, 55] width 137 height 11
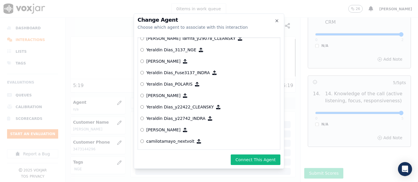
click at [242, 154] on div "Change Agent Choose which agent to associate with this interaction null Yeraldi…" at bounding box center [209, 92] width 150 height 156
click at [244, 162] on button "Connect This Agent" at bounding box center [256, 160] width 50 height 11
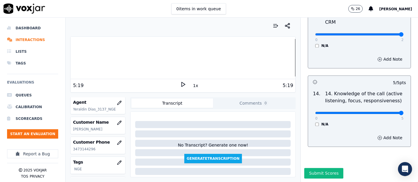
click at [305, 168] on button "Submit Scores" at bounding box center [323, 173] width 39 height 11
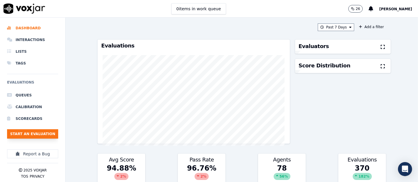
click at [37, 135] on button "Start an Evaluation" at bounding box center [32, 134] width 51 height 9
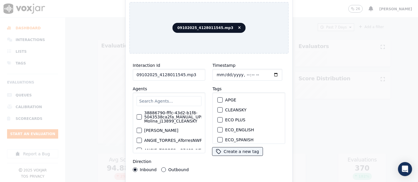
click at [195, 70] on input "09102025_4128011545.mp3" at bounding box center [169, 75] width 73 height 12
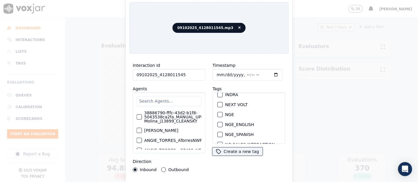
type input "09102025_4128011545"
click at [218, 113] on div "button" at bounding box center [220, 115] width 4 height 4
click at [225, 180] on div "Interaction Id 09102025_4128011545 Agents 38886790-fffc-43d2-b1f8-5043538ca2fa_…" at bounding box center [208, 125] width 159 height 135
click at [213, 180] on div "Interaction Id 09102025_4128011545 Agents 38886790-fffc-43d2-b1f8-5043538ca2fa_…" at bounding box center [208, 125] width 159 height 135
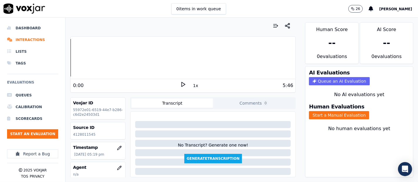
click at [76, 135] on p "4128011545" at bounding box center [98, 134] width 50 height 5
drag, startPoint x: 83, startPoint y: 134, endPoint x: 77, endPoint y: 134, distance: 5.9
click at [77, 134] on p "4128011545" at bounding box center [98, 134] width 50 height 5
click at [78, 134] on p "4128011545" at bounding box center [98, 134] width 50 height 5
click at [78, 135] on p "4128011545" at bounding box center [98, 134] width 50 height 5
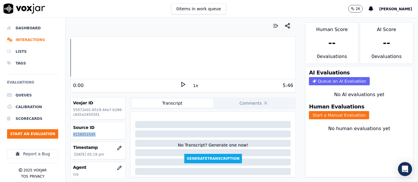
copy p "4128011545"
click at [313, 111] on button "Start a Manual Evaluation" at bounding box center [339, 115] width 60 height 8
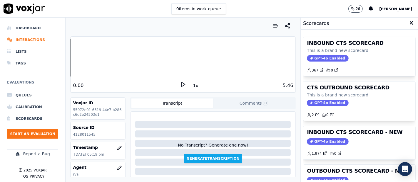
click at [337, 132] on h3 "INBOUND CTS SCORECARD - NEW" at bounding box center [359, 132] width 105 height 5
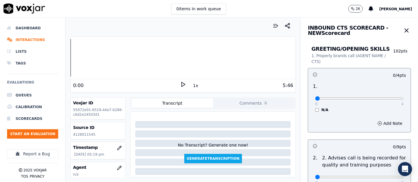
click at [182, 83] on polygon at bounding box center [184, 85] width 4 height 4
click at [107, 60] on div at bounding box center [182, 58] width 225 height 38
click at [103, 57] on div at bounding box center [182, 58] width 225 height 38
type input "4"
click at [382, 100] on input "range" at bounding box center [359, 99] width 88 height 2
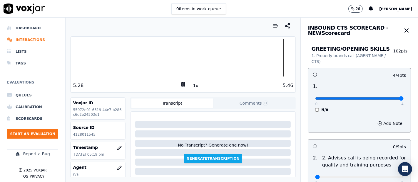
scroll to position [65, 0]
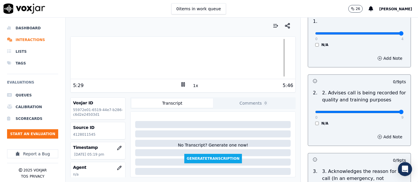
type input "9"
click at [384, 112] on input "range" at bounding box center [359, 112] width 88 height 2
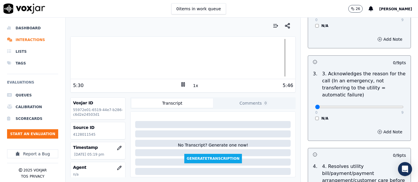
click at [389, 107] on div "0 9 N/A" at bounding box center [359, 110] width 98 height 22
type input "9"
click at [386, 106] on input "range" at bounding box center [359, 107] width 88 height 2
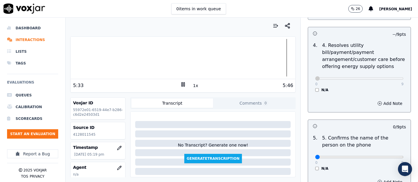
scroll to position [326, 0]
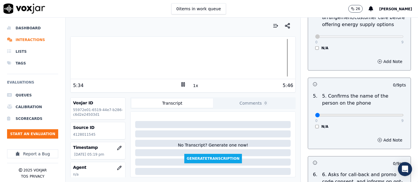
click at [389, 112] on div "0 9 N/A" at bounding box center [359, 118] width 98 height 22
type input "9"
click at [388, 114] on input "range" at bounding box center [359, 115] width 88 height 2
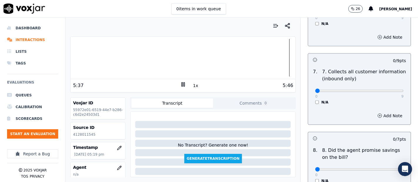
scroll to position [522, 0]
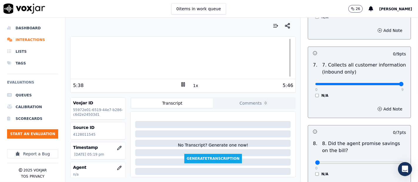
type input "9"
click at [385, 85] on input "range" at bounding box center [359, 84] width 88 height 2
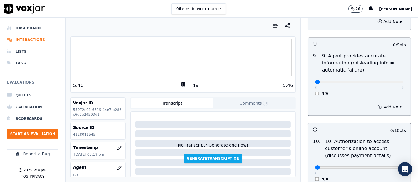
scroll to position [718, 0]
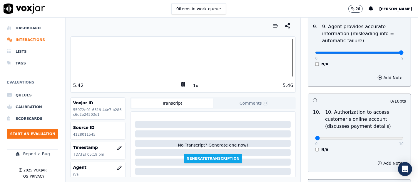
type input "9"
click at [386, 52] on input "range" at bounding box center [359, 53] width 88 height 2
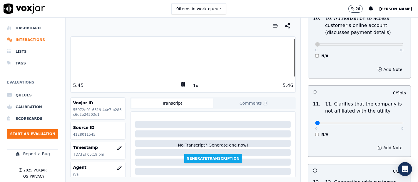
scroll to position [848, 0]
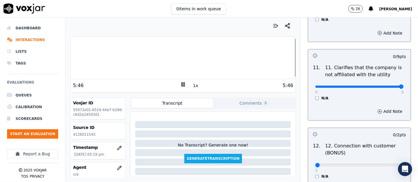
type input "9"
click at [384, 86] on input "range" at bounding box center [359, 87] width 88 height 2
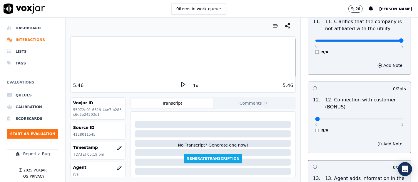
scroll to position [946, 0]
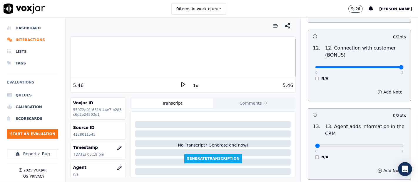
type input "2"
click at [385, 67] on input "range" at bounding box center [359, 67] width 88 height 2
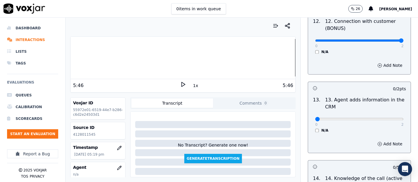
scroll to position [1012, 0]
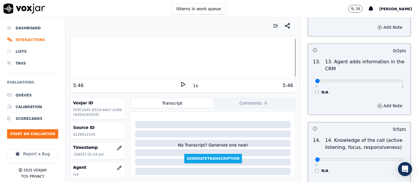
click at [388, 78] on div "0 2 N/A" at bounding box center [359, 84] width 98 height 22
type input "2"
click at [383, 80] on input "range" at bounding box center [359, 81] width 88 height 2
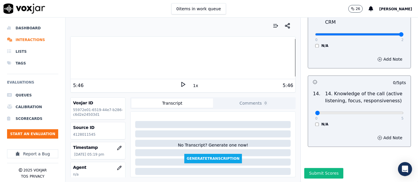
scroll to position [1070, 0]
type input "5"
click at [385, 112] on input "range" at bounding box center [359, 113] width 88 height 2
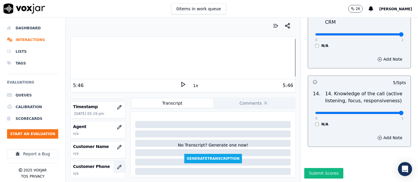
scroll to position [65, 0]
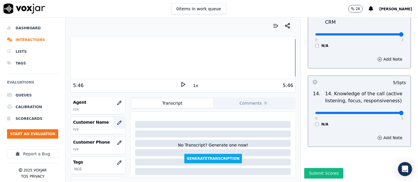
click at [113, 123] on button "button" at bounding box center [119, 123] width 12 height 12
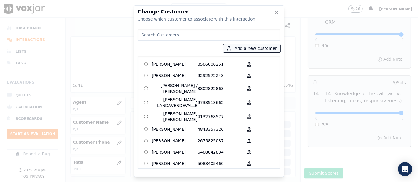
click at [252, 48] on button "Add a new customer" at bounding box center [251, 48] width 57 height 8
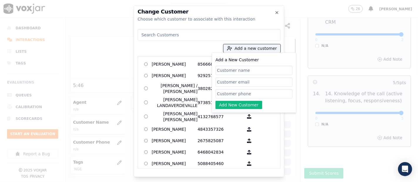
paste input "Estela Sanchez de la Rosa"
type input "Estela Sanchez de la Rosa"
click at [242, 95] on input "Add a New Customer" at bounding box center [253, 93] width 77 height 9
paste input "4128011545"
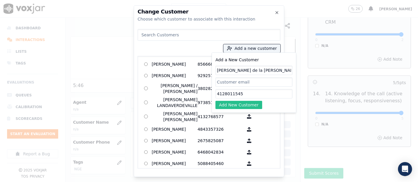
type input "4128011545"
click at [244, 105] on button "Add New Customer" at bounding box center [238, 105] width 47 height 8
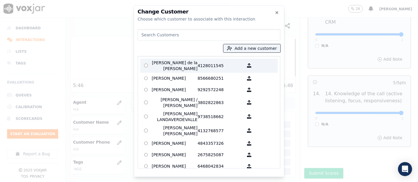
drag, startPoint x: 174, startPoint y: 64, endPoint x: 216, endPoint y: 112, distance: 64.4
click at [174, 64] on p "Estela Sanchez de la Rosa" at bounding box center [175, 66] width 46 height 12
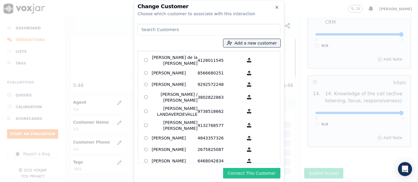
click at [256, 172] on button "Connect This Customer" at bounding box center [251, 173] width 57 height 11
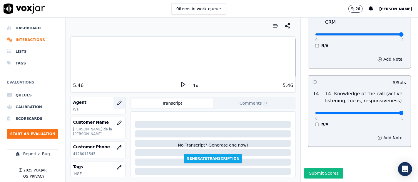
click at [113, 104] on button "button" at bounding box center [119, 103] width 12 height 12
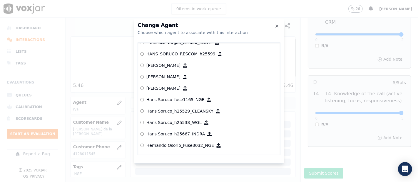
scroll to position [1252, 0]
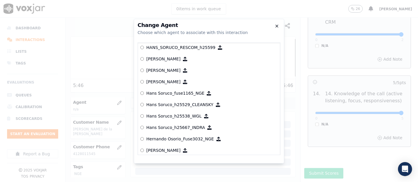
click at [276, 24] on icon "button" at bounding box center [276, 26] width 5 height 5
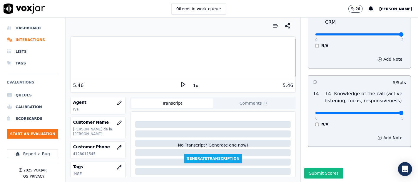
click at [330, 168] on button "Submit Scores" at bounding box center [323, 173] width 39 height 11
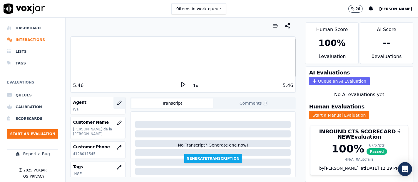
click at [117, 103] on icon "button" at bounding box center [119, 103] width 4 height 4
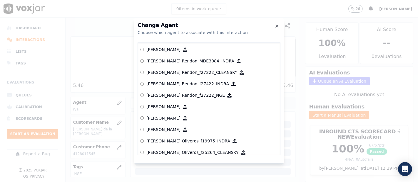
scroll to position [1077, 0]
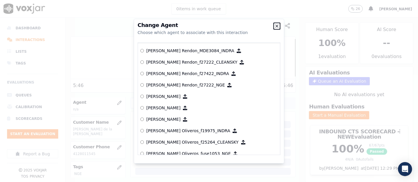
click at [277, 26] on icon "button" at bounding box center [276, 26] width 5 height 5
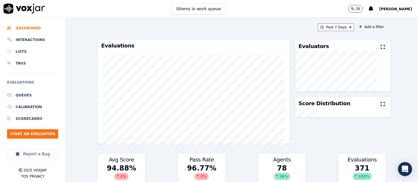
click at [385, 9] on span "[PERSON_NAME]" at bounding box center [395, 9] width 33 height 4
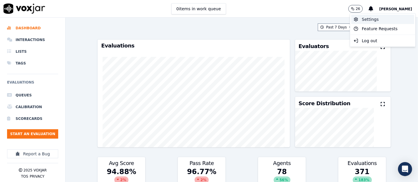
click at [359, 20] on div "Settings" at bounding box center [382, 19] width 63 height 9
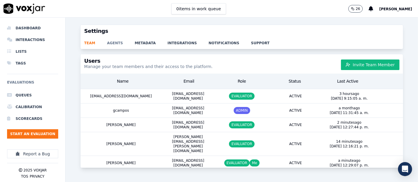
click at [112, 43] on link "agents" at bounding box center [121, 41] width 28 height 8
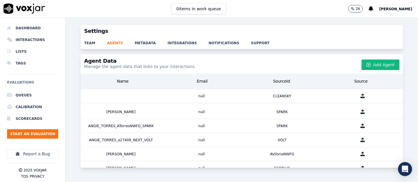
click at [374, 58] on div "Agent Data Manage the agent data that links to your interactions. Add Agent" at bounding box center [241, 63] width 322 height 19
click at [374, 61] on button "Add Agent" at bounding box center [380, 65] width 38 height 11
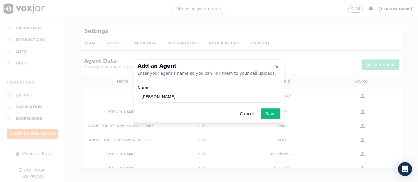
paste input "WANN3228"
type input "Fabiana Garcia_WANN3228_NGE"
click at [270, 111] on button "Save" at bounding box center [270, 114] width 19 height 11
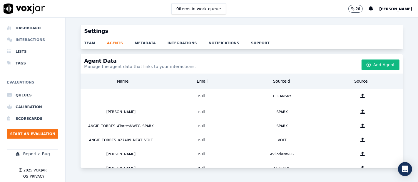
click at [28, 40] on li "Interactions" at bounding box center [32, 40] width 51 height 12
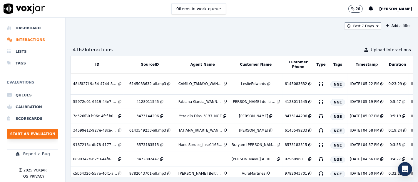
click at [32, 136] on button "Start an Evaluation" at bounding box center [32, 134] width 51 height 9
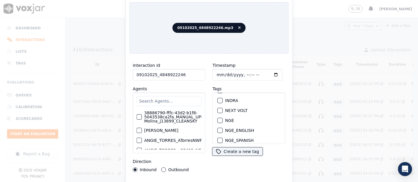
scroll to position [65, 0]
type input "09102025_4848922246"
click at [219, 113] on div "button" at bounding box center [220, 115] width 4 height 4
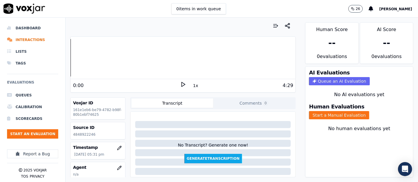
click at [81, 135] on p "4848922246" at bounding box center [98, 134] width 50 height 5
copy p "4848922246"
click at [309, 111] on button "Start a Manual Evaluation" at bounding box center [339, 115] width 60 height 8
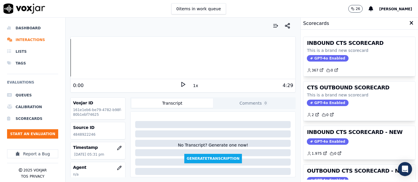
click at [367, 134] on h3 "INBOUND CTS SCORECARD - NEW" at bounding box center [359, 132] width 105 height 5
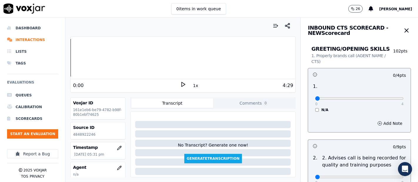
click at [180, 83] on icon at bounding box center [183, 85] width 6 height 6
click at [123, 53] on div at bounding box center [182, 58] width 225 height 38
click at [117, 56] on div at bounding box center [182, 58] width 225 height 38
click at [106, 57] on div at bounding box center [182, 58] width 225 height 38
type input "4"
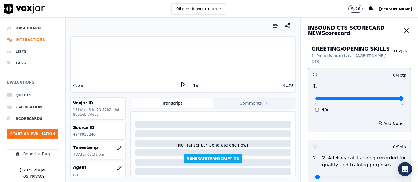
click at [384, 98] on input "range" at bounding box center [359, 99] width 88 height 2
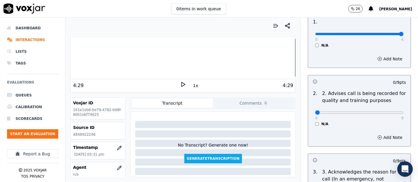
scroll to position [65, 0]
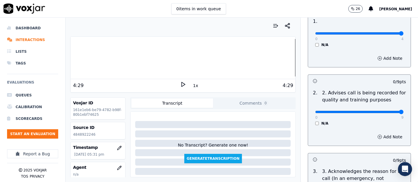
type input "9"
click at [386, 112] on input "range" at bounding box center [359, 112] width 88 height 2
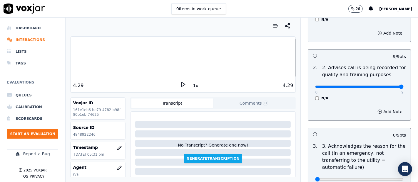
scroll to position [163, 0]
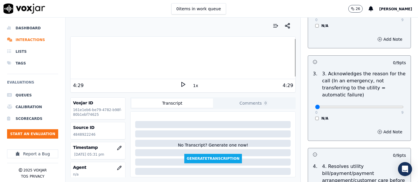
click at [388, 104] on div "0 9" at bounding box center [359, 106] width 88 height 7
click at [385, 109] on div "0 9" at bounding box center [359, 106] width 88 height 7
type input "9"
click at [385, 106] on input "range" at bounding box center [359, 107] width 88 height 2
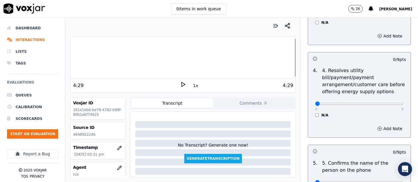
scroll to position [261, 0]
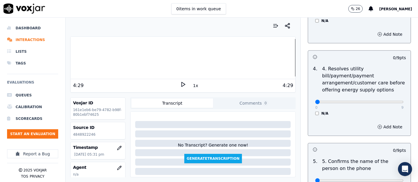
click at [310, 112] on div "0 9 N/A" at bounding box center [359, 105] width 98 height 22
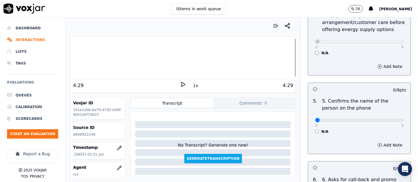
scroll to position [326, 0]
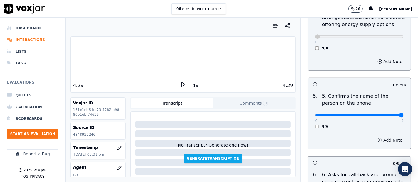
type input "9"
click at [384, 115] on input "range" at bounding box center [359, 115] width 88 height 2
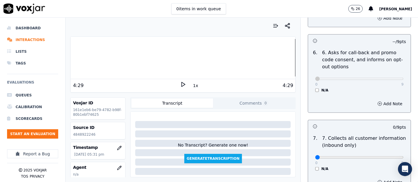
scroll to position [489, 0]
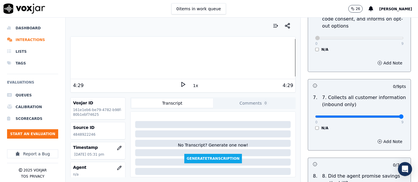
type input "9"
click at [387, 116] on input "range" at bounding box center [359, 117] width 88 height 2
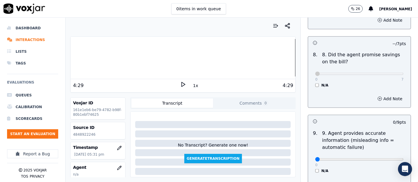
scroll to position [653, 0]
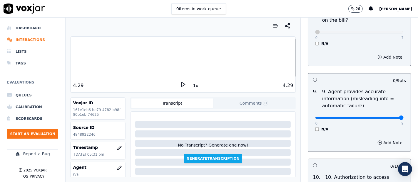
type input "9"
click at [384, 117] on input "range" at bounding box center [359, 118] width 88 height 2
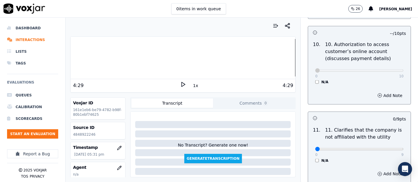
scroll to position [848, 0]
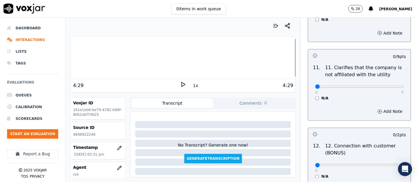
click at [388, 85] on div "0 9 N/A" at bounding box center [359, 89] width 98 height 22
type input "9"
click at [386, 86] on input "range" at bounding box center [359, 87] width 88 height 2
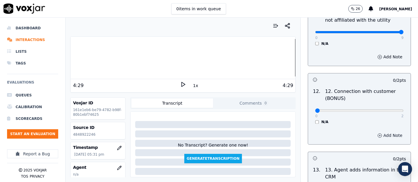
scroll to position [946, 0]
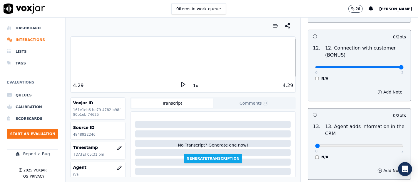
type input "2"
click at [387, 68] on input "range" at bounding box center [359, 67] width 88 height 2
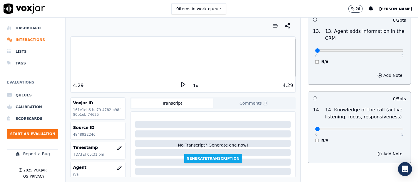
scroll to position [1044, 0]
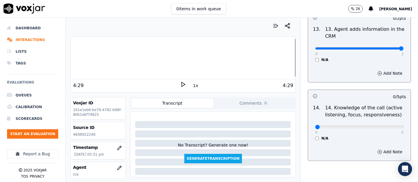
type input "2"
click at [387, 47] on input "range" at bounding box center [359, 48] width 88 height 2
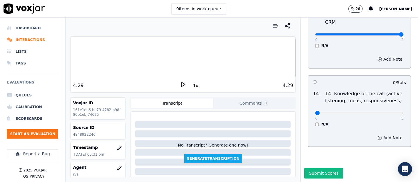
scroll to position [1070, 0]
click at [388, 105] on div "0 5 N/A" at bounding box center [359, 116] width 98 height 22
type input "5"
click at [388, 112] on input "range" at bounding box center [359, 113] width 88 height 2
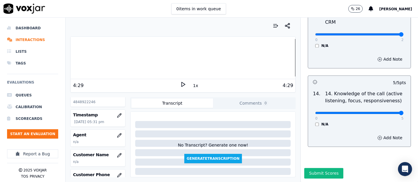
scroll to position [65, 0]
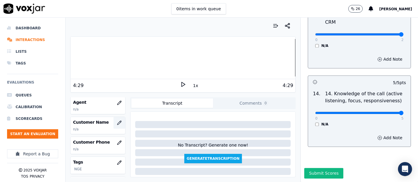
click at [113, 126] on button "button" at bounding box center [119, 123] width 12 height 12
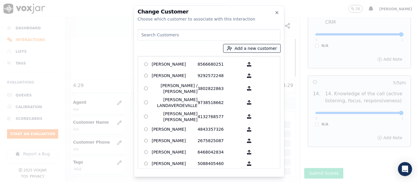
click at [237, 50] on button "Add a new customer" at bounding box center [251, 48] width 57 height 8
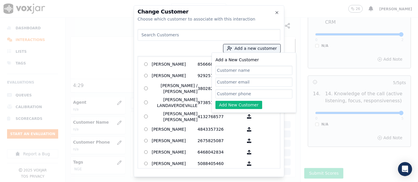
paste input "MARLIN YOSELIN ULLOA"
type input "MARLIN YOSELIN ULLOA"
click at [233, 93] on input "Add a New Customer" at bounding box center [253, 93] width 77 height 9
paste input "4848922246"
type input "4848922246"
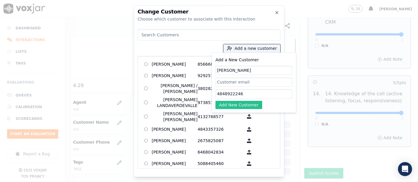
click at [230, 104] on button "Add New Customer" at bounding box center [238, 105] width 47 height 8
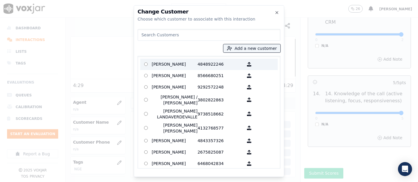
click at [179, 63] on p "MARLIN YOSELIN ULLOA" at bounding box center [175, 64] width 46 height 9
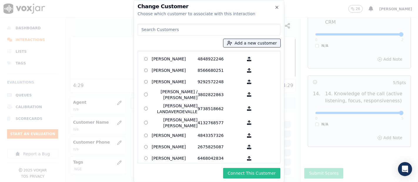
click at [232, 168] on button "Connect This Customer" at bounding box center [251, 173] width 57 height 11
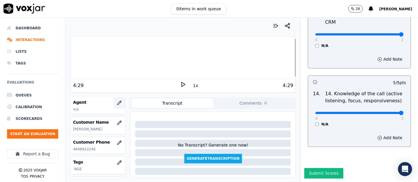
click at [117, 101] on icon "button" at bounding box center [119, 103] width 5 height 5
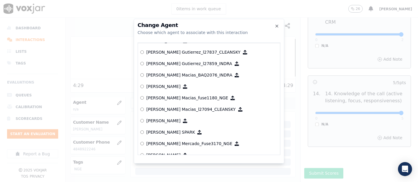
scroll to position [2162, 0]
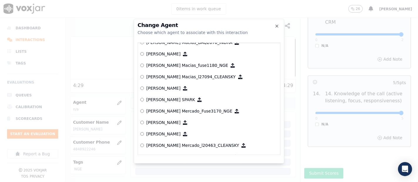
click at [189, 108] on p "Luis Mercado_Fuse3170_NGE" at bounding box center [189, 111] width 86 height 6
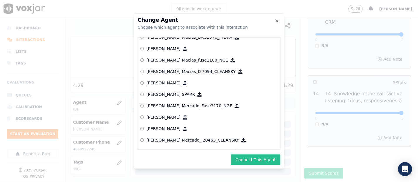
click at [250, 160] on button "Connect This Agent" at bounding box center [256, 160] width 50 height 11
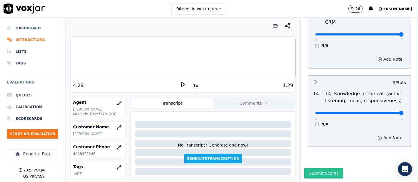
click at [304, 168] on button "Submit Scores" at bounding box center [323, 173] width 39 height 11
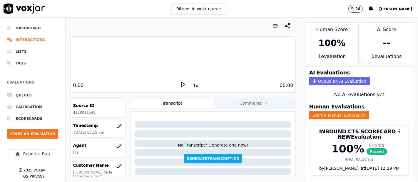
scroll to position [33, 0]
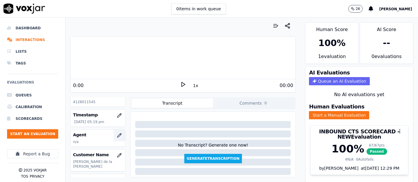
click at [117, 134] on icon "button" at bounding box center [119, 135] width 5 height 5
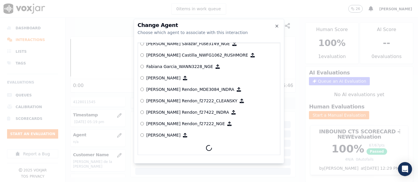
scroll to position [1056, 0]
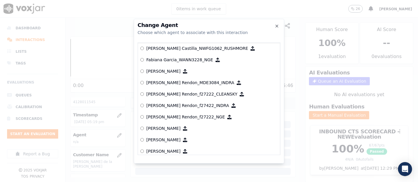
click at [168, 58] on p "Fabiana Garcia_WANN3228_NGE" at bounding box center [179, 60] width 67 height 6
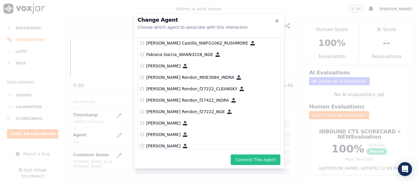
click at [254, 161] on button "Connect This Agent" at bounding box center [256, 160] width 50 height 11
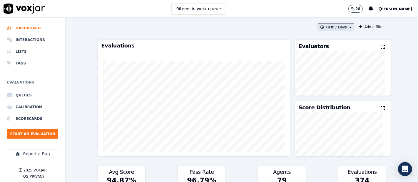
click at [335, 28] on button "Past 7 Days" at bounding box center [336, 27] width 36 height 8
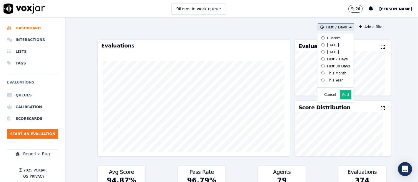
click at [340, 99] on button "Add" at bounding box center [345, 94] width 11 height 9
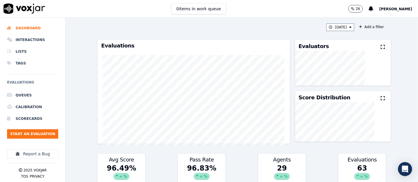
click at [380, 46] on icon at bounding box center [382, 47] width 4 height 5
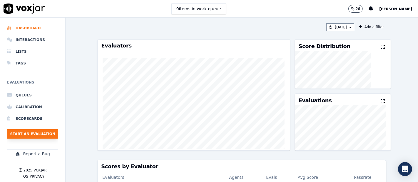
click at [43, 135] on button "Start an Evaluation" at bounding box center [32, 134] width 51 height 9
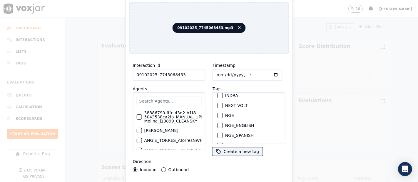
scroll to position [65, 0]
type input "09102025_7745068453"
click at [215, 110] on div "NGE" at bounding box center [248, 115] width 67 height 10
click at [218, 113] on div "button" at bounding box center [220, 115] width 4 height 4
drag, startPoint x: 192, startPoint y: 179, endPoint x: 192, endPoint y: 182, distance: 3.2
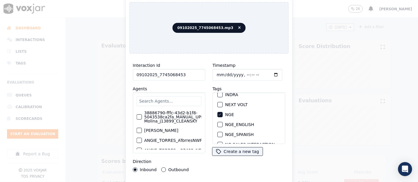
click at [192, 182] on html "0 items in work queue 26 Shadia De Castro Dashboard Interactions Lists Tags Eva…" at bounding box center [209, 91] width 418 height 182
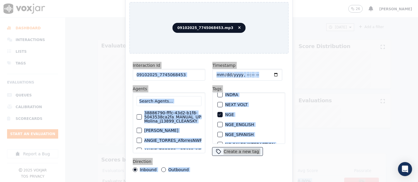
click at [192, 179] on div "Interaction Id 09102025_7745068453 Agents 38886790-fffc-43d2-b1f8-5043538ca2fa_…" at bounding box center [208, 125] width 159 height 135
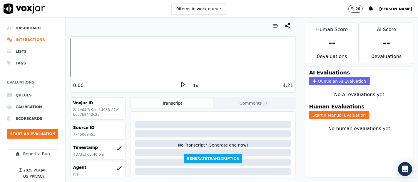
click at [86, 134] on p "7745068453" at bounding box center [98, 134] width 50 height 5
click at [86, 135] on p "7745068453" at bounding box center [98, 134] width 50 height 5
copy p "7745068453"
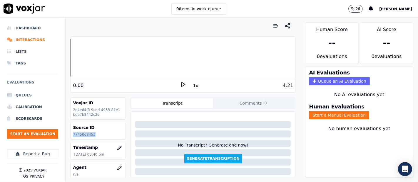
drag, startPoint x: 180, startPoint y: 85, endPoint x: 203, endPoint y: 83, distance: 22.7
click at [182, 85] on polygon at bounding box center [184, 85] width 4 height 4
click at [309, 111] on button "Start a Manual Evaluation" at bounding box center [339, 115] width 60 height 8
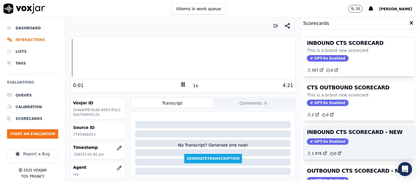
click at [362, 134] on h3 "INBOUND CTS SCORECARD - NEW" at bounding box center [359, 132] width 105 height 5
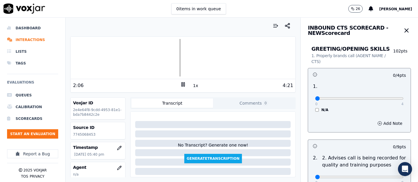
click at [110, 61] on div at bounding box center [182, 58] width 225 height 38
click at [107, 56] on div at bounding box center [182, 58] width 225 height 38
click at [386, 96] on div "0 4" at bounding box center [359, 98] width 88 height 7
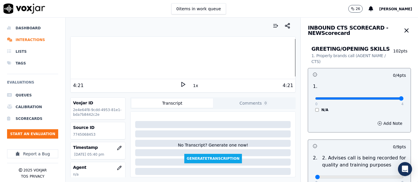
type input "4"
click at [384, 100] on input "range" at bounding box center [359, 99] width 88 height 2
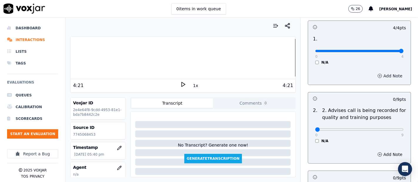
scroll to position [98, 0]
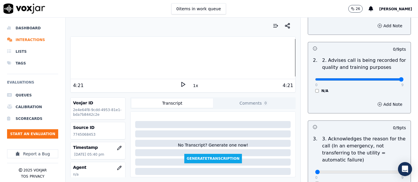
type input "9"
click at [388, 81] on input "range" at bounding box center [359, 79] width 88 height 2
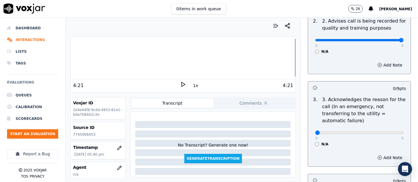
scroll to position [196, 0]
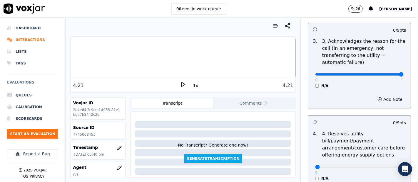
type input "9"
click at [384, 73] on input "range" at bounding box center [359, 74] width 88 height 2
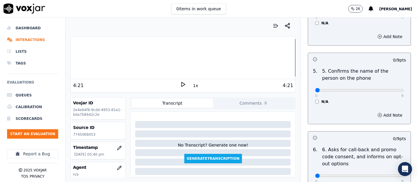
scroll to position [392, 0]
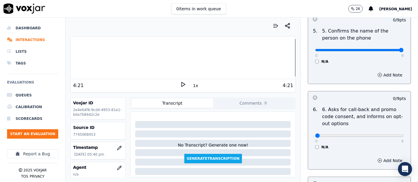
type input "9"
click at [387, 49] on input "range" at bounding box center [359, 50] width 88 height 2
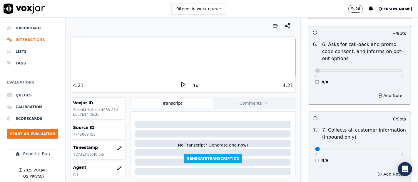
scroll to position [522, 0]
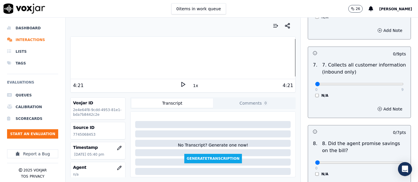
click at [389, 82] on div "0 9 N/A" at bounding box center [359, 87] width 98 height 22
type input "9"
click at [387, 83] on input "range" at bounding box center [359, 84] width 88 height 2
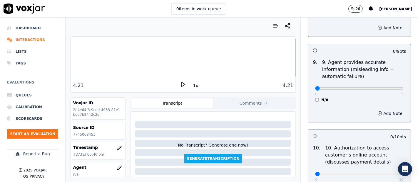
scroll to position [685, 0]
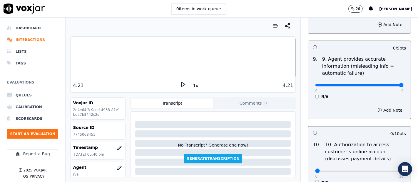
type input "9"
click at [386, 84] on input "range" at bounding box center [359, 85] width 88 height 2
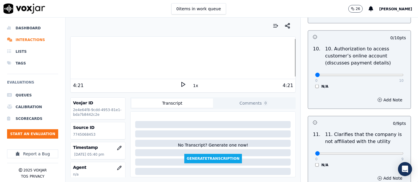
scroll to position [783, 0]
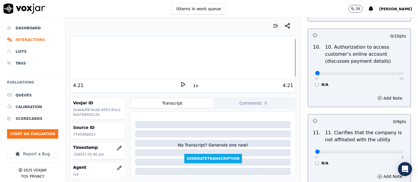
click at [310, 83] on div "0 10 N/A" at bounding box center [359, 76] width 98 height 22
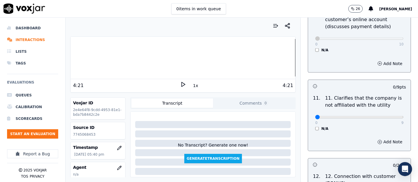
scroll to position [848, 0]
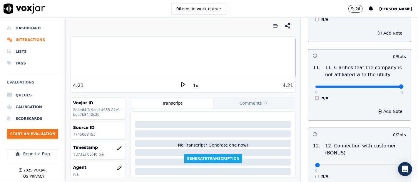
type input "9"
click at [388, 86] on input "range" at bounding box center [359, 87] width 88 height 2
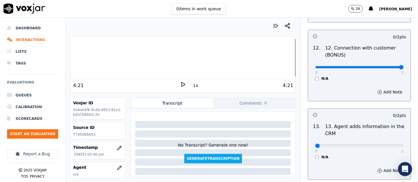
type input "2"
click at [382, 66] on input "range" at bounding box center [359, 67] width 88 height 2
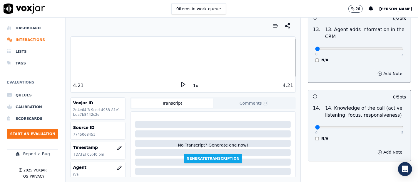
scroll to position [1044, 0]
type input "2"
click at [384, 47] on input "range" at bounding box center [359, 48] width 88 height 2
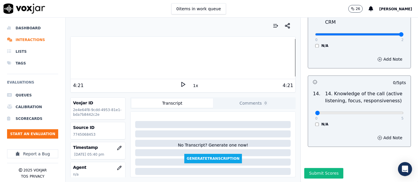
scroll to position [1070, 0]
click at [386, 109] on div "0 5" at bounding box center [359, 112] width 88 height 7
type input "5"
click at [384, 112] on input "range" at bounding box center [359, 113] width 88 height 2
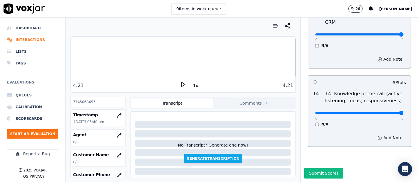
scroll to position [65, 0]
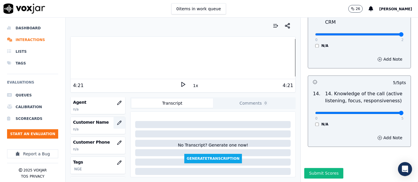
click at [113, 124] on button "button" at bounding box center [119, 123] width 12 height 12
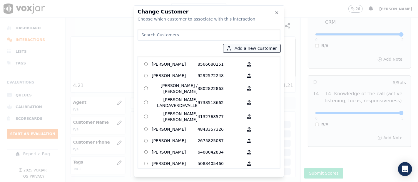
click at [232, 48] on icon "button" at bounding box center [229, 48] width 5 height 5
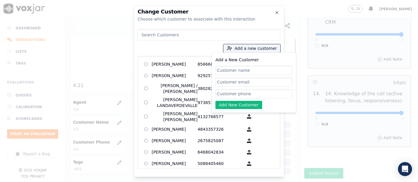
paste input "[PERSON_NAME]-TENE"
type input "[PERSON_NAME]-TENE"
click at [237, 90] on input "Add a New Customer" at bounding box center [253, 93] width 77 height 9
paste input "7745068453"
type input "7745068453"
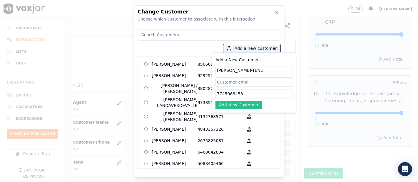
click at [244, 105] on button "Add New Customer" at bounding box center [238, 105] width 47 height 8
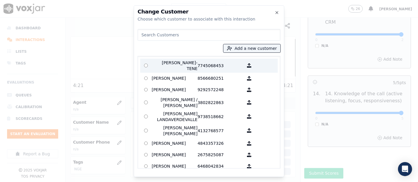
click at [168, 67] on p "[PERSON_NAME]-TENE" at bounding box center [175, 66] width 46 height 12
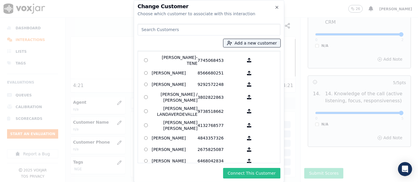
click at [246, 169] on button "Connect This Customer" at bounding box center [251, 173] width 57 height 11
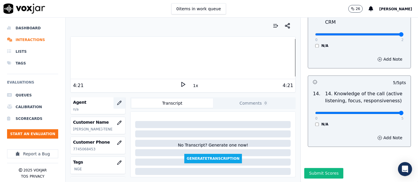
click at [117, 102] on icon "button" at bounding box center [119, 103] width 5 height 5
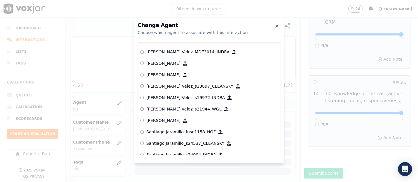
scroll to position [2578, 0]
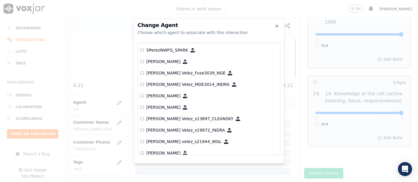
click at [166, 73] on p "[PERSON_NAME] Velez_Fuse3039_NGE" at bounding box center [185, 73] width 79 height 6
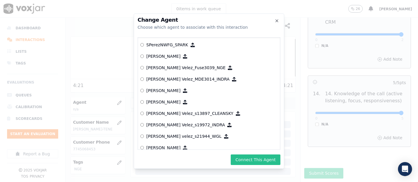
click at [247, 158] on button "Connect This Agent" at bounding box center [256, 160] width 50 height 11
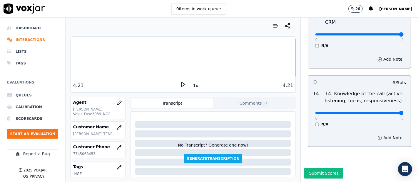
click at [308, 168] on button "Submit Scores" at bounding box center [323, 173] width 39 height 11
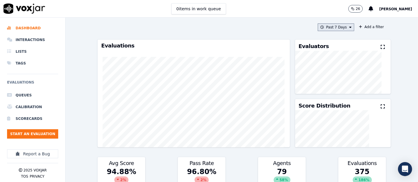
click at [333, 27] on button "Past 7 Days" at bounding box center [336, 27] width 36 height 8
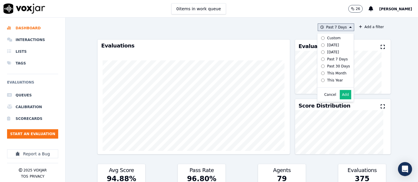
click at [340, 99] on button "Add" at bounding box center [345, 94] width 11 height 9
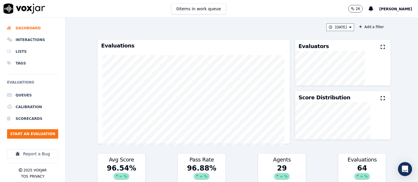
click at [380, 47] on icon at bounding box center [382, 47] width 4 height 5
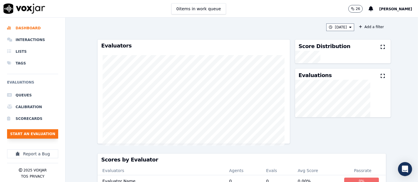
click at [47, 134] on button "Start an Evaluation" at bounding box center [32, 134] width 51 height 9
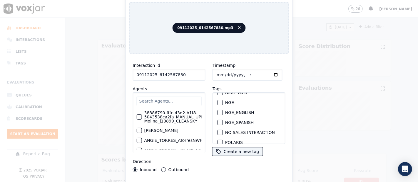
scroll to position [65, 0]
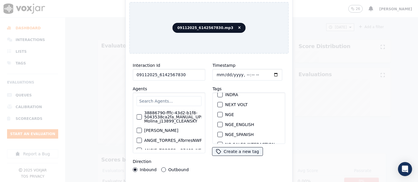
type input "09112025_6142567830"
click at [218, 113] on div "button" at bounding box center [220, 115] width 4 height 4
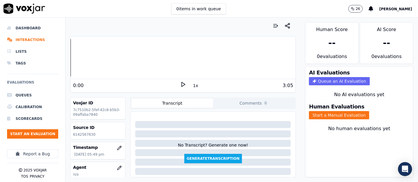
click at [79, 135] on p "6142567830" at bounding box center [98, 134] width 50 height 5
copy p "6142567830"
click at [180, 84] on icon at bounding box center [183, 85] width 6 height 6
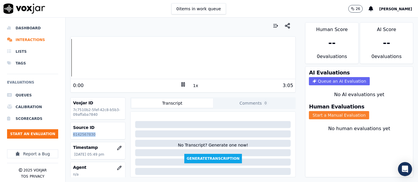
click at [315, 111] on button "Start a Manual Evaluation" at bounding box center [339, 115] width 60 height 8
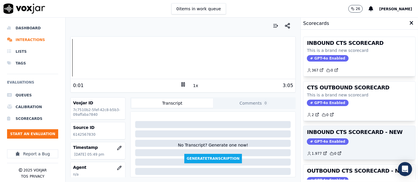
click at [321, 133] on h3 "INBOUND CTS SCORECARD - NEW" at bounding box center [359, 132] width 105 height 5
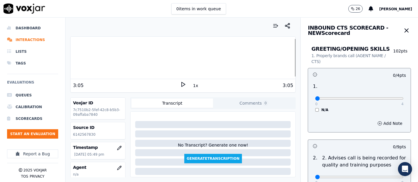
click at [383, 96] on div "0 4" at bounding box center [359, 98] width 88 height 7
type input "4"
click at [384, 98] on input "range" at bounding box center [359, 99] width 88 height 2
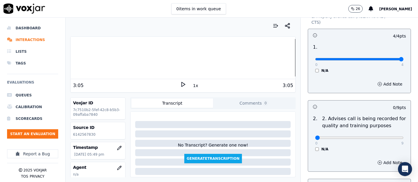
scroll to position [65, 0]
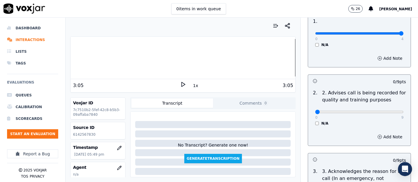
click at [401, 119] on p "9" at bounding box center [402, 117] width 2 height 5
type input "9"
click at [383, 113] on input "range" at bounding box center [359, 112] width 88 height 2
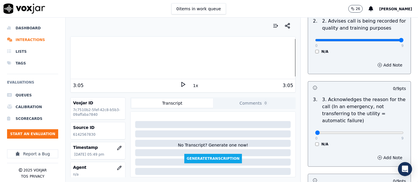
scroll to position [163, 0]
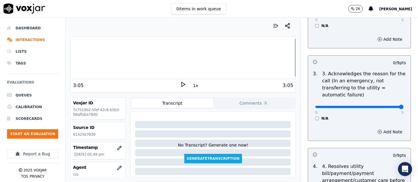
type input "9"
click at [387, 107] on input "range" at bounding box center [359, 107] width 88 height 2
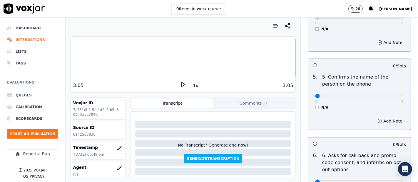
scroll to position [359, 0]
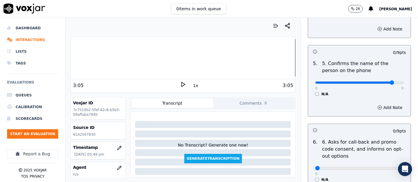
click at [382, 82] on input "range" at bounding box center [359, 83] width 88 height 2
drag, startPoint x: 389, startPoint y: 81, endPoint x: 385, endPoint y: 83, distance: 4.2
click at [389, 81] on div "0 9 N/A" at bounding box center [359, 85] width 98 height 22
type input "9"
click at [385, 83] on input "range" at bounding box center [359, 83] width 88 height 2
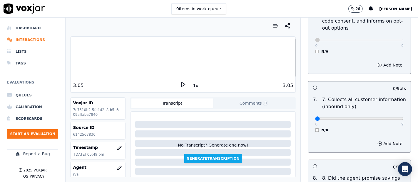
scroll to position [522, 0]
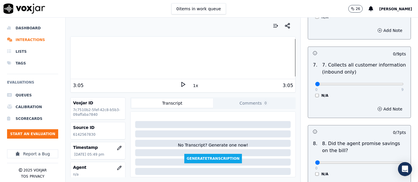
click at [384, 85] on div "0 9" at bounding box center [359, 83] width 88 height 7
type input "9"
click at [384, 83] on input "range" at bounding box center [359, 84] width 88 height 2
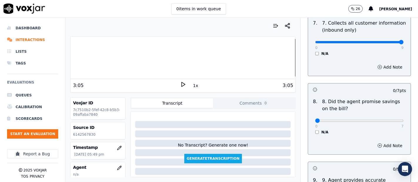
scroll to position [587, 0]
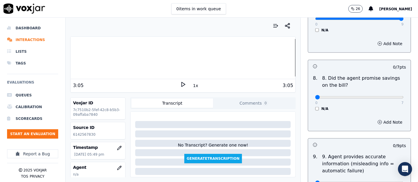
click at [315, 107] on div "N/A" at bounding box center [359, 109] width 88 height 5
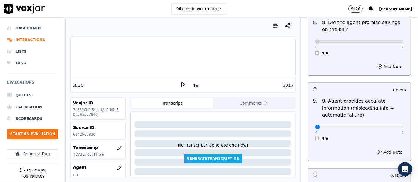
scroll to position [653, 0]
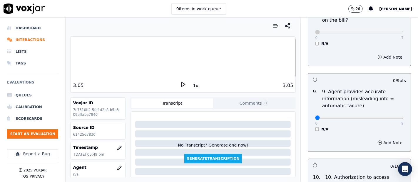
click at [390, 116] on div "0 9 N/A" at bounding box center [359, 121] width 98 height 22
type input "9"
click at [386, 117] on input "range" at bounding box center [359, 118] width 88 height 2
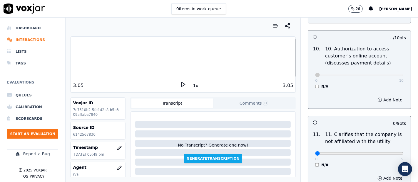
scroll to position [848, 0]
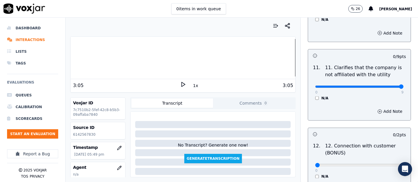
drag, startPoint x: 386, startPoint y: 85, endPoint x: 382, endPoint y: 87, distance: 3.7
type input "9"
click at [386, 86] on input "range" at bounding box center [359, 87] width 88 height 2
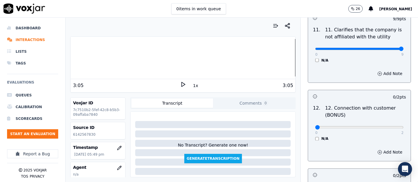
scroll to position [914, 0]
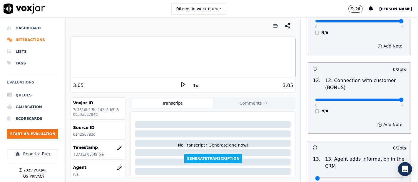
type input "2"
click at [387, 99] on input "range" at bounding box center [359, 100] width 88 height 2
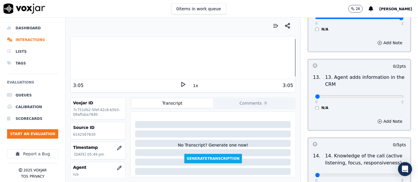
scroll to position [1012, 0]
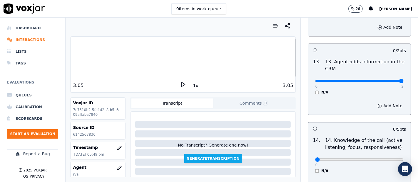
type input "2"
click at [386, 80] on input "range" at bounding box center [359, 81] width 88 height 2
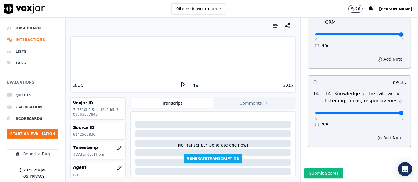
type input "5"
click at [388, 112] on input "range" at bounding box center [359, 113] width 88 height 2
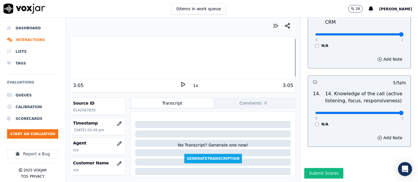
scroll to position [65, 0]
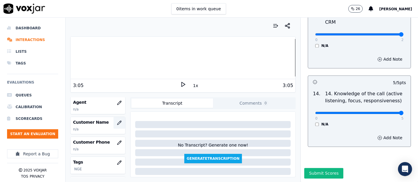
click at [117, 124] on icon "button" at bounding box center [119, 123] width 5 height 5
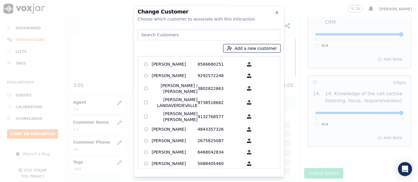
click at [232, 48] on icon "button" at bounding box center [229, 48] width 5 height 5
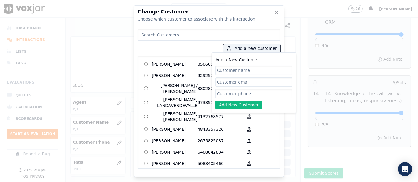
paste input "[PERSON_NAME] [PERSON_NAME]"
type input "[PERSON_NAME] [PERSON_NAME]"
click at [227, 92] on input "Add a New Customer" at bounding box center [253, 93] width 77 height 9
click at [223, 92] on input "Add a New Customer" at bounding box center [253, 93] width 77 height 9
paste input "6142827316"
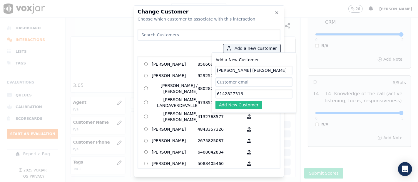
type input "6142827316"
click at [232, 103] on button "Add New Customer" at bounding box center [238, 105] width 47 height 8
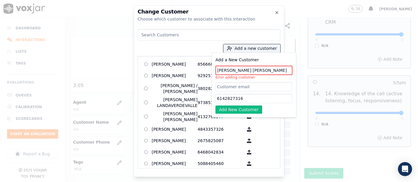
drag, startPoint x: 254, startPoint y: 65, endPoint x: 227, endPoint y: 70, distance: 27.2
click at [227, 70] on div "Add a New Customer Roberto Yat De Leon Error adding customer 6142827316 Add New…" at bounding box center [253, 85] width 77 height 58
drag, startPoint x: 265, startPoint y: 72, endPoint x: 153, endPoint y: 90, distance: 113.3
click at [153, 90] on div "Add a new customer Add a New Customer Roberto Yat De Leon Error adding customer…" at bounding box center [208, 98] width 143 height 142
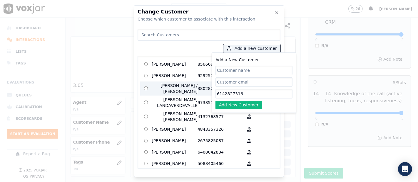
drag, startPoint x: 240, startPoint y: 91, endPoint x: 147, endPoint y: 100, distance: 93.8
click at [149, 103] on div "Add a new customer Add a New Customer 6142827316 Add New Customer AGUEDA SANTAN…" at bounding box center [208, 98] width 143 height 142
click at [165, 26] on div "Change Customer Choose which customer to associate with this interaction Add a …" at bounding box center [209, 91] width 150 height 172
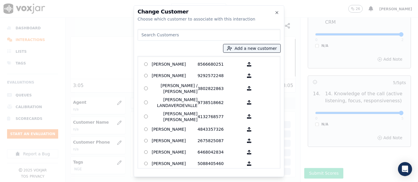
click at [169, 36] on input at bounding box center [208, 35] width 143 height 12
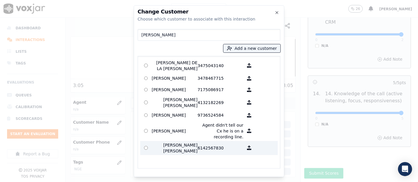
type input "roberto"
click at [206, 142] on p "6142567830" at bounding box center [220, 148] width 46 height 12
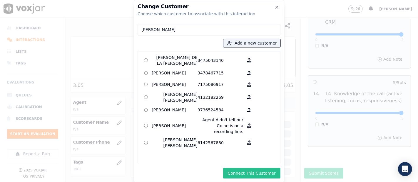
click at [248, 170] on button "Connect This Customer" at bounding box center [251, 173] width 57 height 11
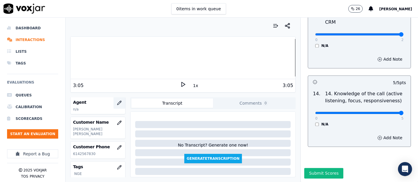
click at [117, 101] on icon "button" at bounding box center [119, 103] width 5 height 5
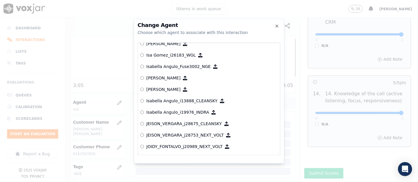
scroll to position [1452, 0]
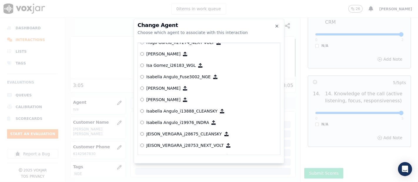
click at [188, 79] on p "Isabella Angulo_Fuse3002_NGE" at bounding box center [178, 77] width 64 height 6
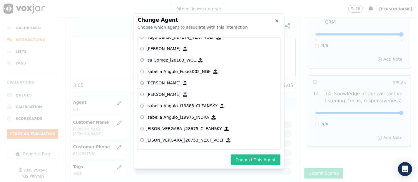
click at [249, 157] on button "Connect This Agent" at bounding box center [256, 160] width 50 height 11
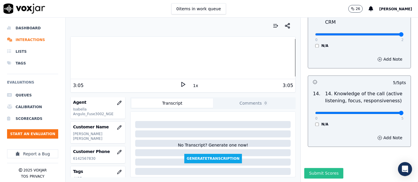
click at [316, 168] on button "Submit Scores" at bounding box center [323, 173] width 39 height 11
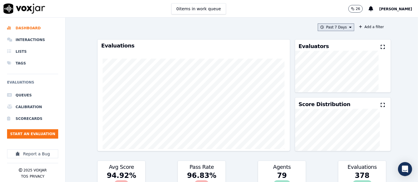
click at [340, 27] on button "Past 7 Days" at bounding box center [336, 27] width 36 height 8
click at [380, 47] on icon at bounding box center [382, 47] width 4 height 5
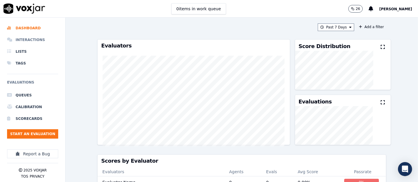
click li "Interactions"
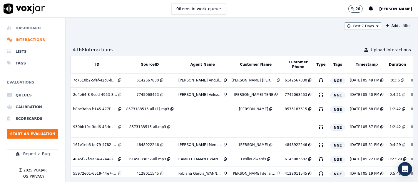
click li "Dashboard"
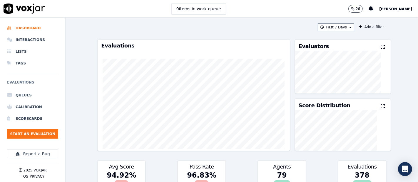
click icon
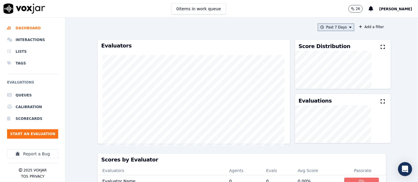
click button "Past 7 Days"
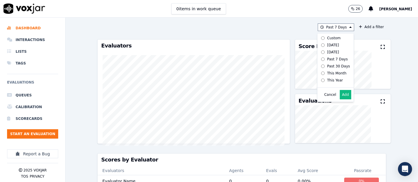
click button "Add"
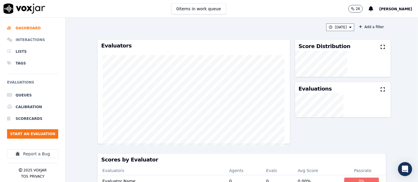
click li "Interactions"
